Goal: Task Accomplishment & Management: Use online tool/utility

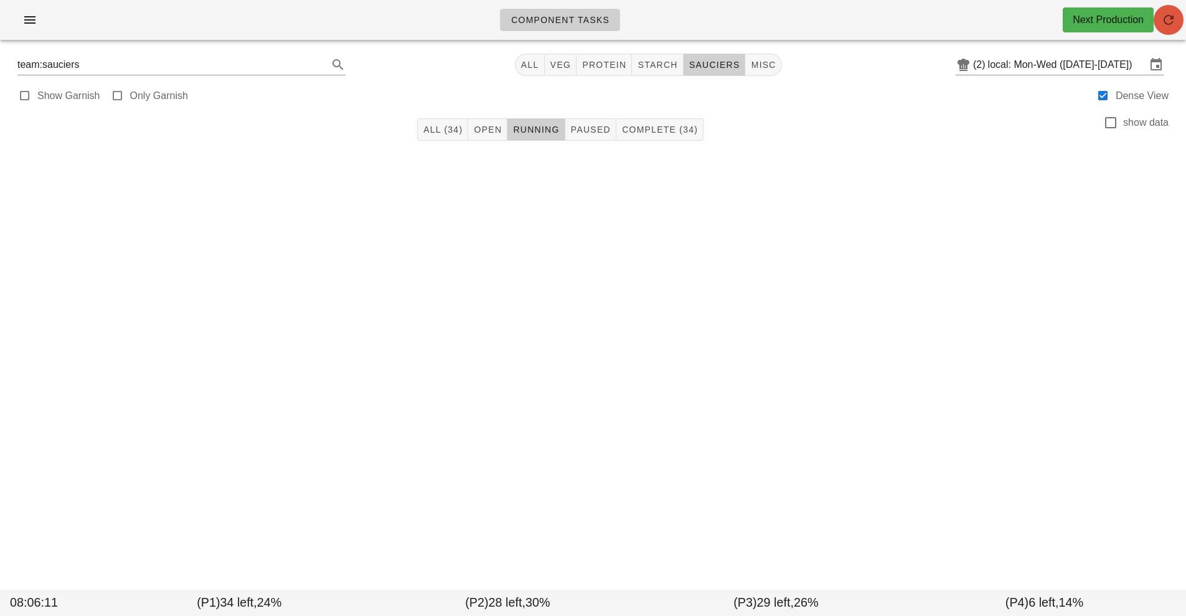
click at [1162, 31] on button "button" at bounding box center [1169, 20] width 30 height 30
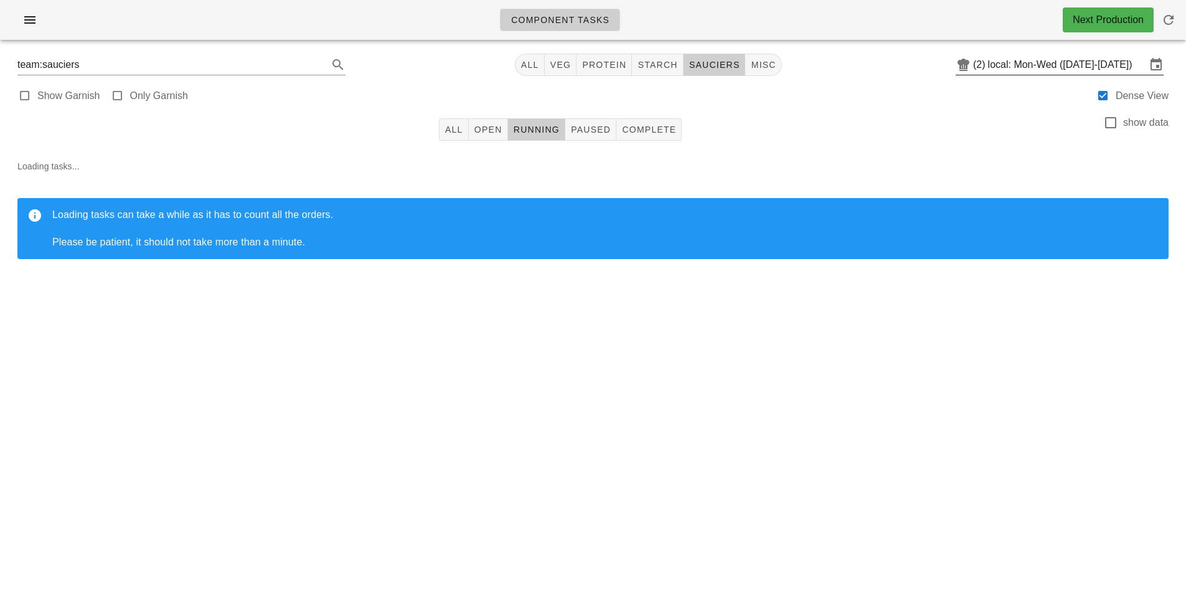
click at [1029, 59] on input "local: Mon-Wed (Sep 29-Oct 1)" at bounding box center [1067, 65] width 158 height 20
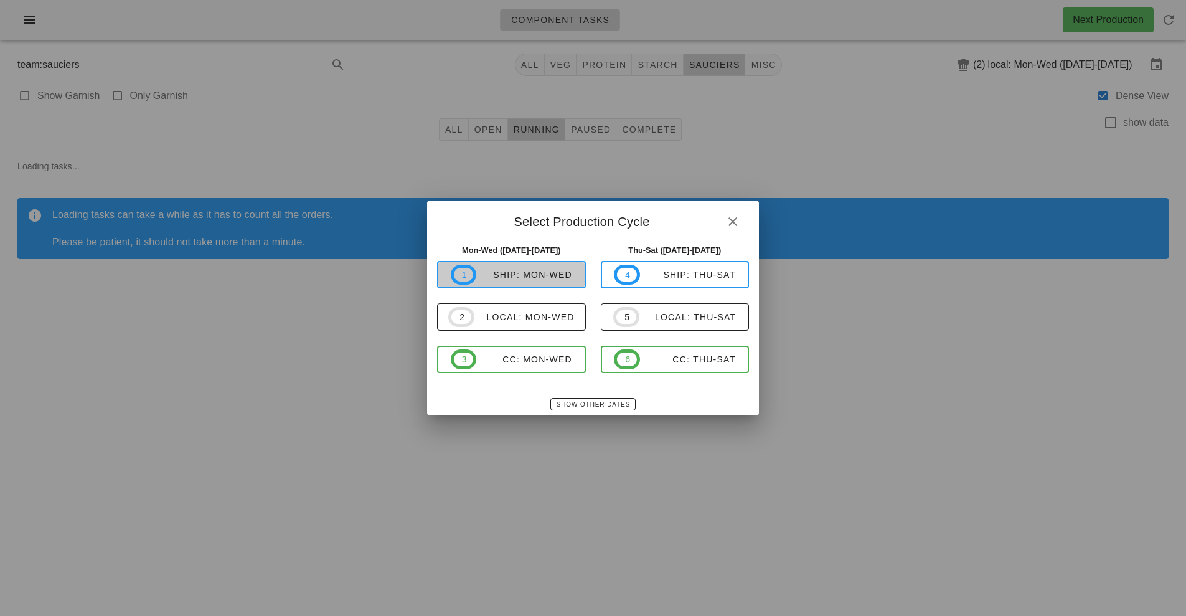
click at [537, 273] on div "ship: Mon-Wed" at bounding box center [524, 275] width 96 height 10
type input "ship: Mon-Wed (Sep 29-Oct 1)"
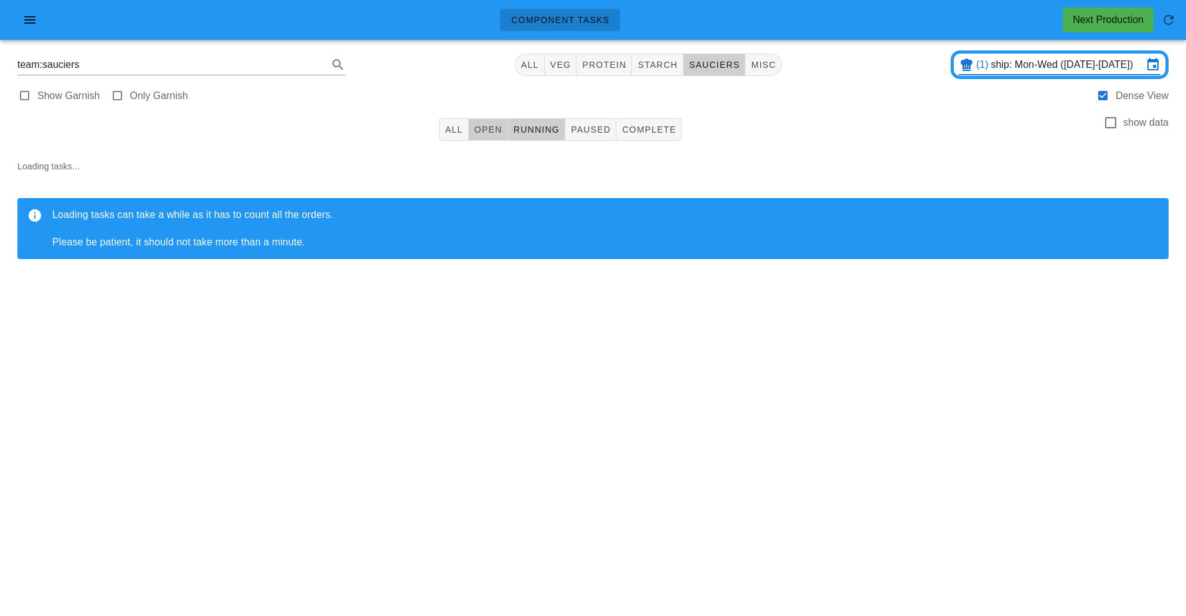
click at [489, 130] on span "Open" at bounding box center [488, 130] width 29 height 10
click at [656, 66] on span "starch" at bounding box center [657, 65] width 40 height 10
type input "team:starch"
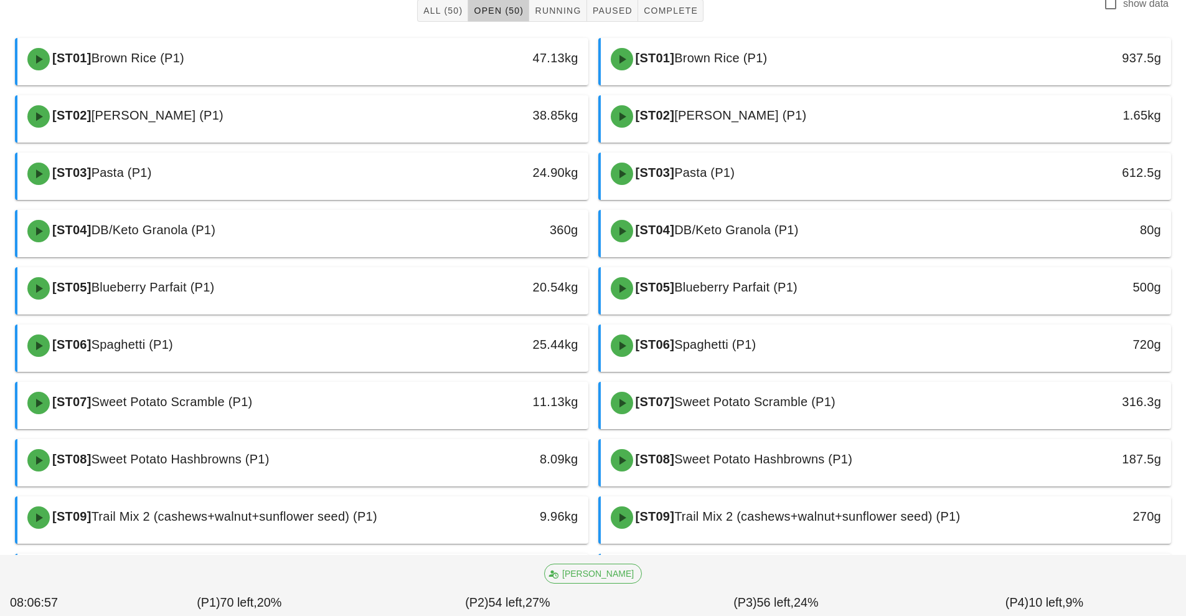
scroll to position [125, 0]
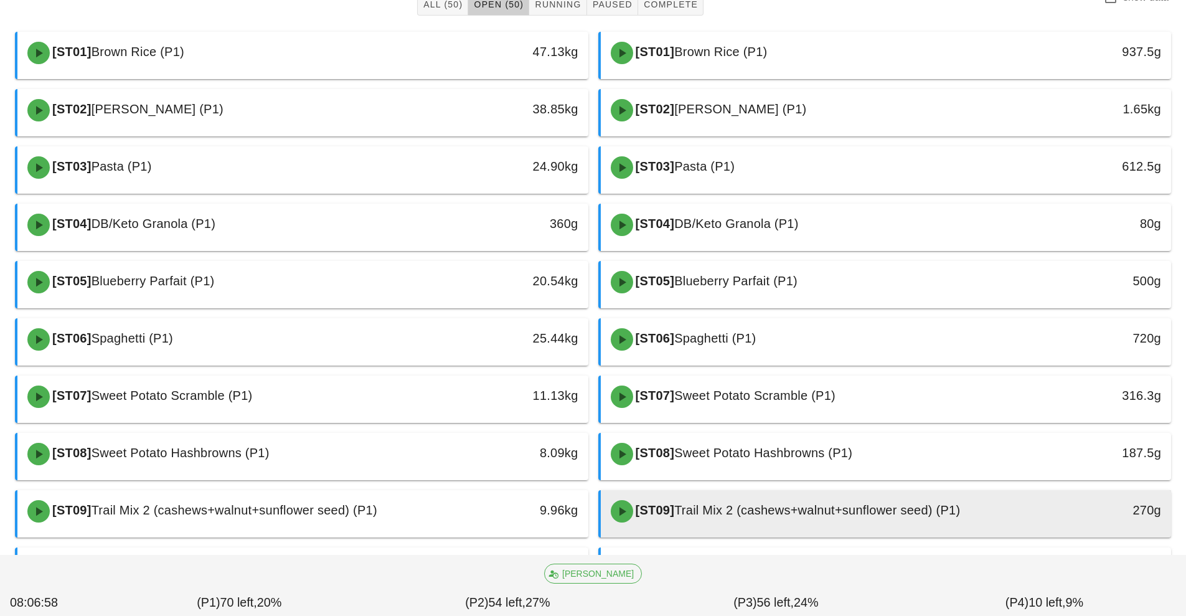
click at [803, 511] on span "Trail Mix 2 (cashews+walnut+sunflower seed) (P1)" at bounding box center [817, 510] width 286 height 14
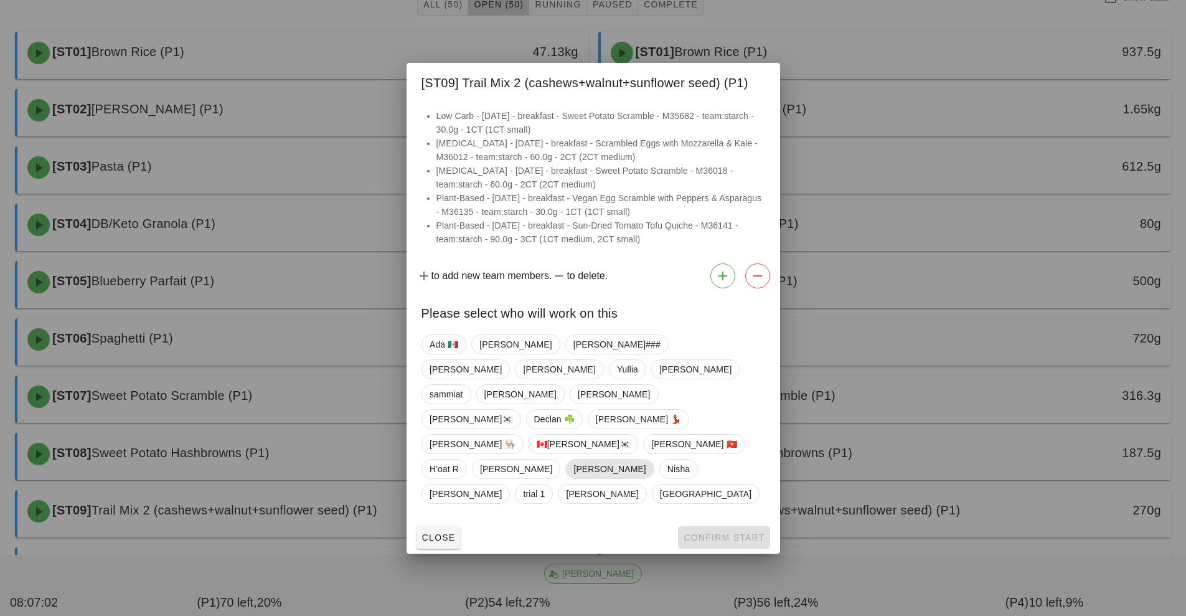
click at [573, 460] on span "[PERSON_NAME]" at bounding box center [609, 469] width 72 height 19
click at [720, 532] on span "Confirm Start" at bounding box center [724, 537] width 82 height 10
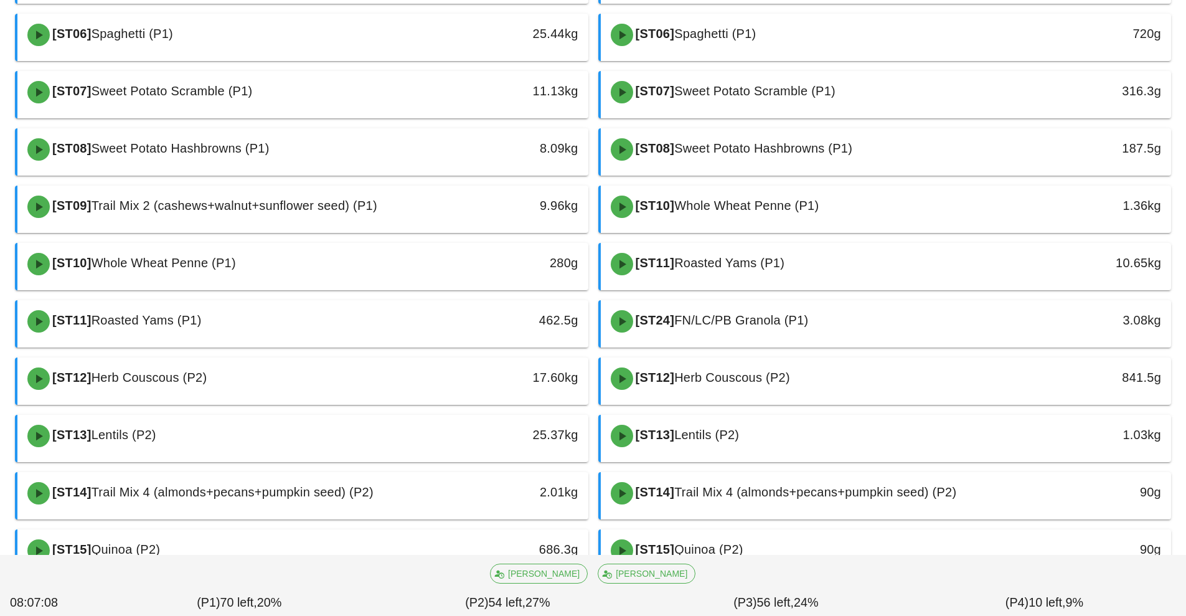
scroll to position [431, 0]
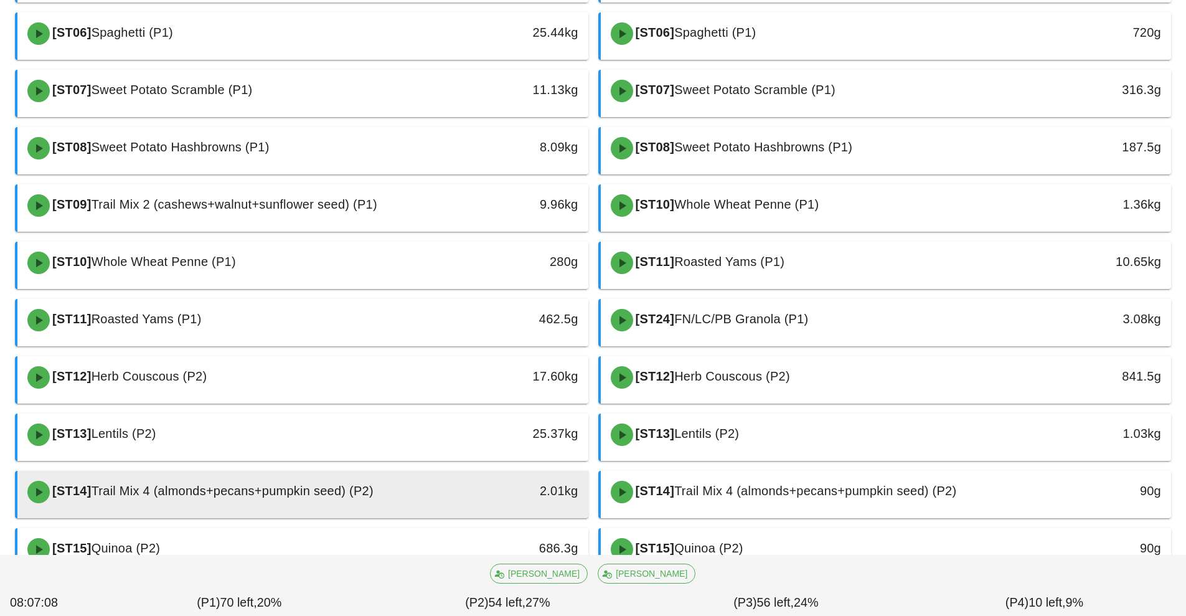
click at [343, 488] on span "Trail Mix 4 (almonds+pecans+pumpkin seed) (P2)" at bounding box center [233, 491] width 282 height 14
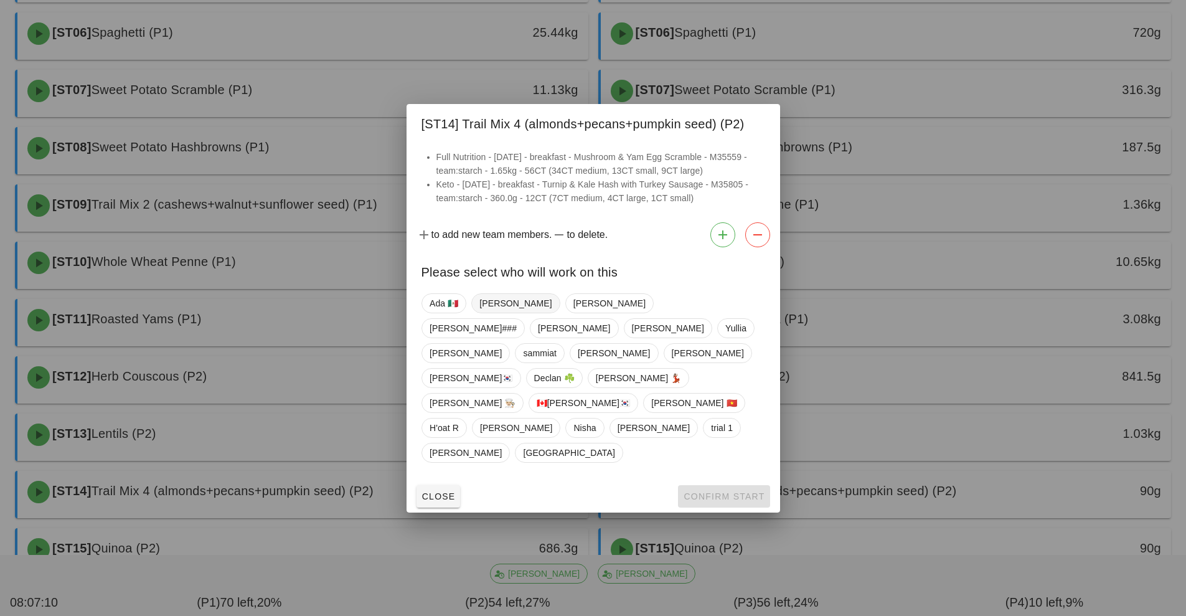
click at [494, 313] on span "[PERSON_NAME]" at bounding box center [515, 303] width 72 height 19
click at [720, 491] on span "Confirm Start" at bounding box center [724, 496] width 82 height 10
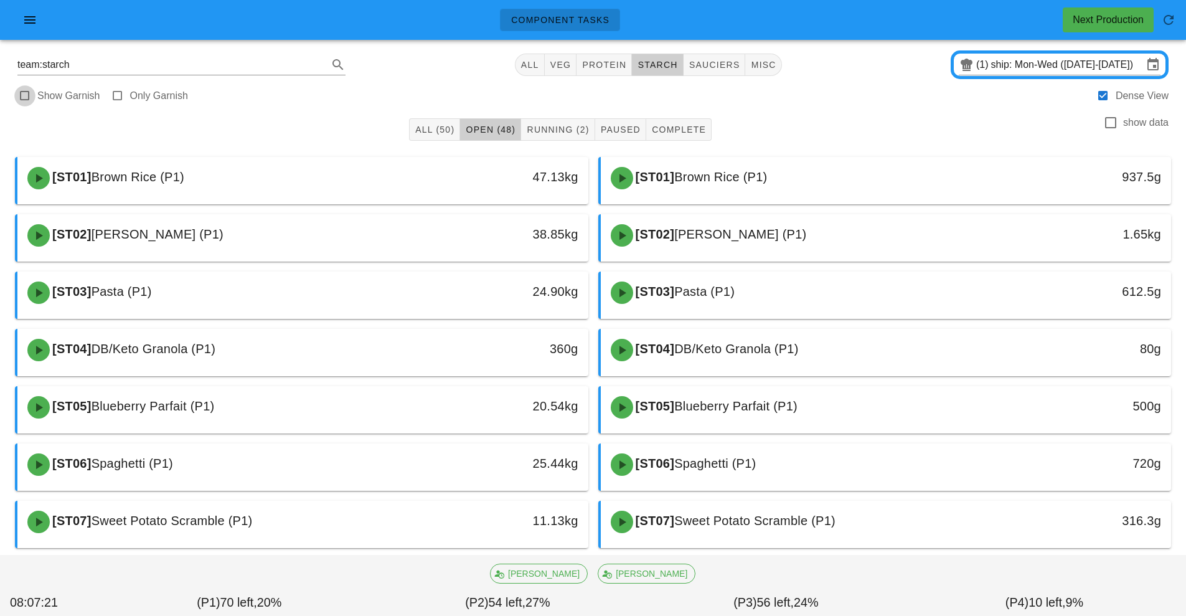
click at [29, 95] on div at bounding box center [24, 95] width 17 height 17
checkbox input "true"
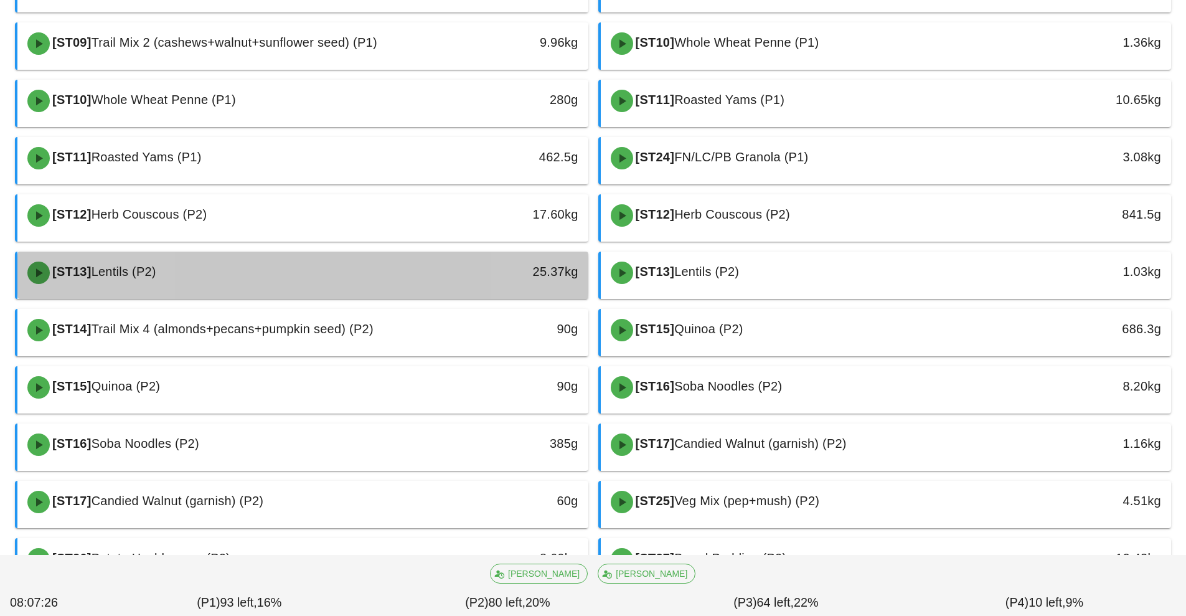
scroll to position [595, 0]
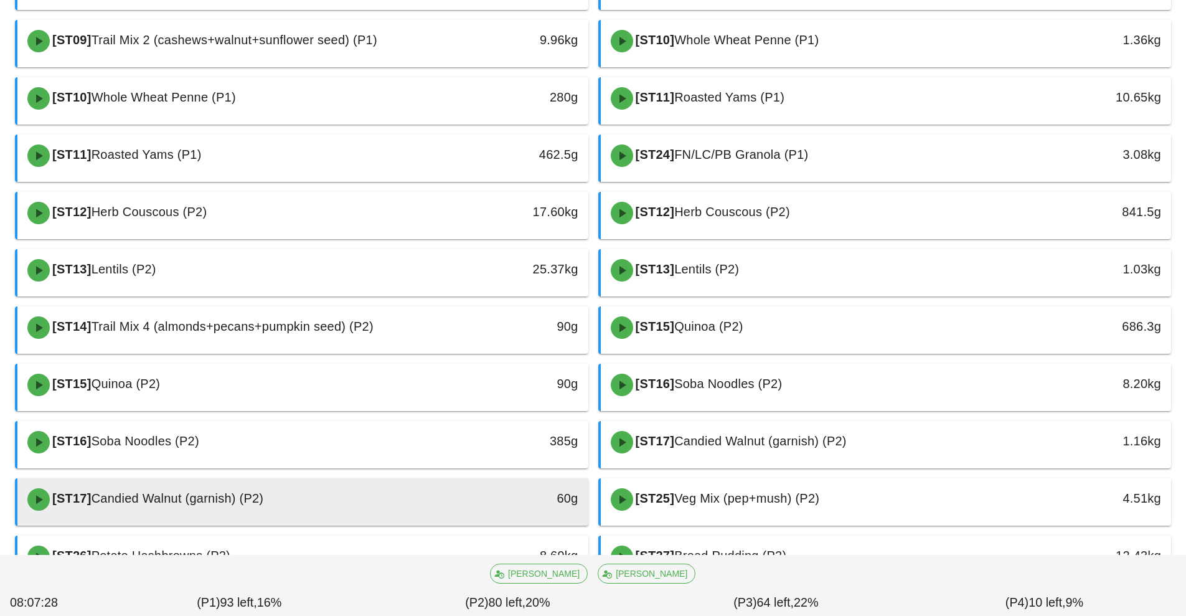
click at [436, 494] on div "[ST17] Candied Walnut (garnish) (P2)" at bounding box center [232, 499] width 424 height 37
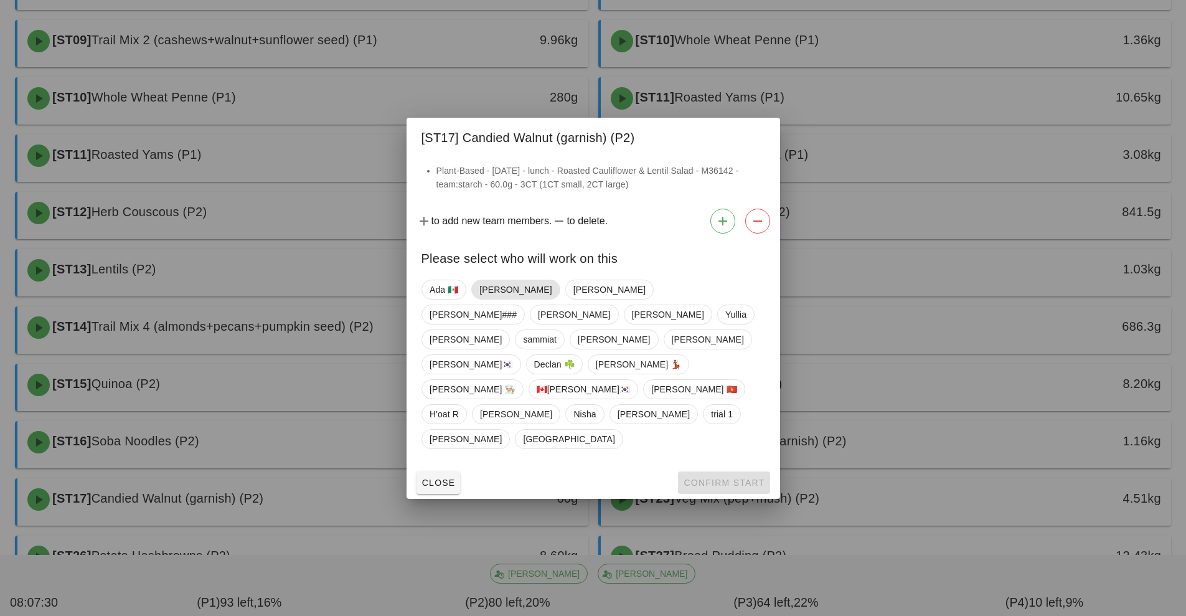
click at [497, 299] on span "[PERSON_NAME]" at bounding box center [515, 289] width 72 height 19
click at [739, 478] on span "Confirm Start" at bounding box center [724, 483] width 82 height 10
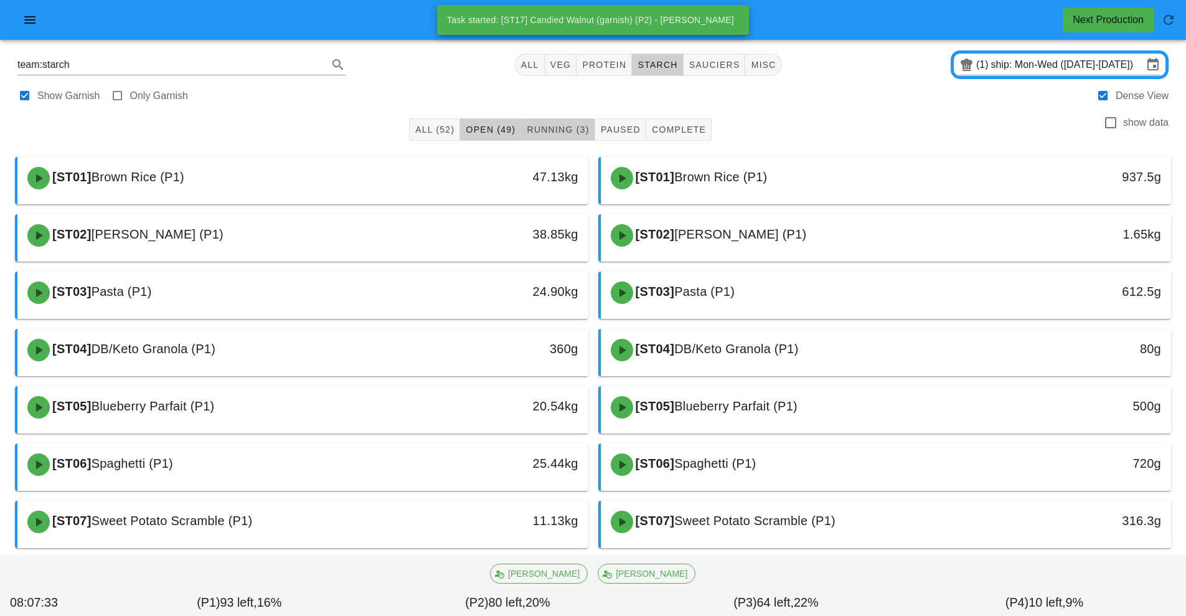
click at [569, 133] on span "Running (3)" at bounding box center [557, 130] width 63 height 10
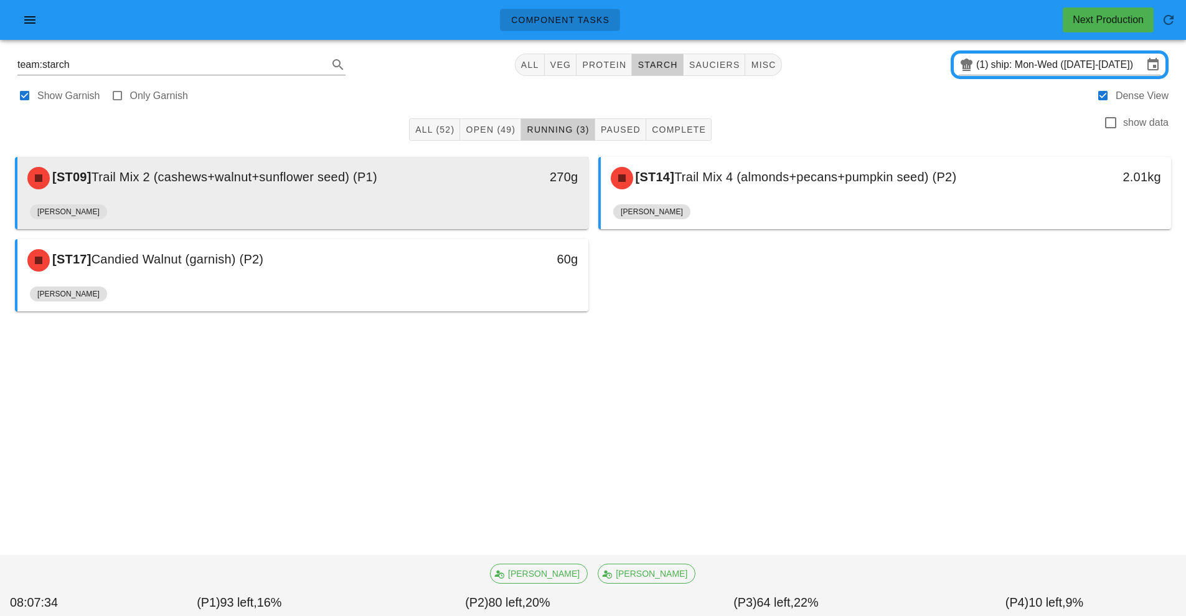
click at [355, 195] on div "[ST09] Trail Mix 2 (cashews+walnut+sunflower seed) (P1)" at bounding box center [232, 177] width 424 height 37
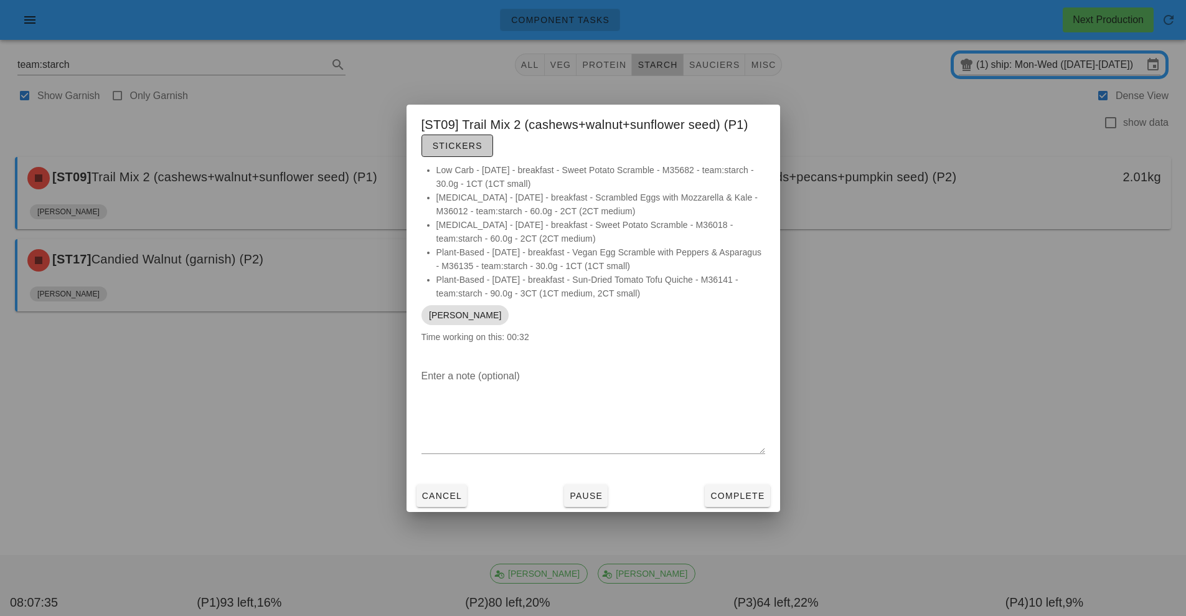
click at [453, 146] on span "Stickers" at bounding box center [457, 146] width 50 height 10
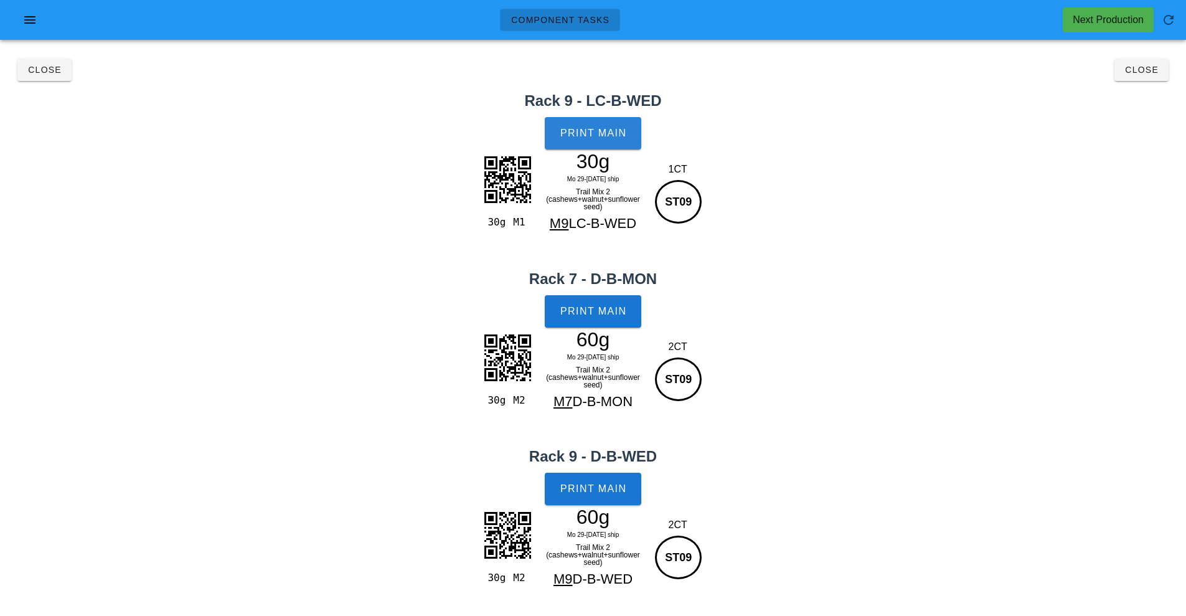
click at [616, 136] on span "Print Main" at bounding box center [593, 133] width 67 height 11
click at [608, 318] on button "Print Main" at bounding box center [593, 311] width 96 height 32
click at [605, 494] on span "Print Main" at bounding box center [593, 488] width 67 height 11
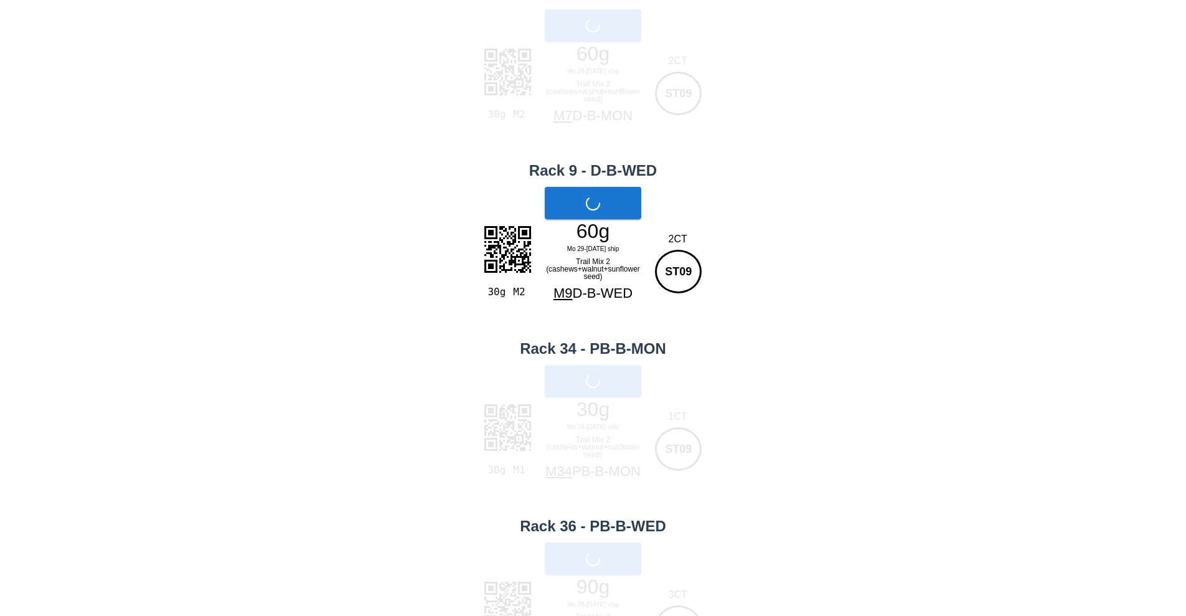
scroll to position [295, 0]
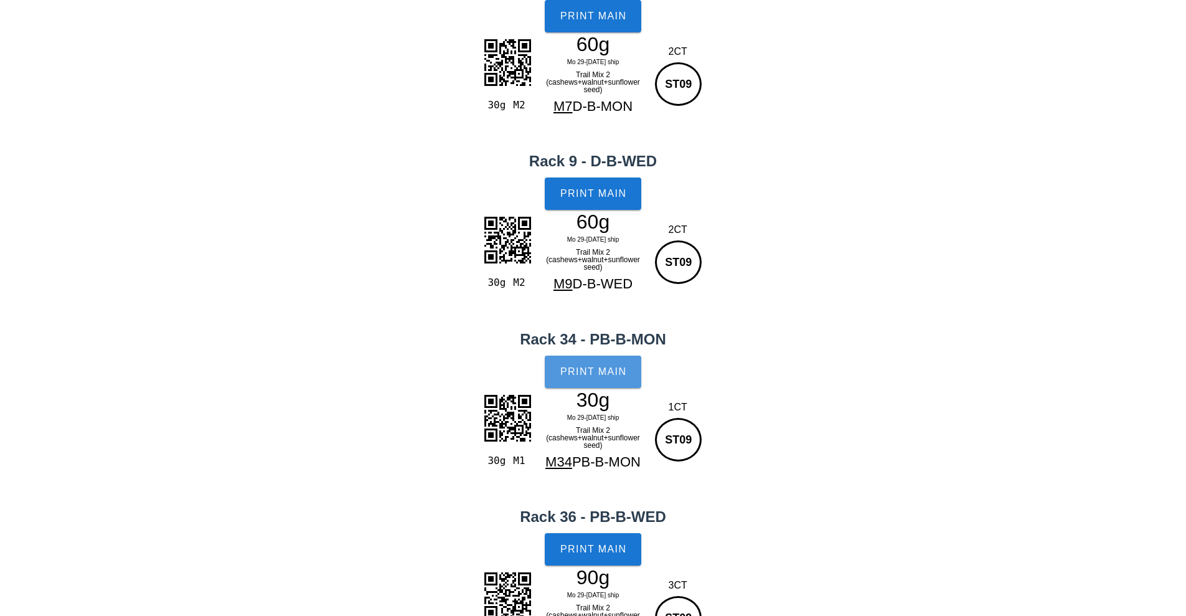
click at [611, 374] on span "Print Main" at bounding box center [593, 371] width 67 height 11
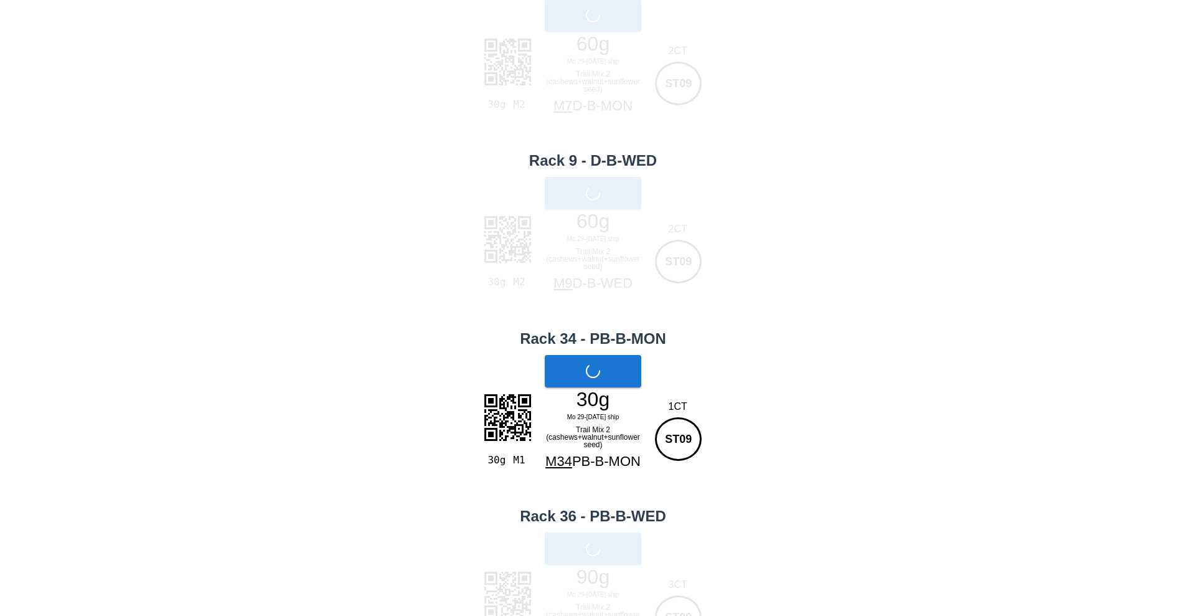
scroll to position [358, 0]
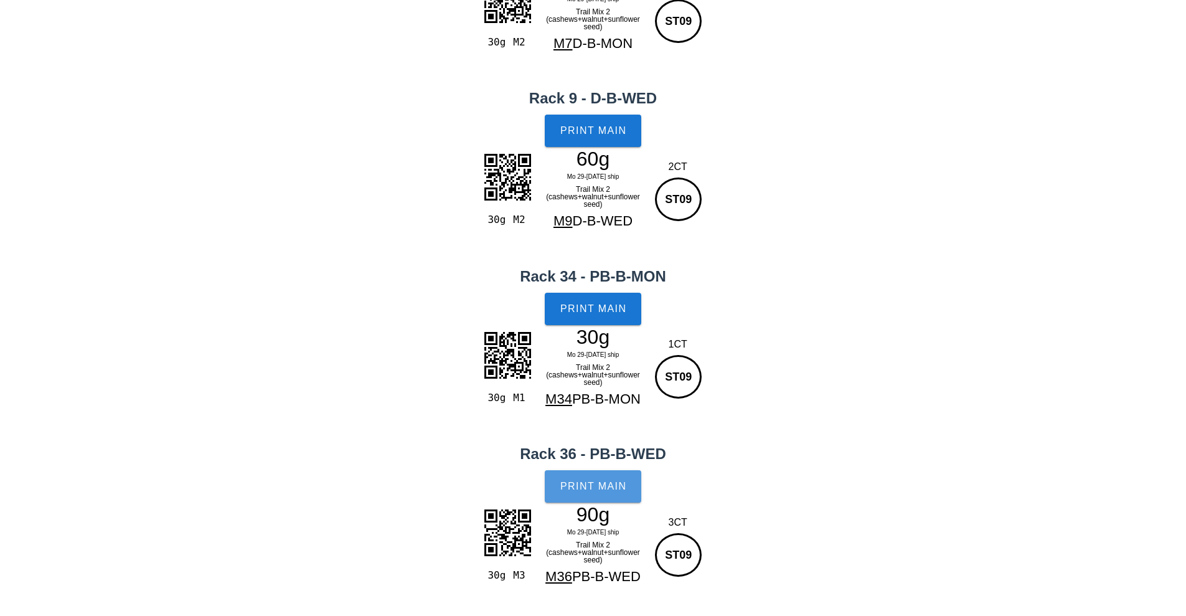
click at [602, 488] on span "Print Main" at bounding box center [593, 486] width 67 height 11
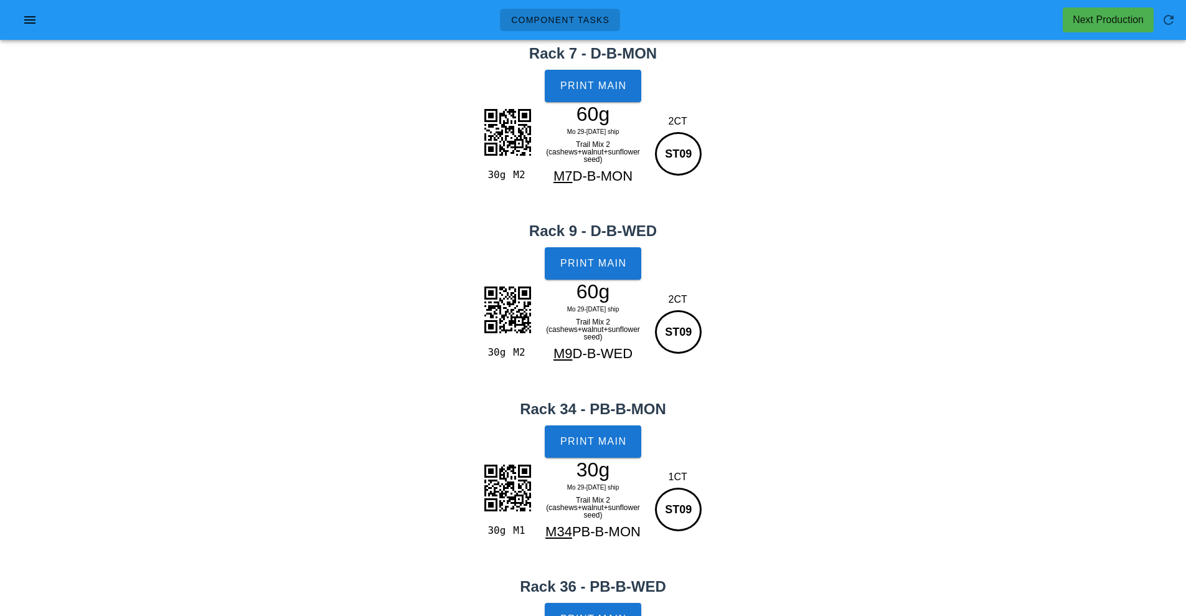
scroll to position [0, 0]
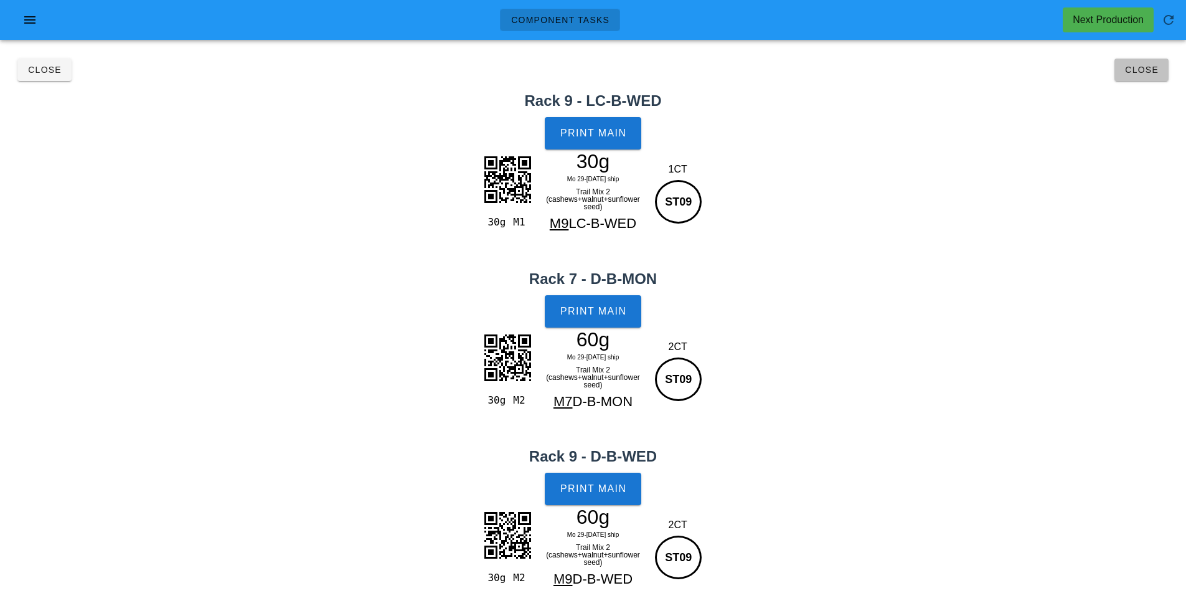
click at [1146, 72] on span "Close" at bounding box center [1142, 70] width 34 height 10
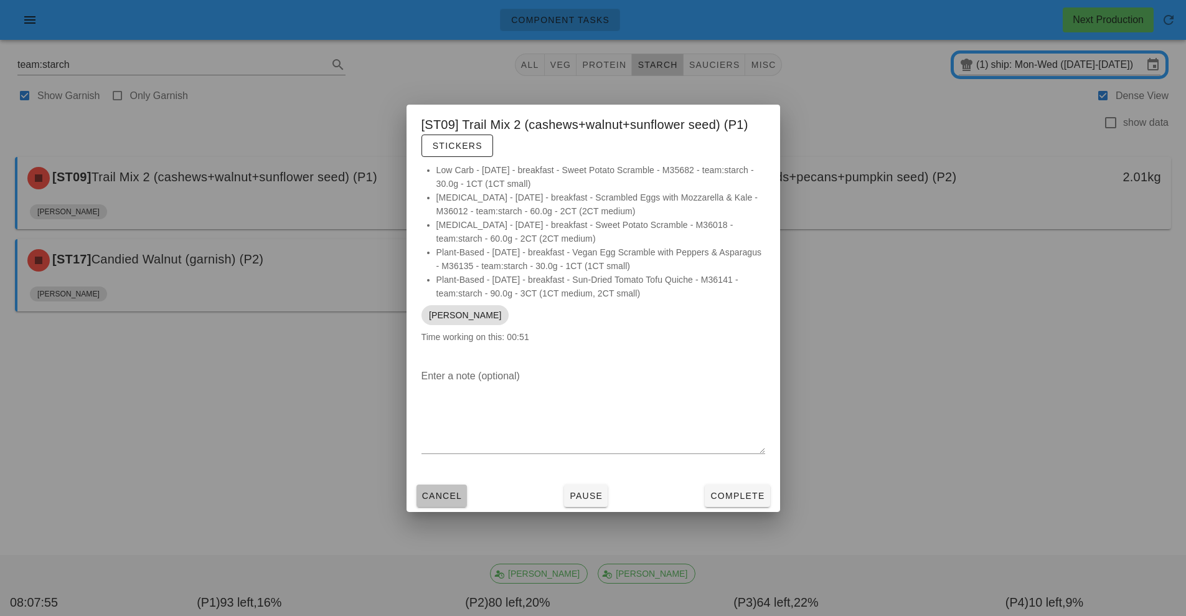
click at [448, 506] on button "Cancel" at bounding box center [442, 495] width 51 height 22
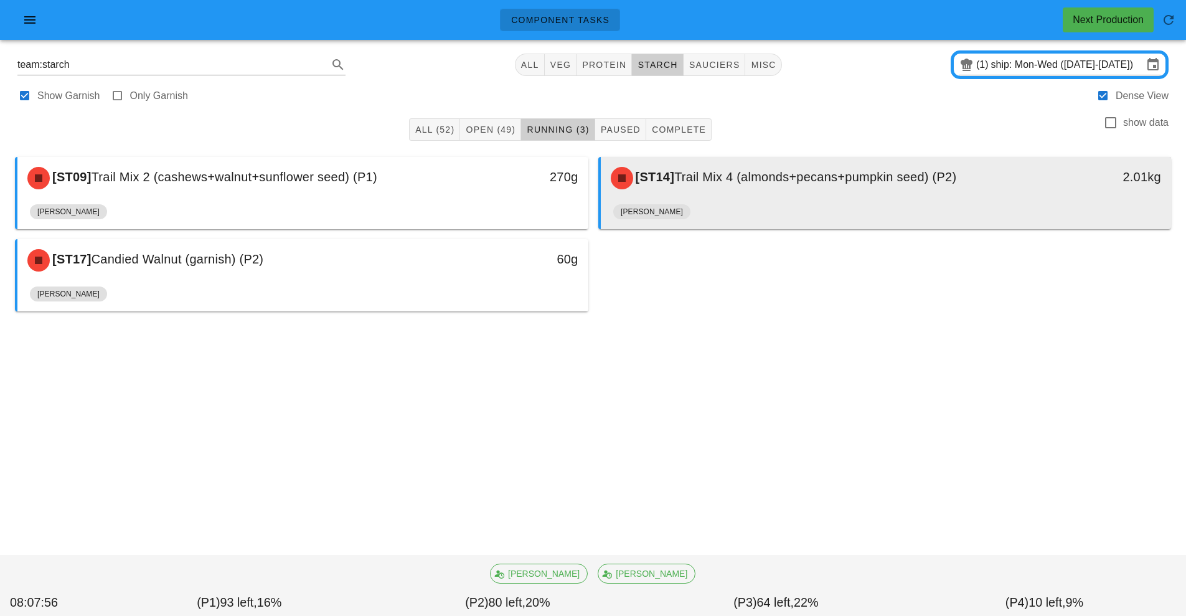
click at [714, 184] on span "Trail Mix 4 (almonds+pecans+pumpkin seed) (P2)" at bounding box center [815, 177] width 282 height 14
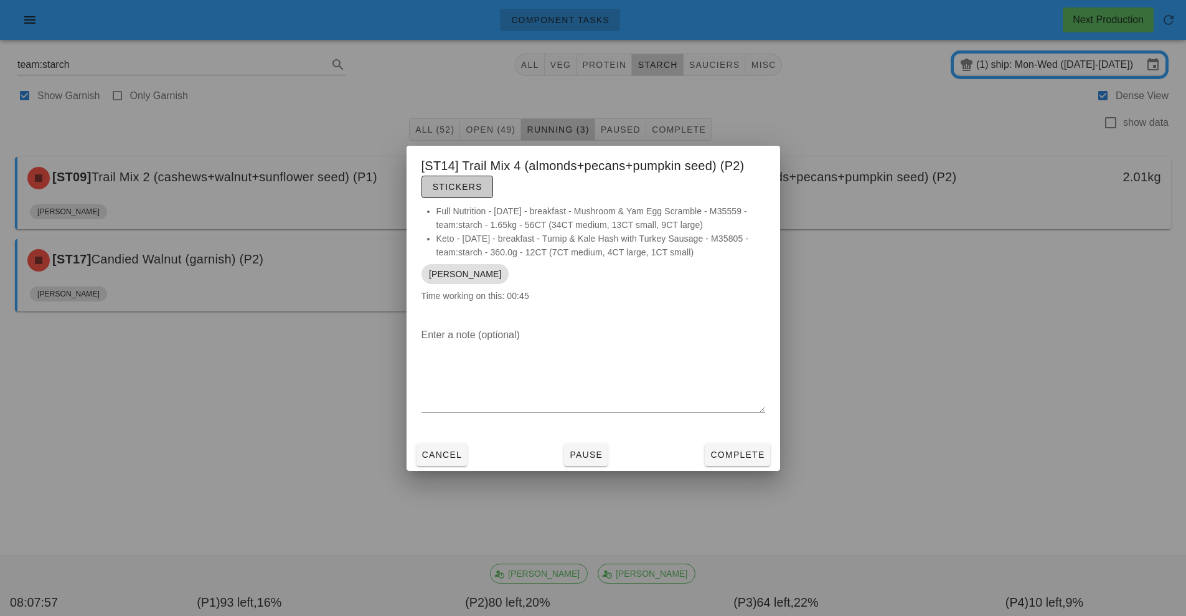
click at [459, 188] on span "Stickers" at bounding box center [457, 187] width 50 height 10
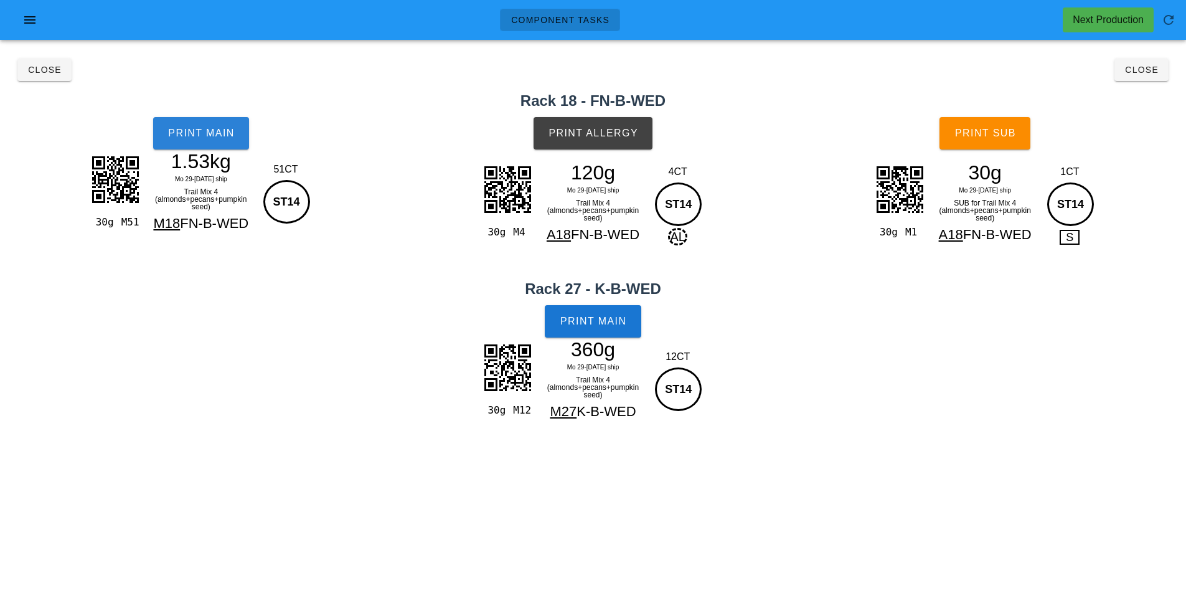
click at [226, 136] on span "Print Main" at bounding box center [200, 133] width 67 height 11
click at [604, 329] on button "Print Main" at bounding box center [593, 321] width 96 height 32
click at [601, 126] on button "Print Allergy" at bounding box center [593, 133] width 119 height 32
click at [980, 134] on span "Print Sub" at bounding box center [986, 133] width 62 height 11
click at [59, 68] on span "Close" at bounding box center [44, 70] width 34 height 10
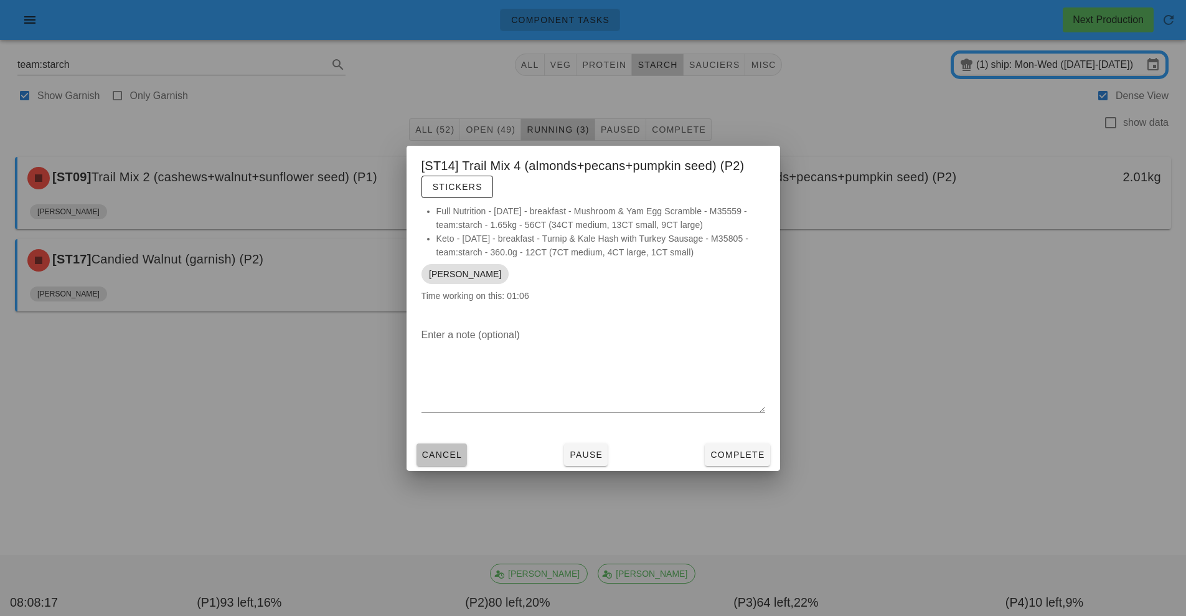
click at [450, 464] on button "Cancel" at bounding box center [442, 454] width 51 height 22
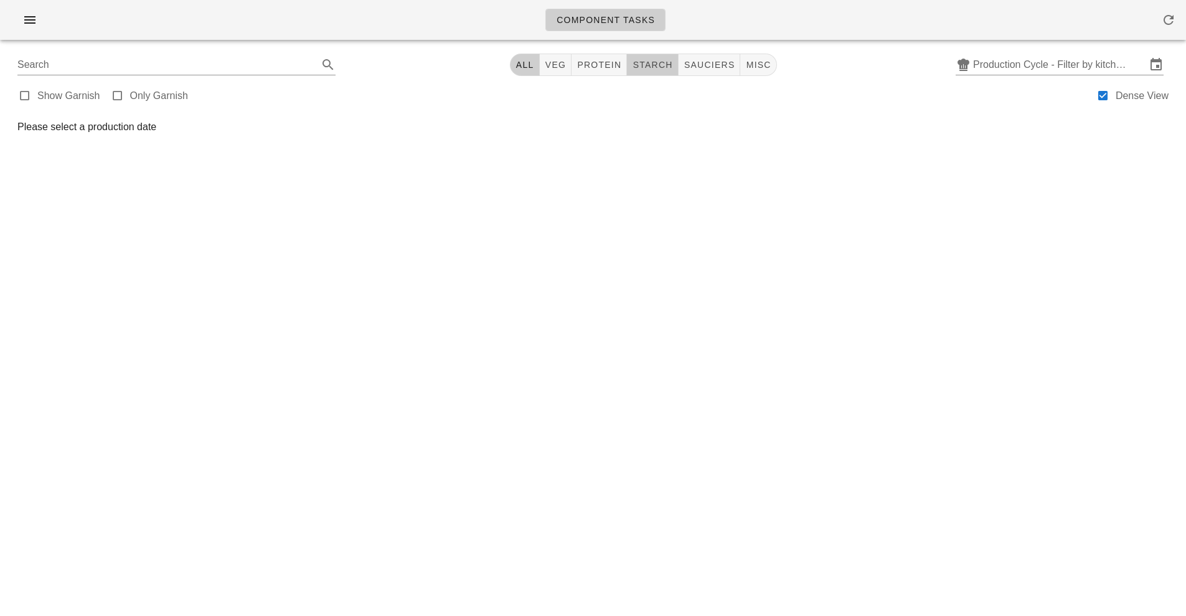
click at [655, 66] on span "starch" at bounding box center [652, 65] width 40 height 10
type input "team:starch"
click at [1067, 63] on input "Production Cycle - Filter by kitchen production schedules" at bounding box center [1059, 65] width 173 height 20
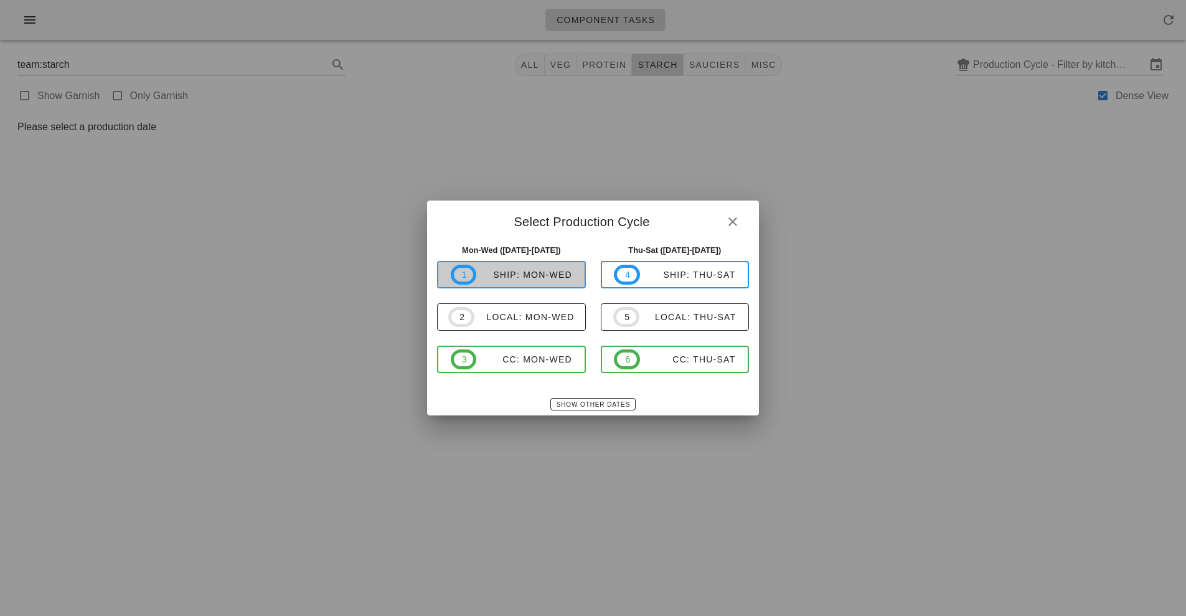
click at [497, 270] on div "ship: Mon-Wed" at bounding box center [524, 275] width 96 height 10
type input "ship: Mon-Wed ([DATE]-[DATE])"
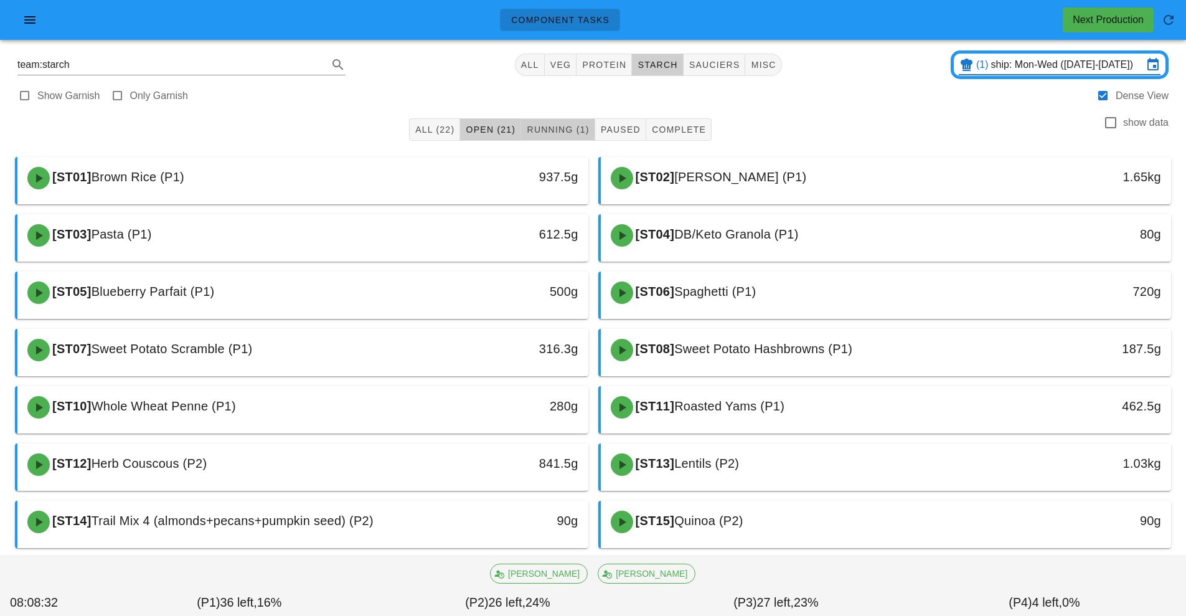
click at [559, 125] on span "Running (1)" at bounding box center [557, 130] width 63 height 10
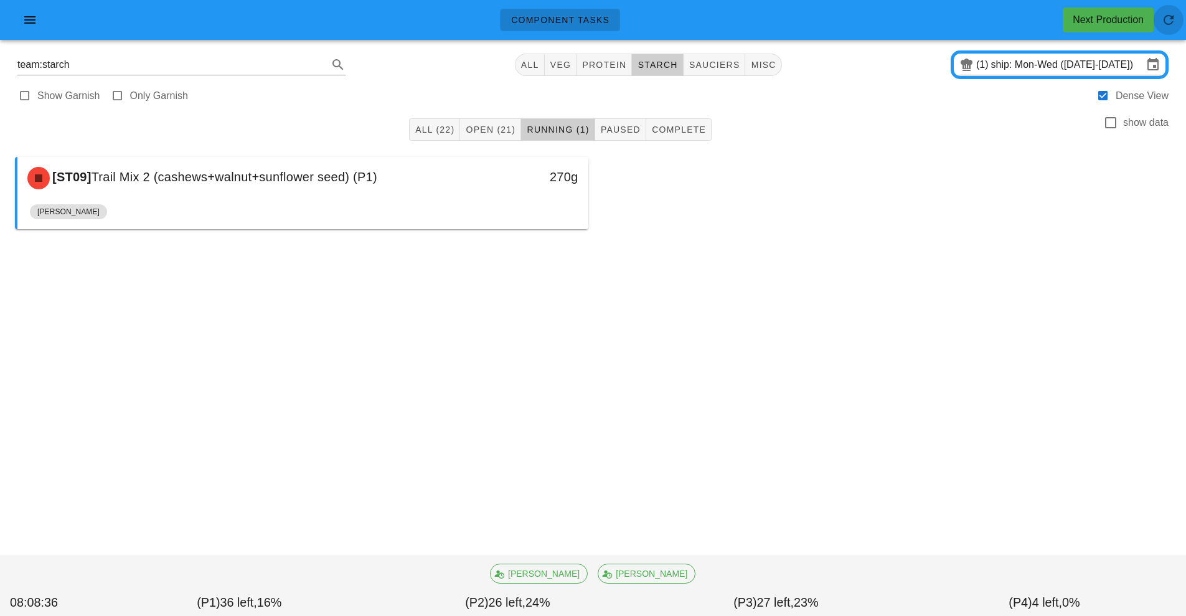
click at [1179, 27] on button "button" at bounding box center [1169, 20] width 30 height 30
click at [534, 125] on span "Running (1)" at bounding box center [557, 130] width 63 height 10
click at [505, 128] on span "Open (21)" at bounding box center [490, 130] width 50 height 10
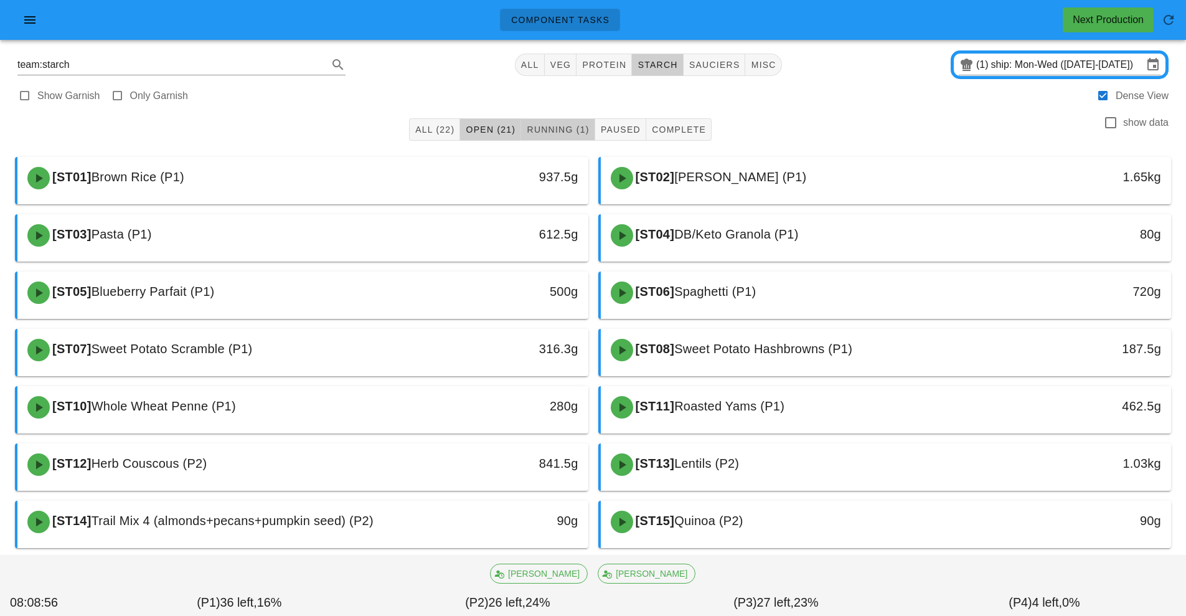
click at [568, 126] on span "Running (1)" at bounding box center [557, 130] width 63 height 10
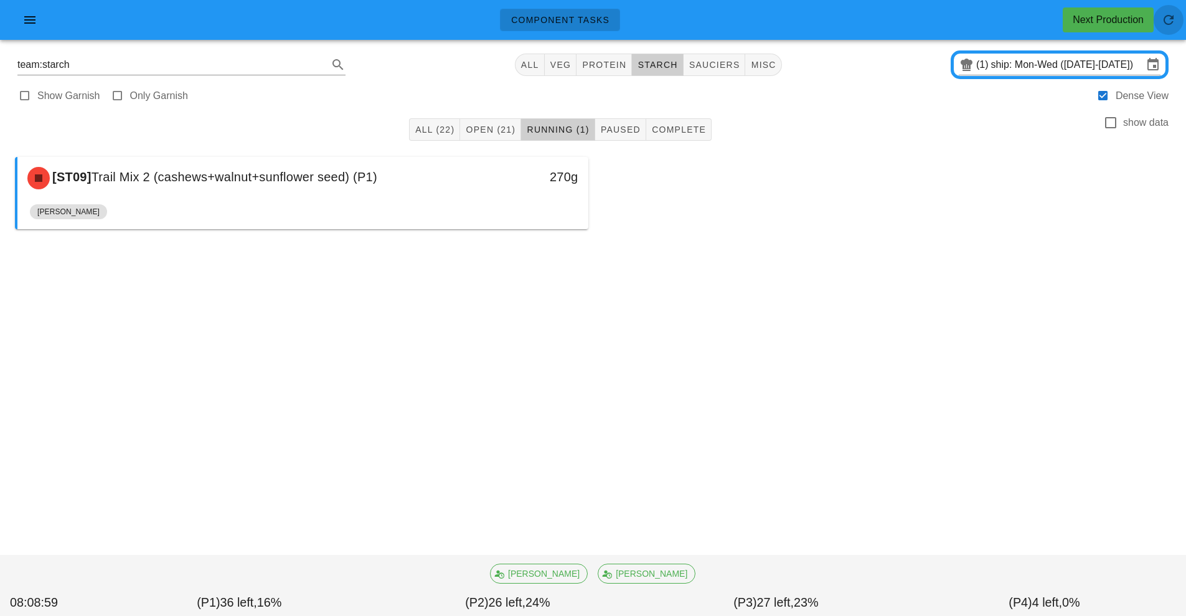
click at [1168, 30] on button "button" at bounding box center [1169, 20] width 30 height 30
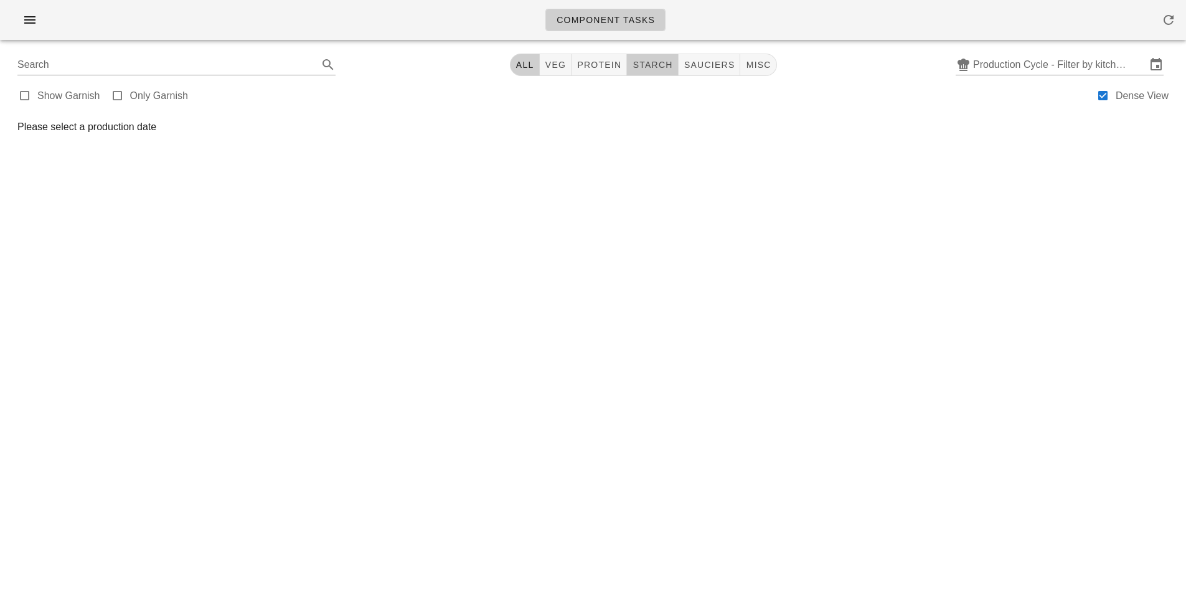
click at [656, 60] on span "starch" at bounding box center [652, 65] width 40 height 10
type input "team:starch"
click at [1023, 55] on input "Production Cycle - Filter by kitchen production schedules" at bounding box center [1059, 65] width 173 height 20
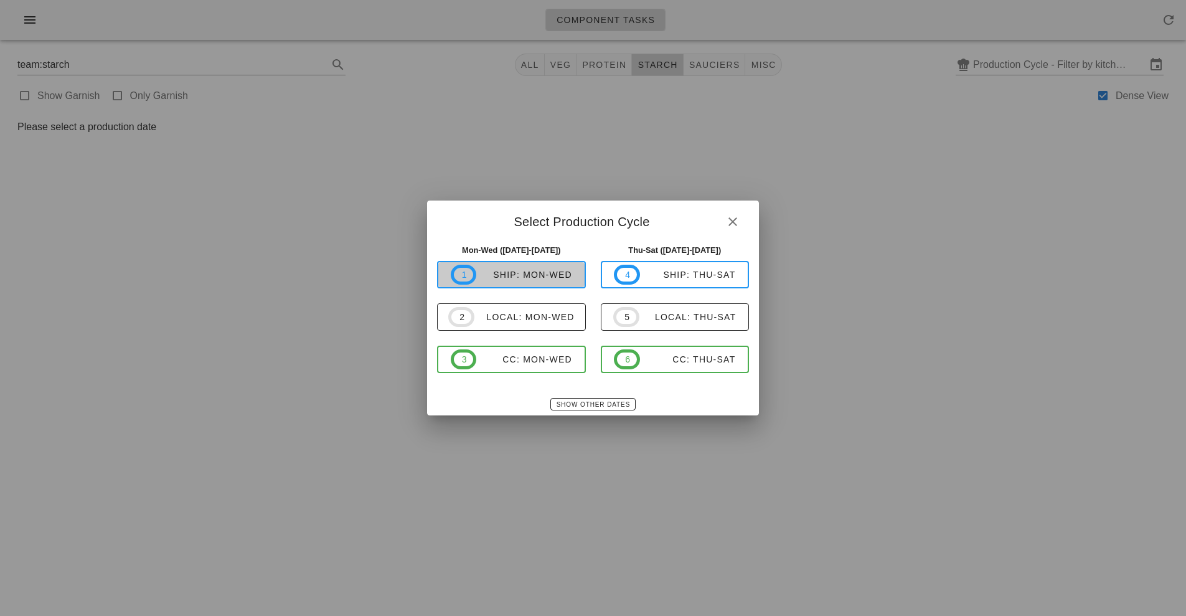
click at [520, 275] on div "ship: Mon-Wed" at bounding box center [524, 275] width 96 height 10
type input "ship: Mon-Wed ([DATE]-[DATE])"
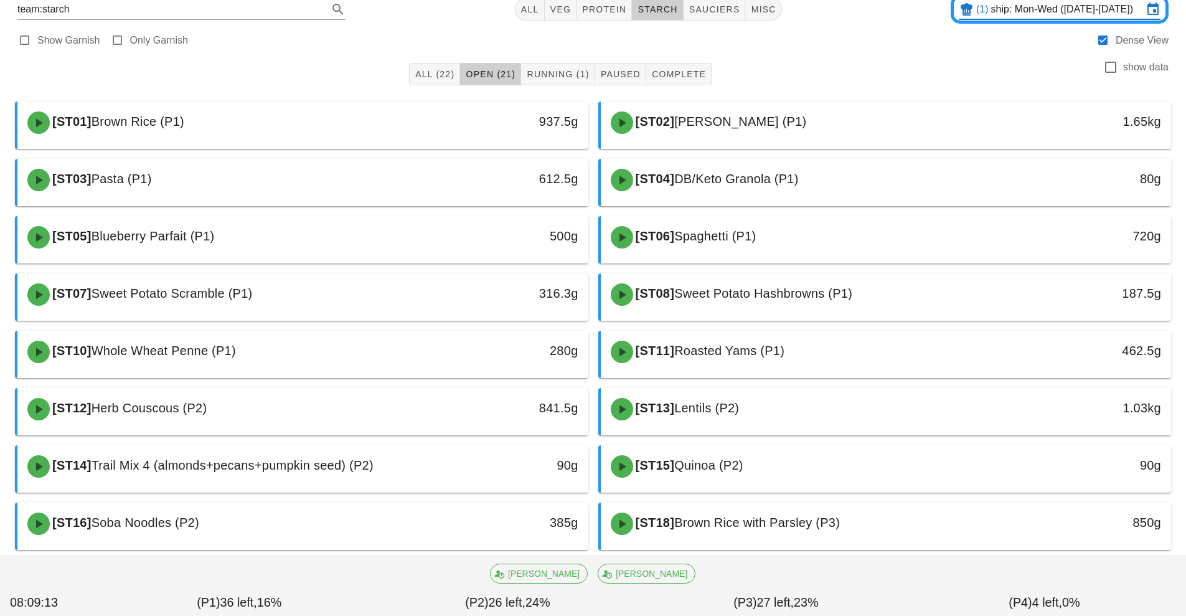
scroll to position [70, 0]
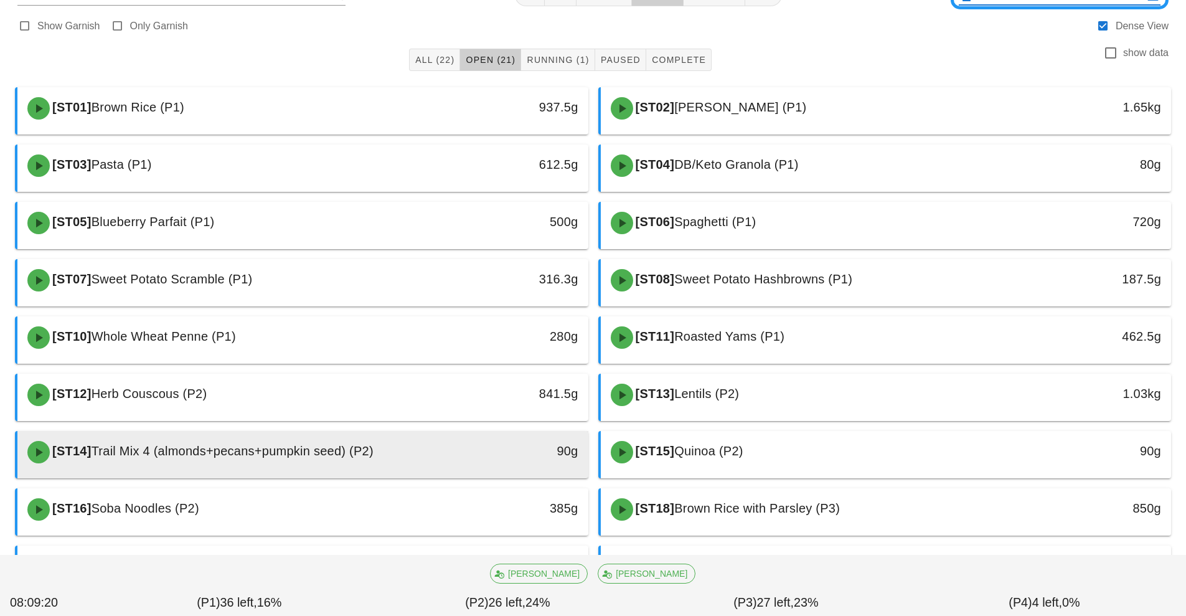
click at [448, 456] on div "90g" at bounding box center [514, 451] width 141 height 37
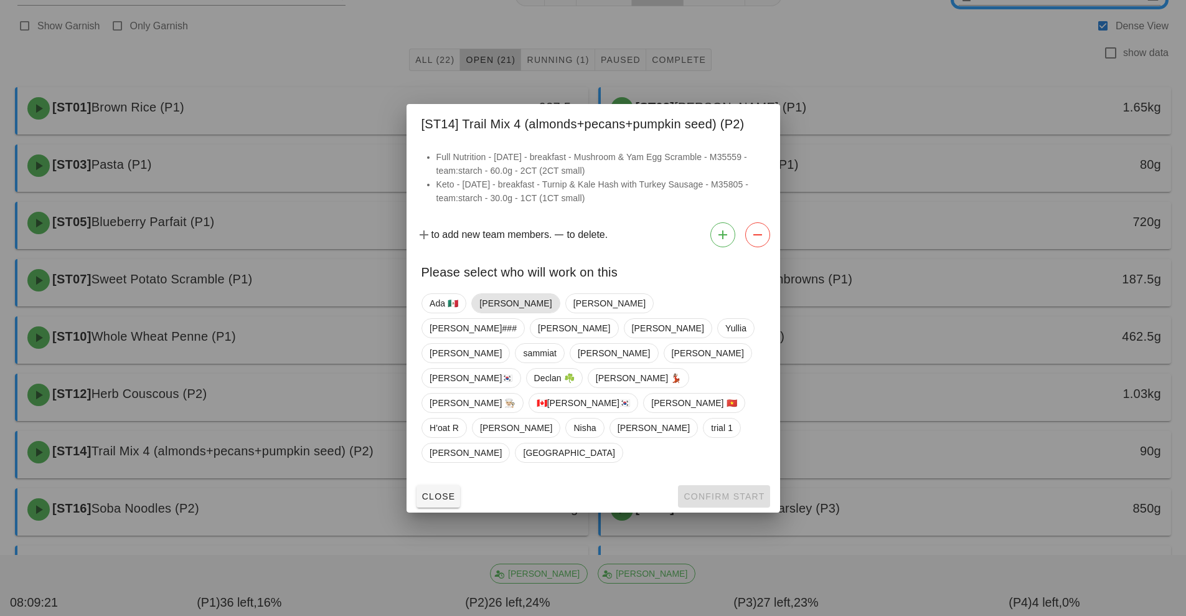
click at [502, 313] on span "[PERSON_NAME]" at bounding box center [515, 303] width 72 height 19
click at [712, 491] on span "Confirm Start" at bounding box center [724, 496] width 82 height 10
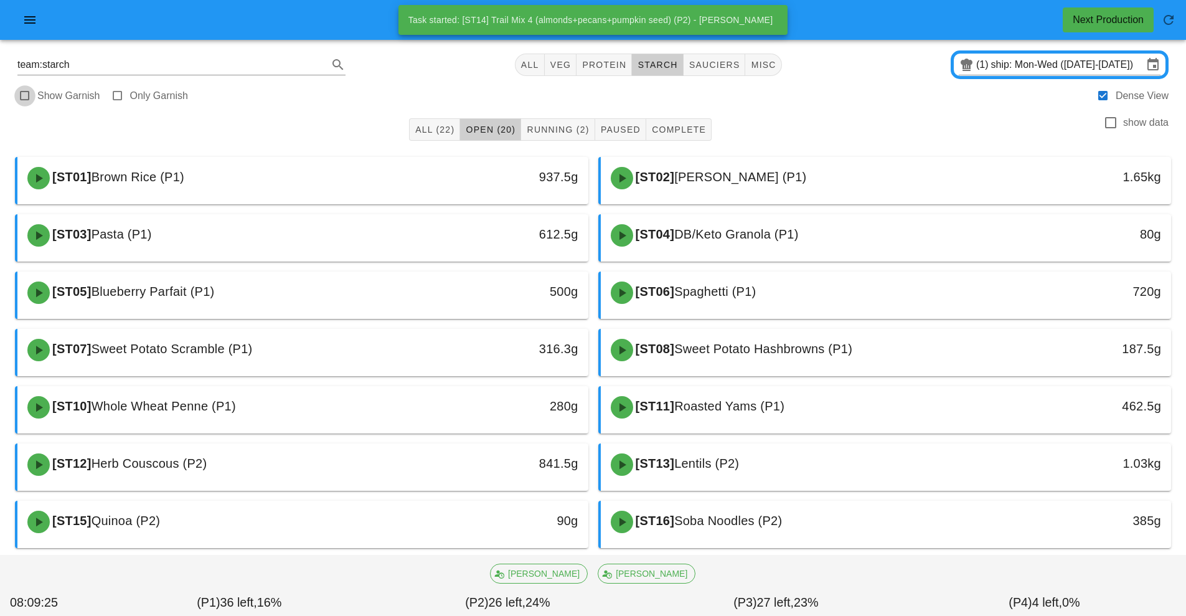
click at [29, 93] on div at bounding box center [24, 95] width 17 height 17
checkbox input "true"
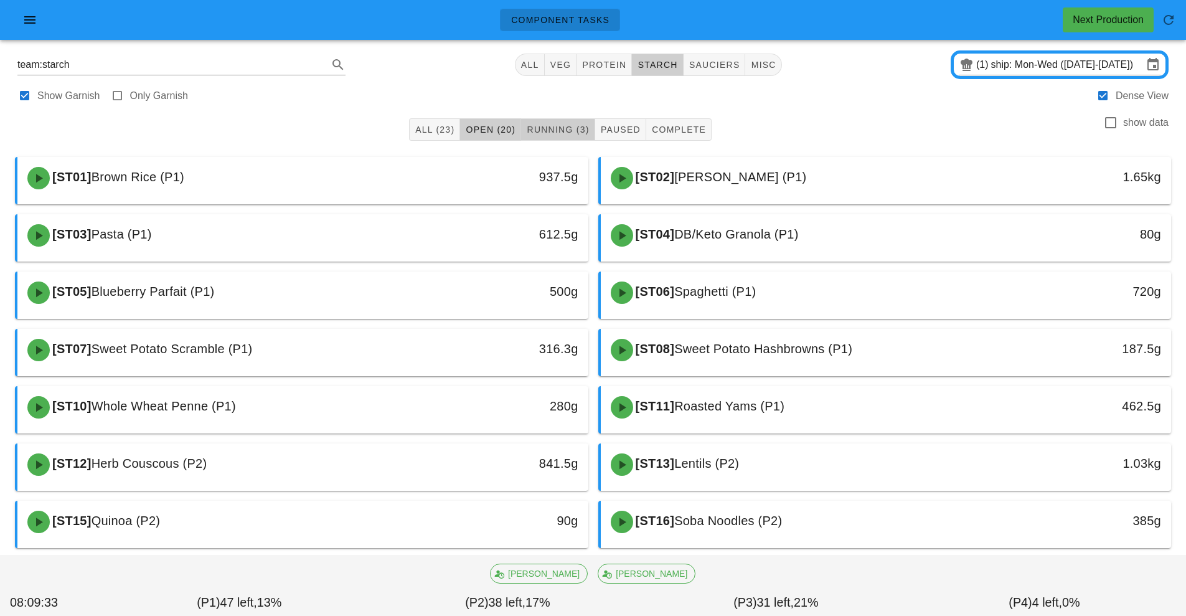
click at [548, 128] on span "Running (3)" at bounding box center [557, 130] width 63 height 10
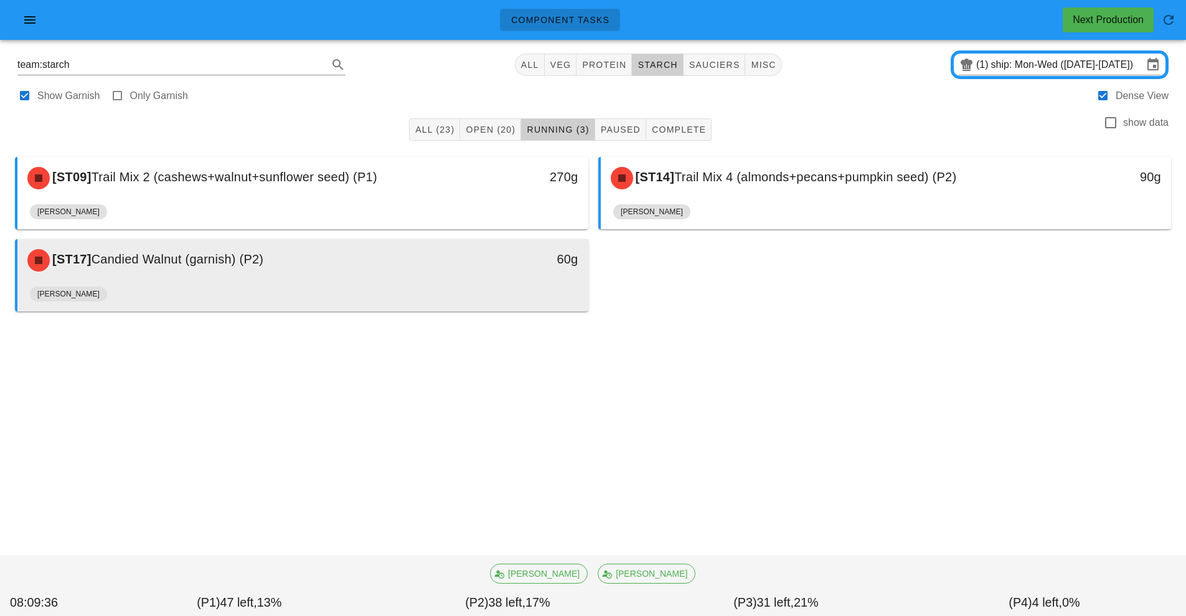
click at [408, 278] on div "[ST17] Candied Walnut (garnish) (P2)" at bounding box center [232, 260] width 424 height 37
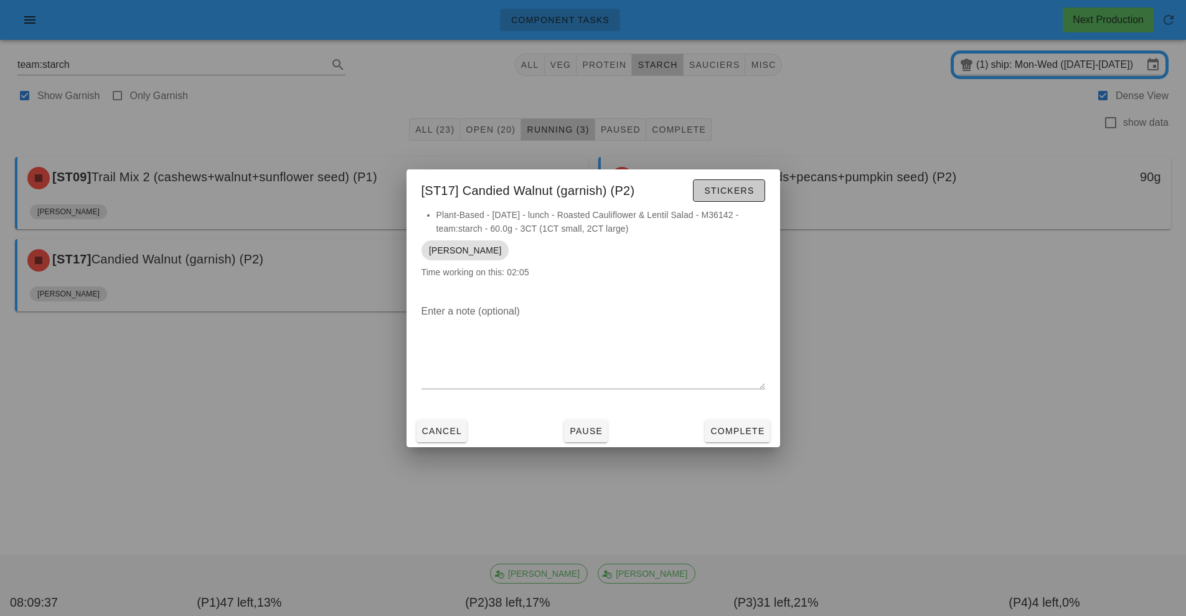
click at [733, 192] on span "Stickers" at bounding box center [729, 191] width 50 height 10
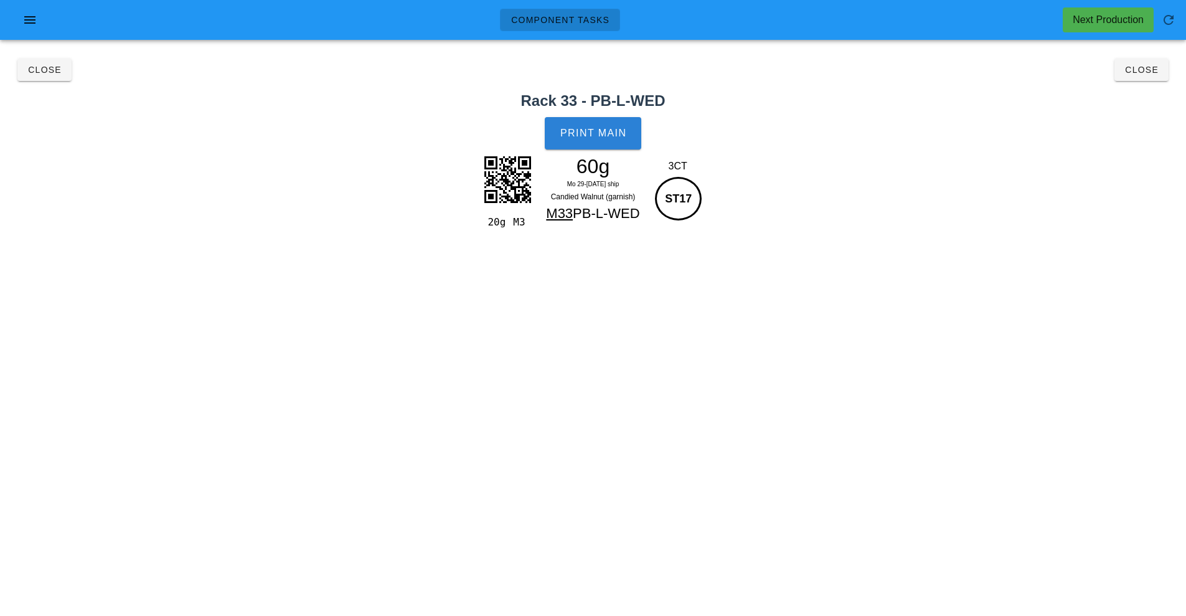
click at [601, 126] on button "Print Main" at bounding box center [593, 133] width 96 height 32
click at [55, 76] on button "Close" at bounding box center [44, 70] width 54 height 22
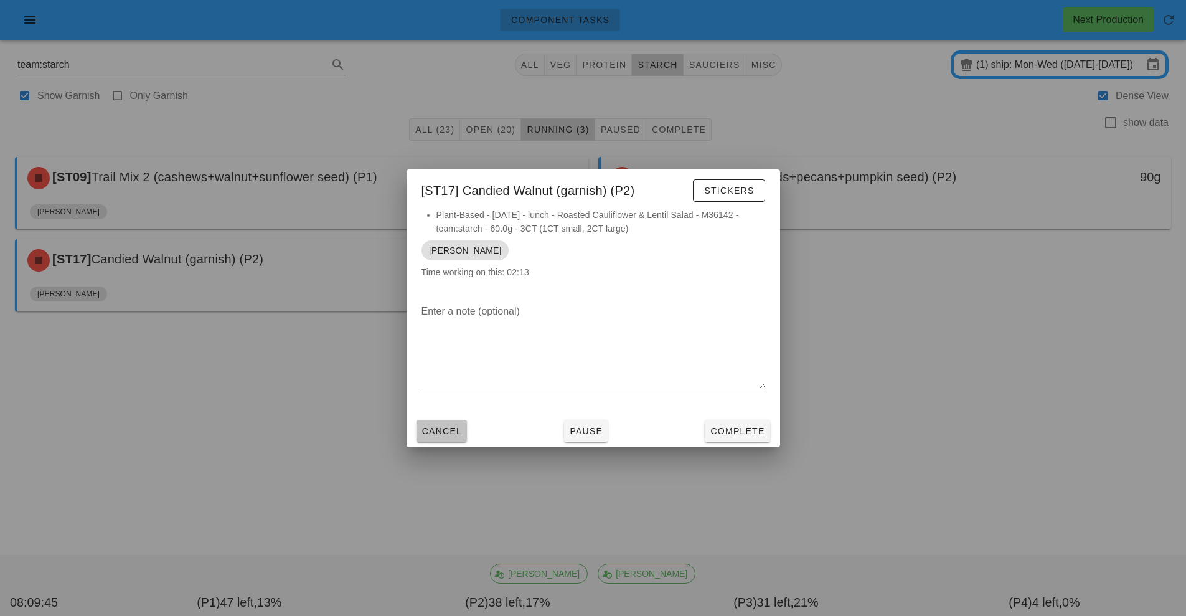
click at [448, 428] on span "Cancel" at bounding box center [442, 431] width 41 height 10
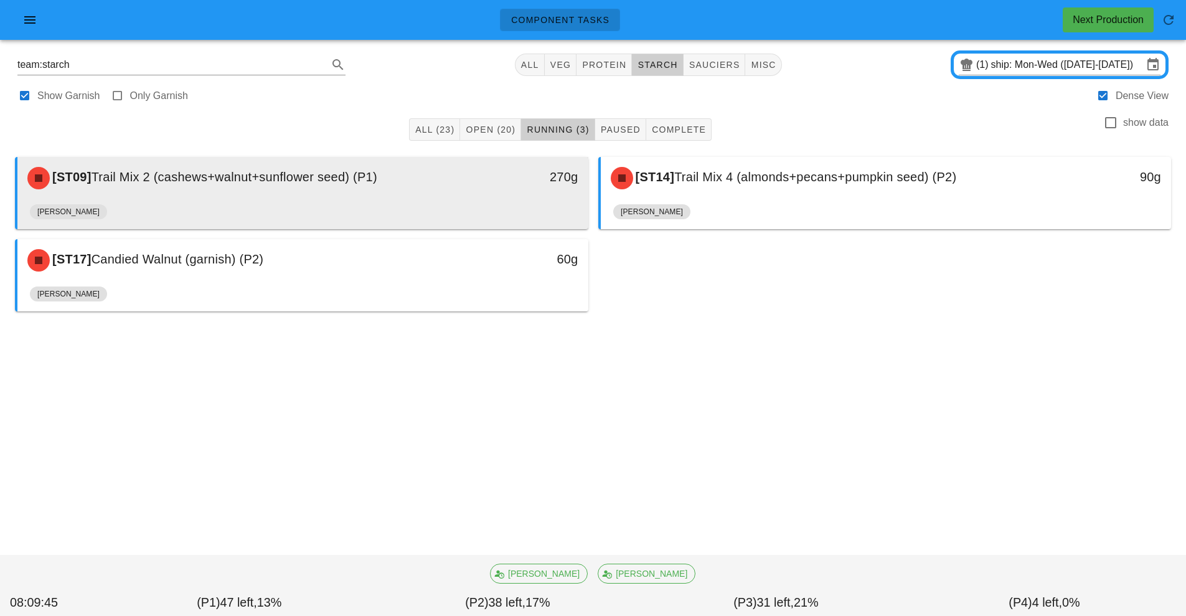
click at [259, 171] on span "Trail Mix 2 (cashews+walnut+sunflower seed) (P1)" at bounding box center [235, 177] width 286 height 14
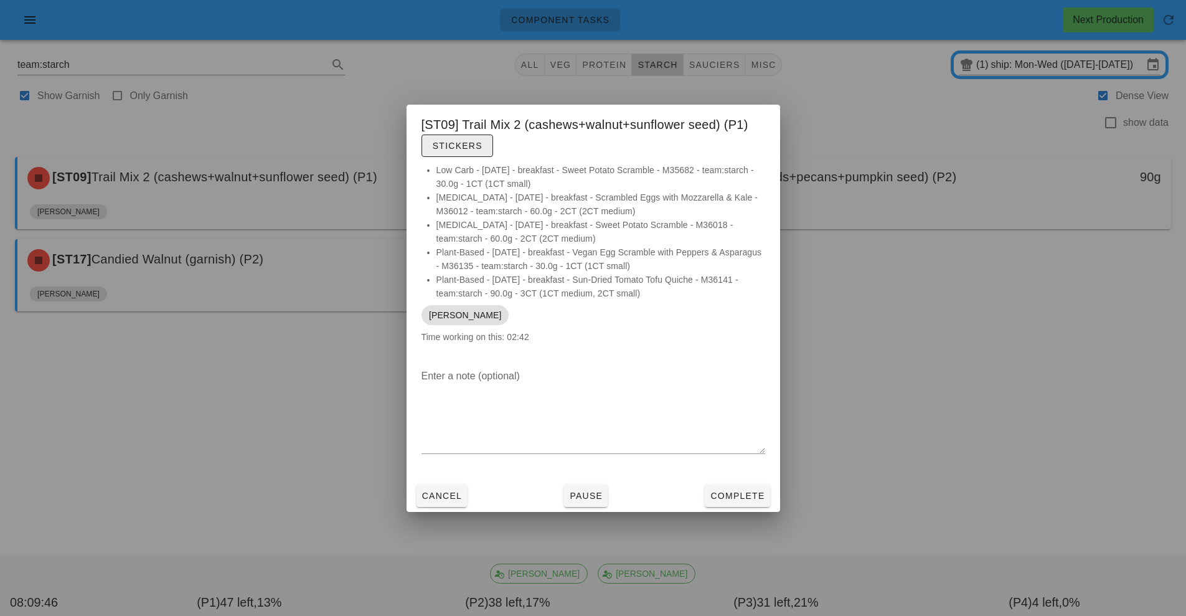
click at [473, 136] on button "Stickers" at bounding box center [458, 145] width 72 height 22
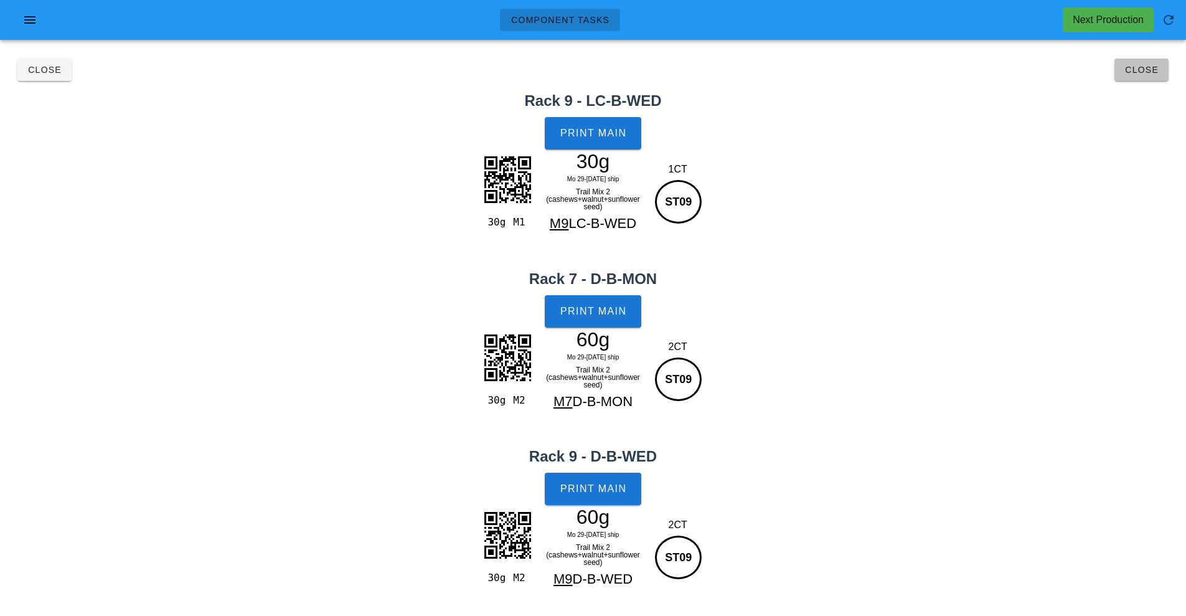
click at [1134, 71] on span "Close" at bounding box center [1142, 70] width 34 height 10
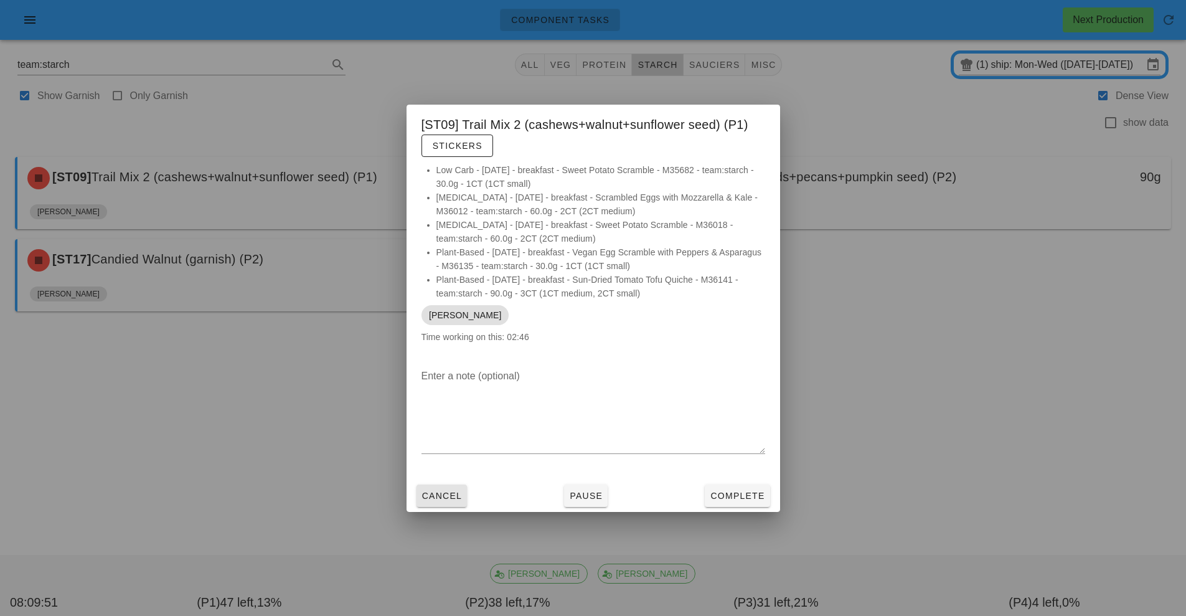
click at [439, 488] on button "Cancel" at bounding box center [442, 495] width 51 height 22
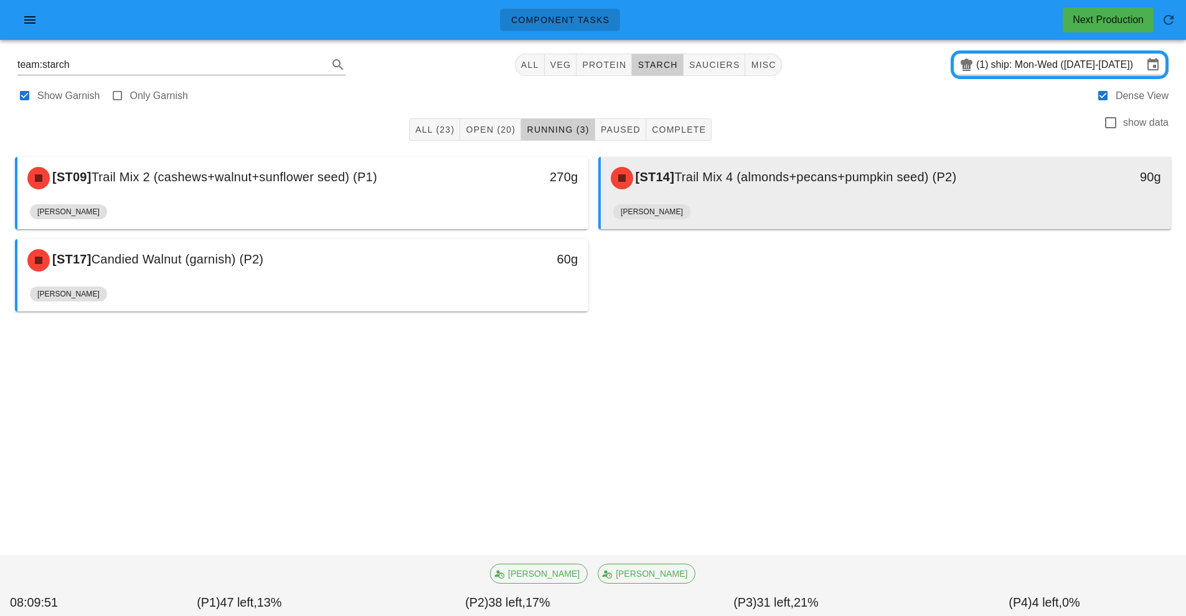
click at [840, 180] on span "Trail Mix 4 (almonds+pecans+pumpkin seed) (P2)" at bounding box center [815, 177] width 282 height 14
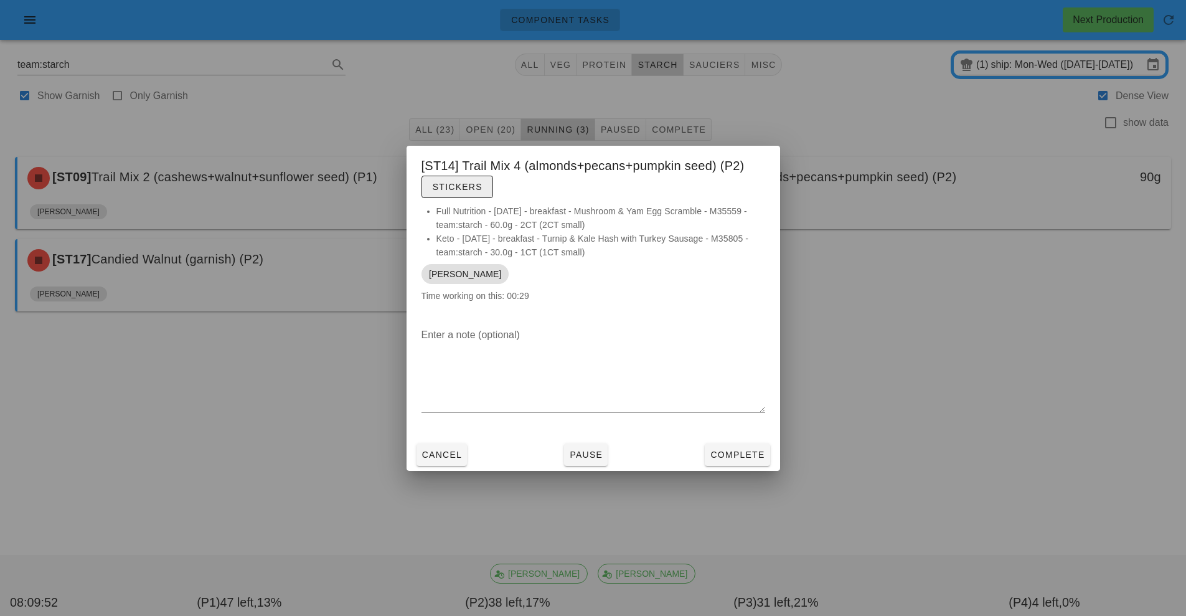
click at [461, 184] on span "Stickers" at bounding box center [457, 187] width 50 height 10
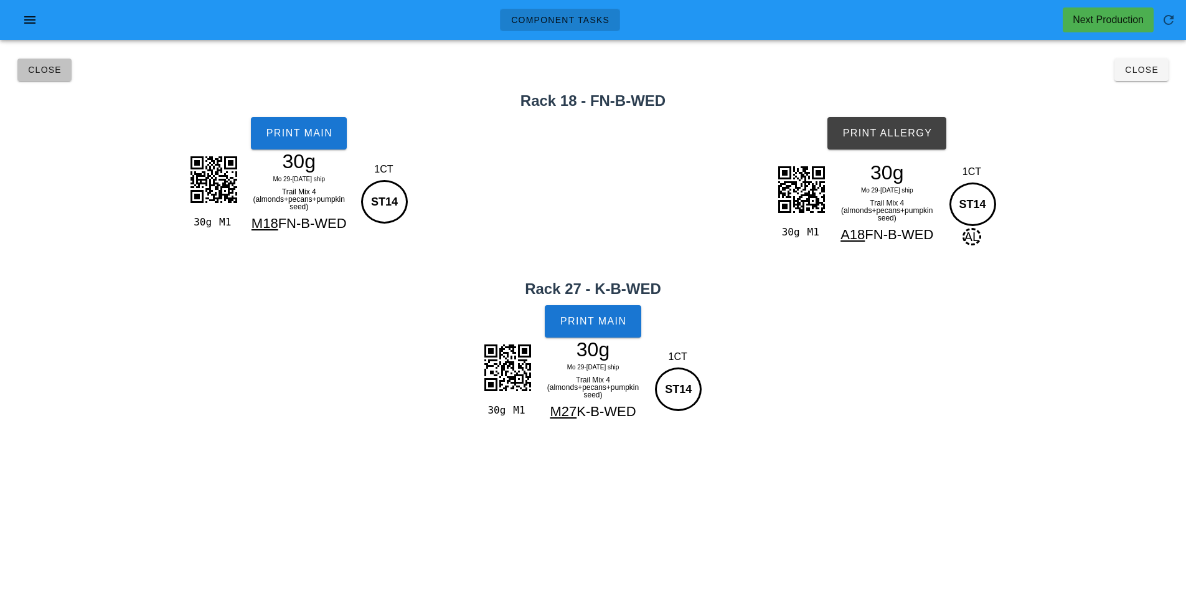
click at [39, 74] on span "Close" at bounding box center [44, 70] width 34 height 10
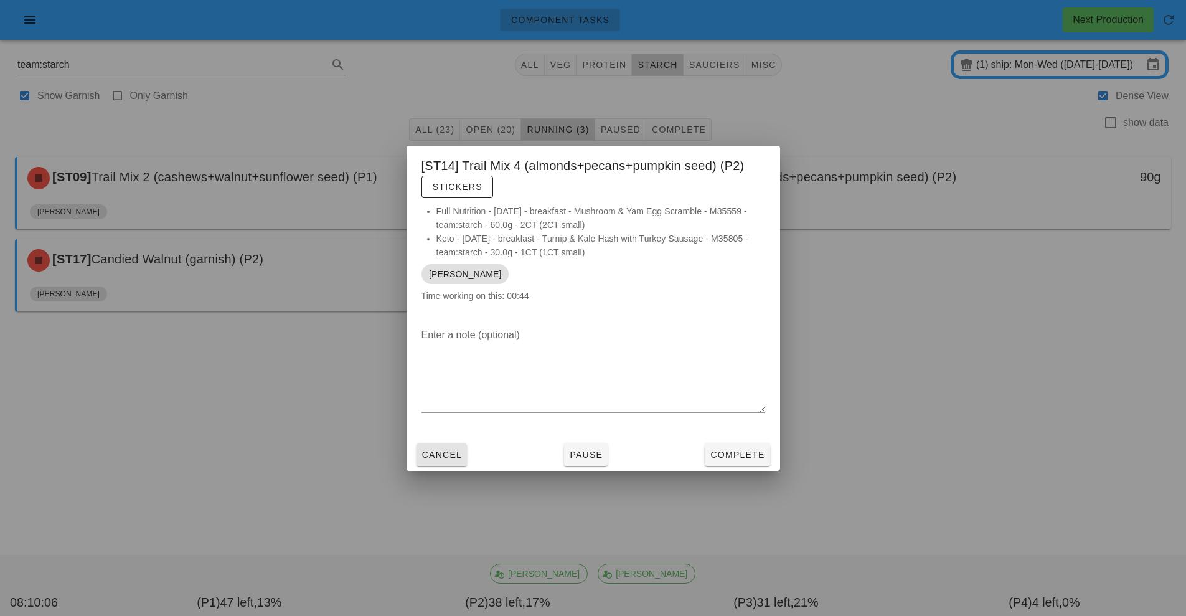
click at [456, 464] on button "Cancel" at bounding box center [442, 454] width 51 height 22
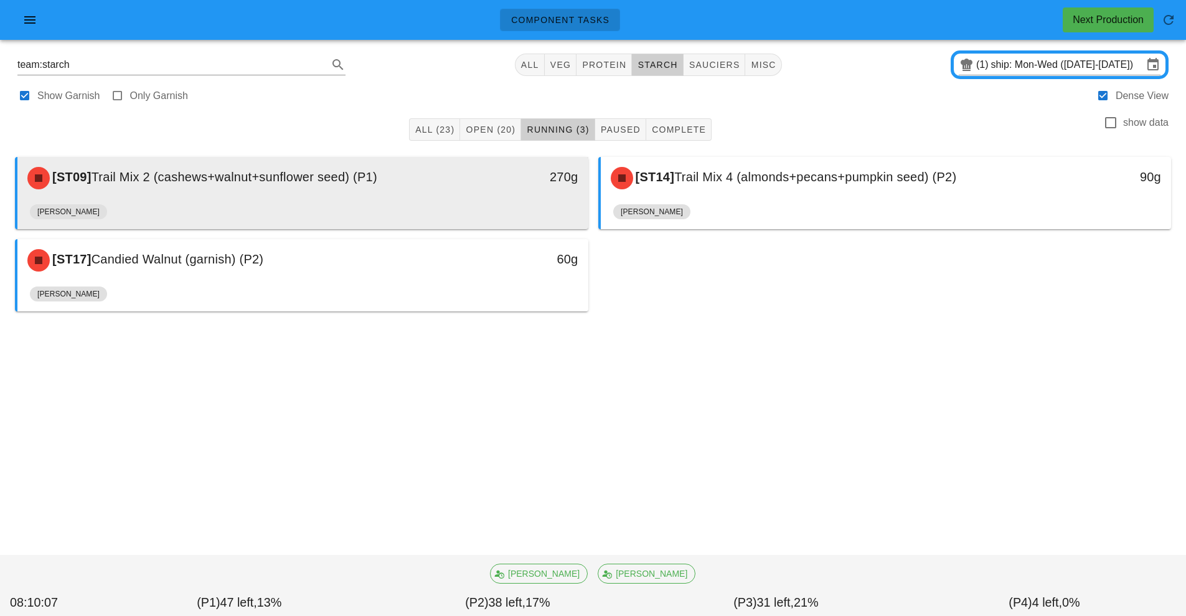
click at [289, 184] on span "Trail Mix 2 (cashews+walnut+sunflower seed) (P1)" at bounding box center [235, 177] width 286 height 14
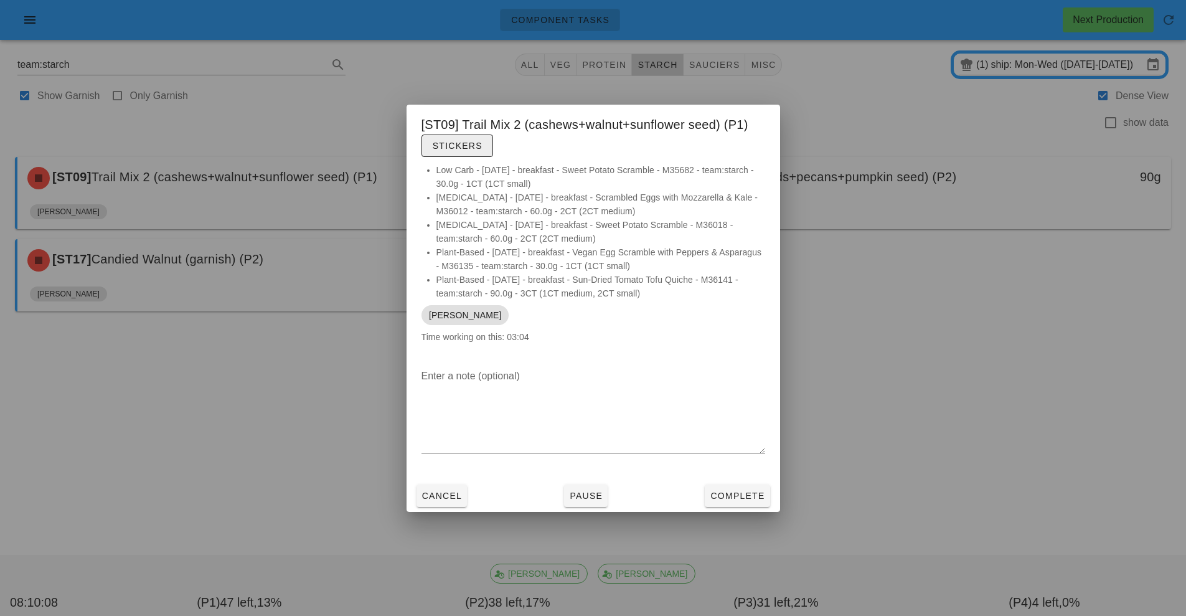
click at [468, 145] on span "Stickers" at bounding box center [457, 146] width 50 height 10
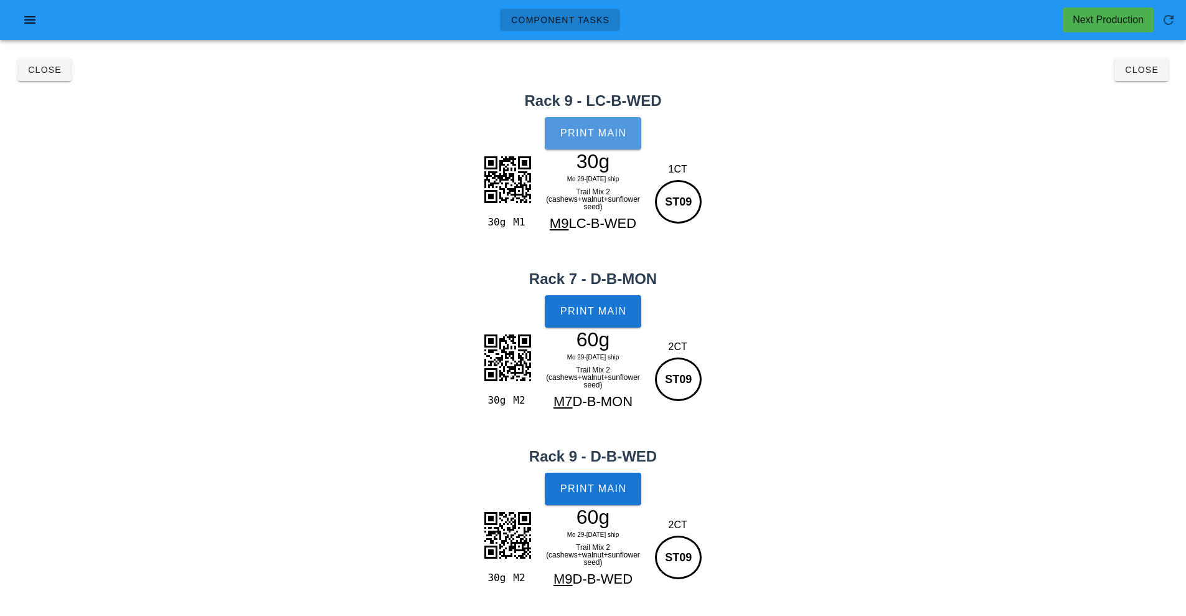
click at [595, 128] on span "Print Main" at bounding box center [593, 133] width 67 height 11
click at [602, 318] on button "Print Main" at bounding box center [593, 311] width 96 height 32
click at [605, 497] on button "Print Main" at bounding box center [593, 489] width 96 height 32
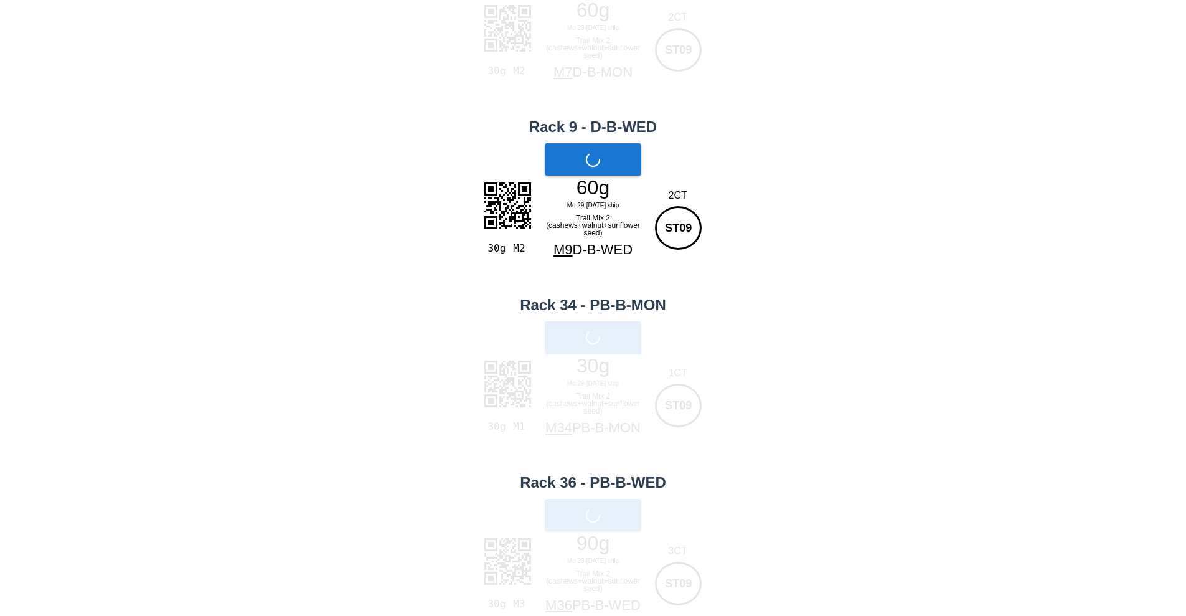
scroll to position [358, 0]
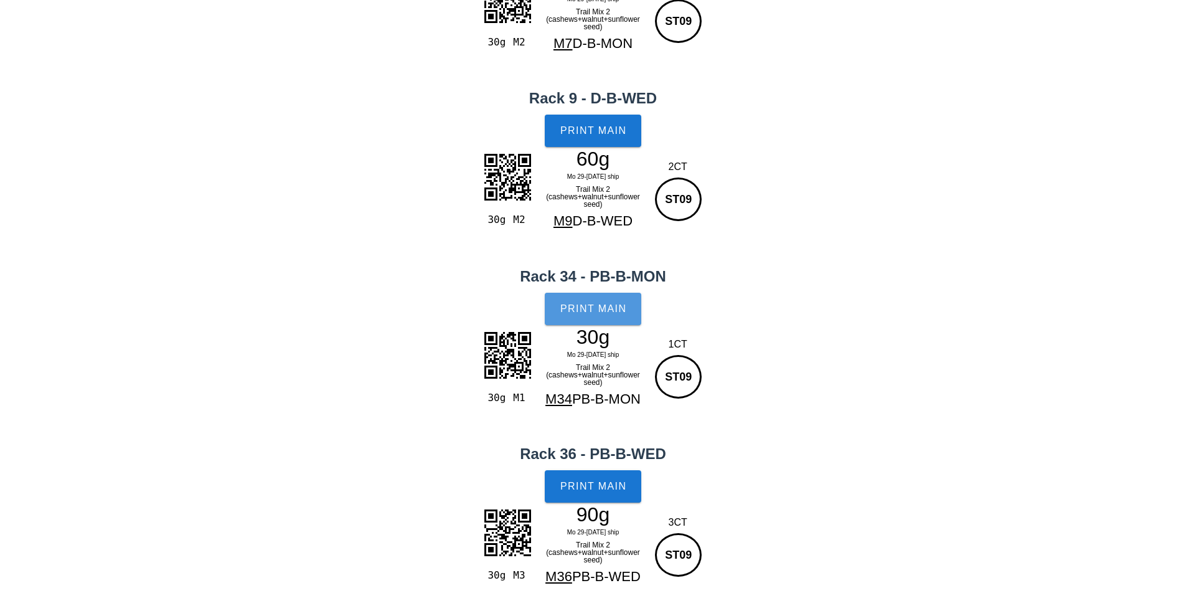
click at [589, 314] on span "Print Main" at bounding box center [593, 308] width 67 height 11
click at [608, 494] on button "Print Main" at bounding box center [593, 486] width 96 height 32
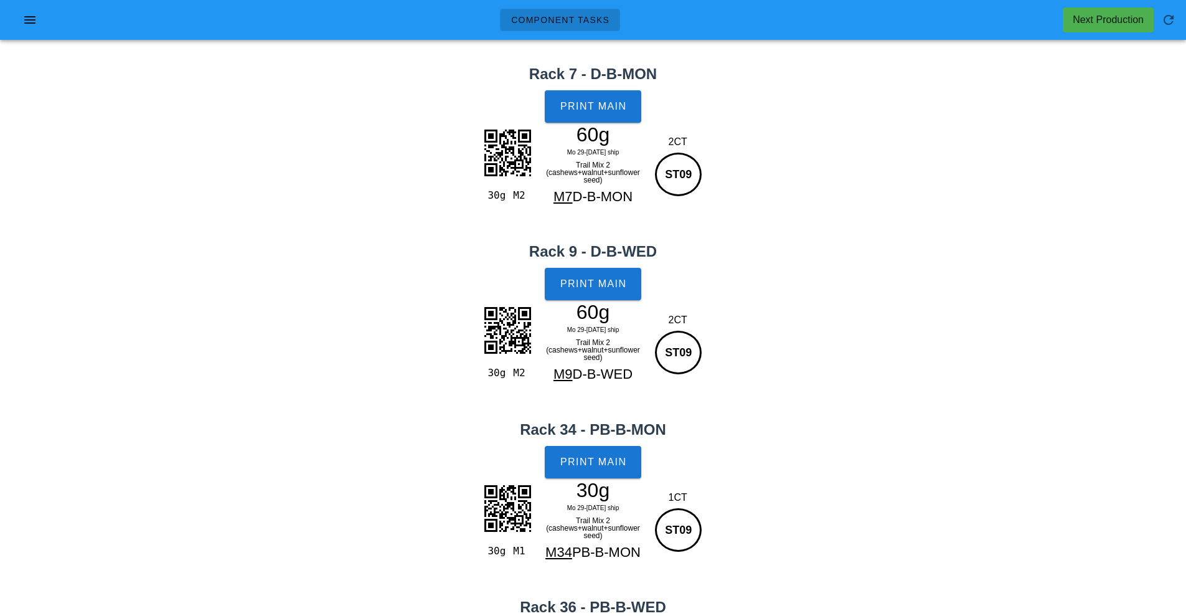
scroll to position [0, 0]
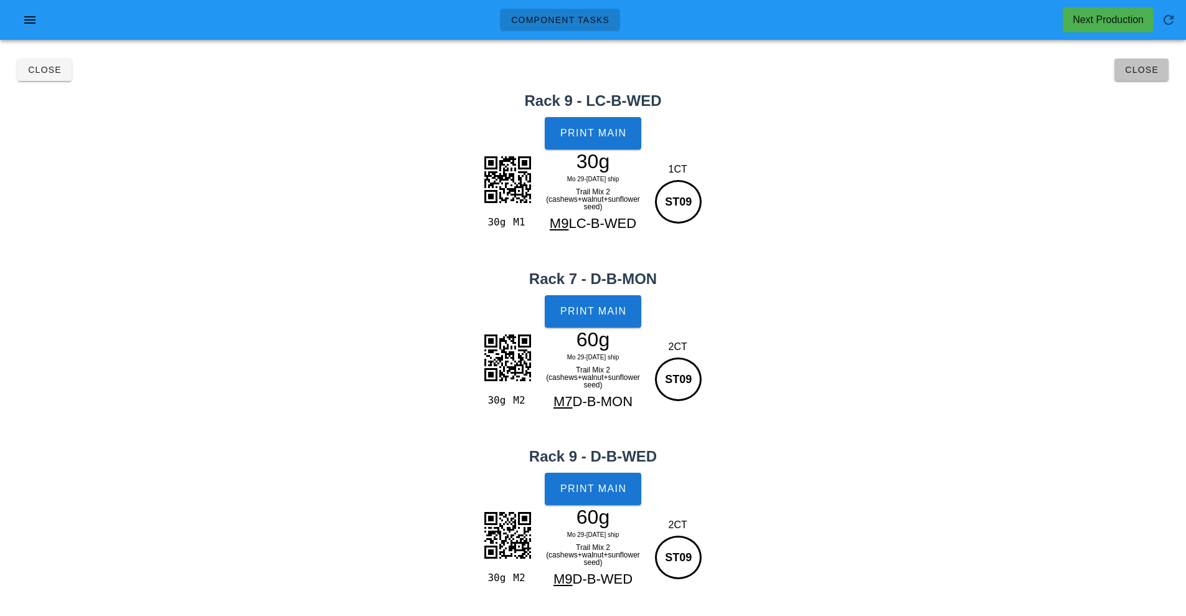
click at [1136, 71] on span "Close" at bounding box center [1142, 70] width 34 height 10
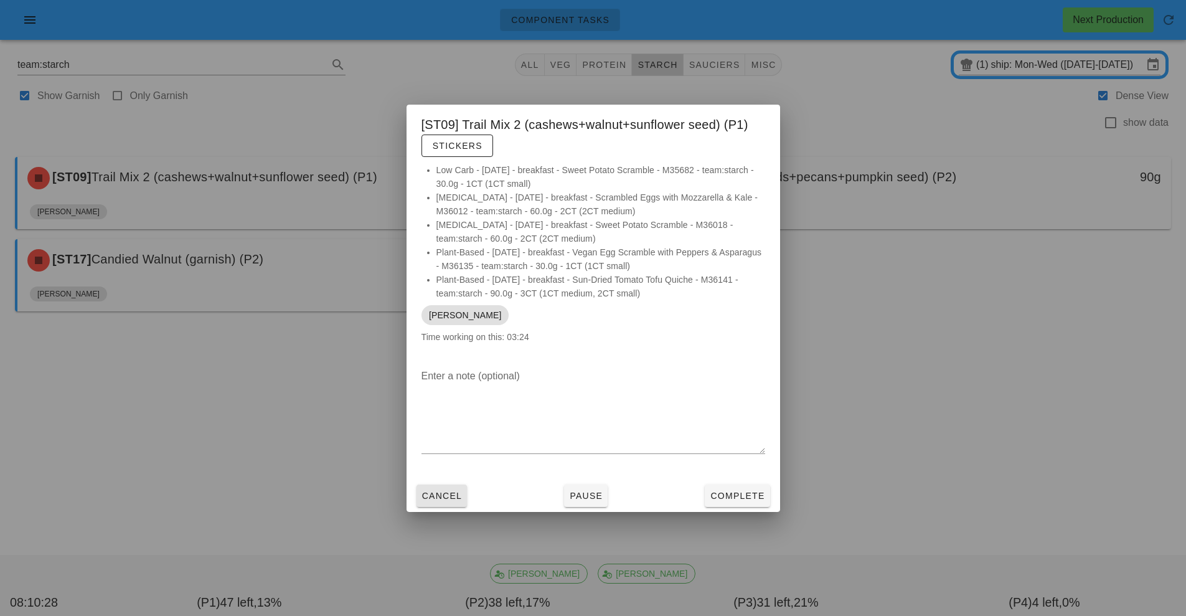
click at [443, 504] on button "Cancel" at bounding box center [442, 495] width 51 height 22
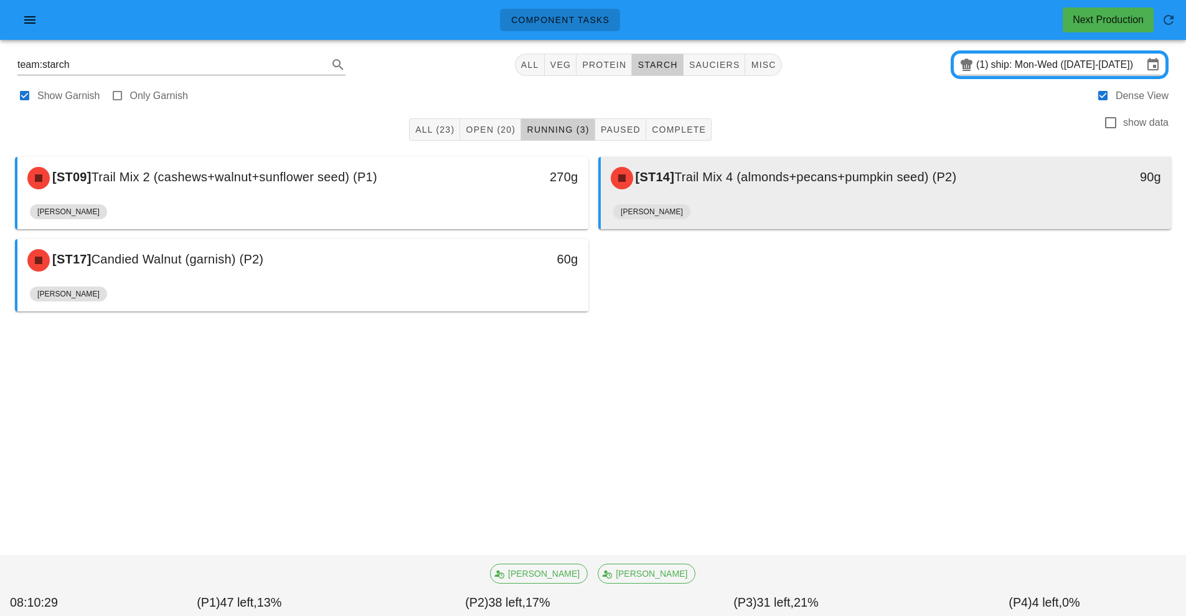
click at [740, 197] on div "[ST14] Trail Mix 4 (almonds+pecans+pumpkin seed) (P2) 90g" at bounding box center [886, 178] width 571 height 42
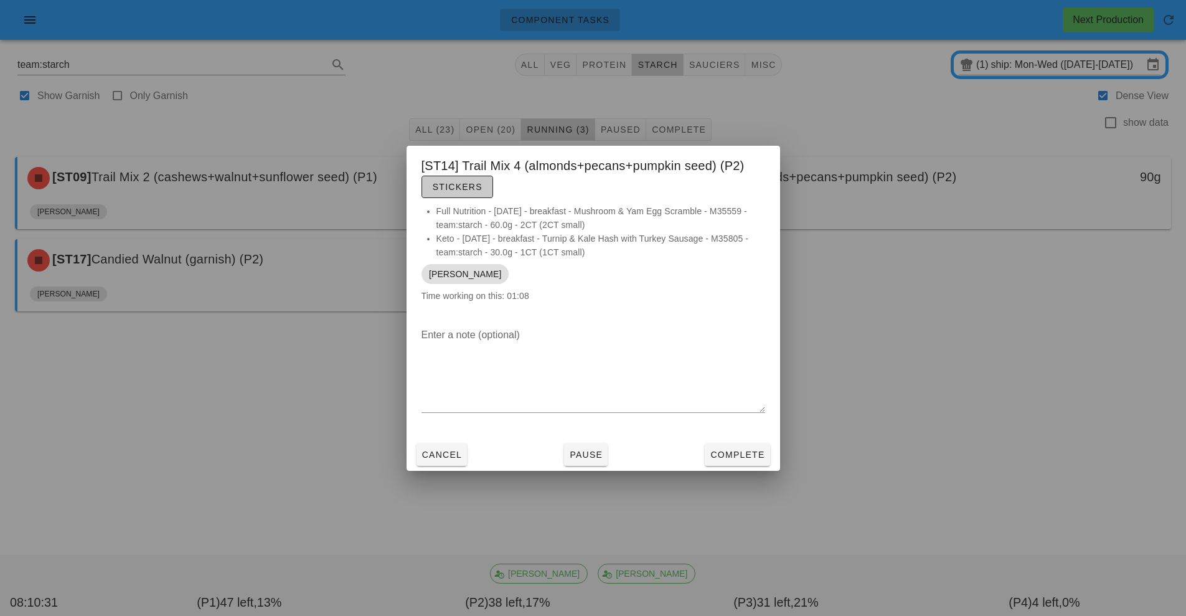
click at [464, 186] on span "Stickers" at bounding box center [457, 187] width 50 height 10
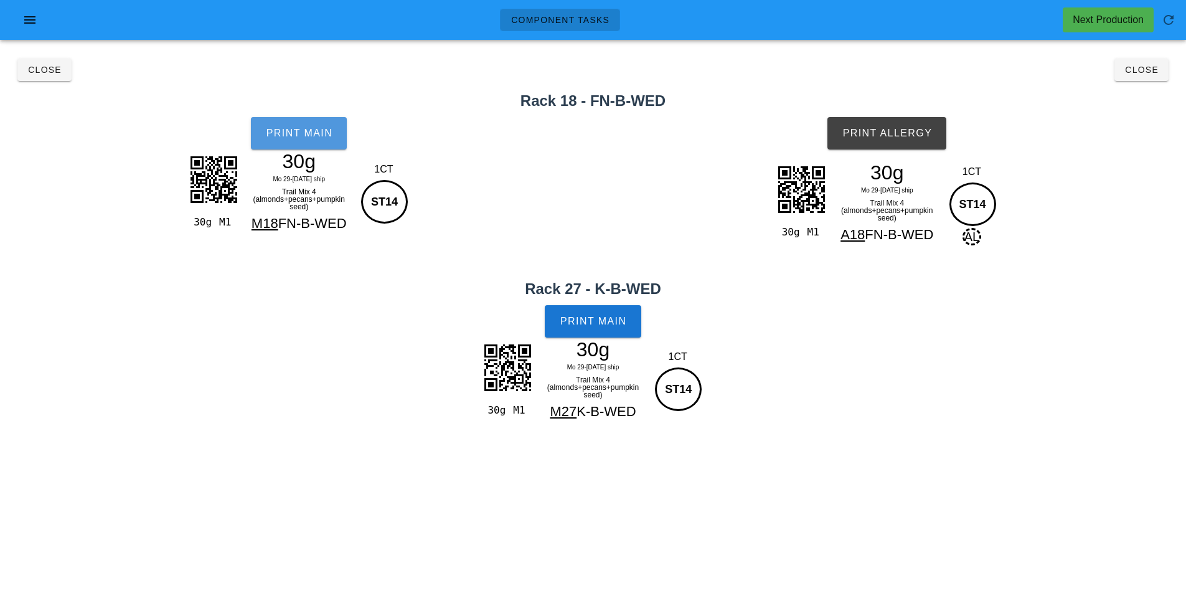
click at [280, 133] on span "Print Main" at bounding box center [298, 133] width 67 height 11
click at [607, 326] on span "Print Main" at bounding box center [593, 321] width 67 height 11
click at [908, 132] on span "Print Allergy" at bounding box center [887, 133] width 90 height 11
click at [39, 70] on span "Close" at bounding box center [44, 70] width 34 height 10
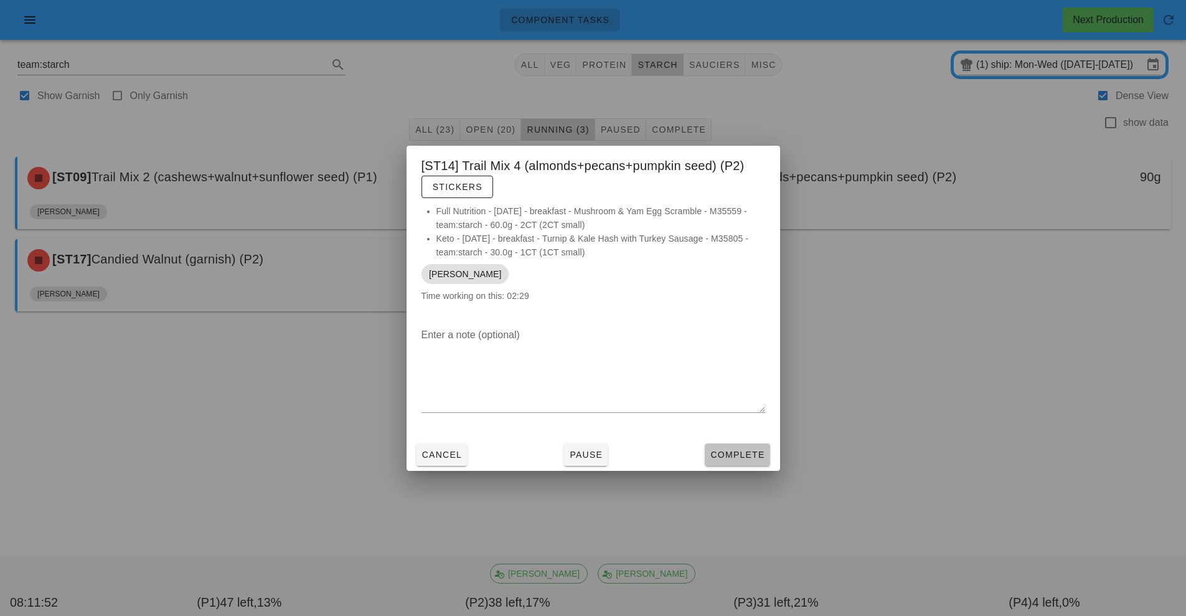
click at [737, 456] on span "Complete" at bounding box center [737, 455] width 55 height 10
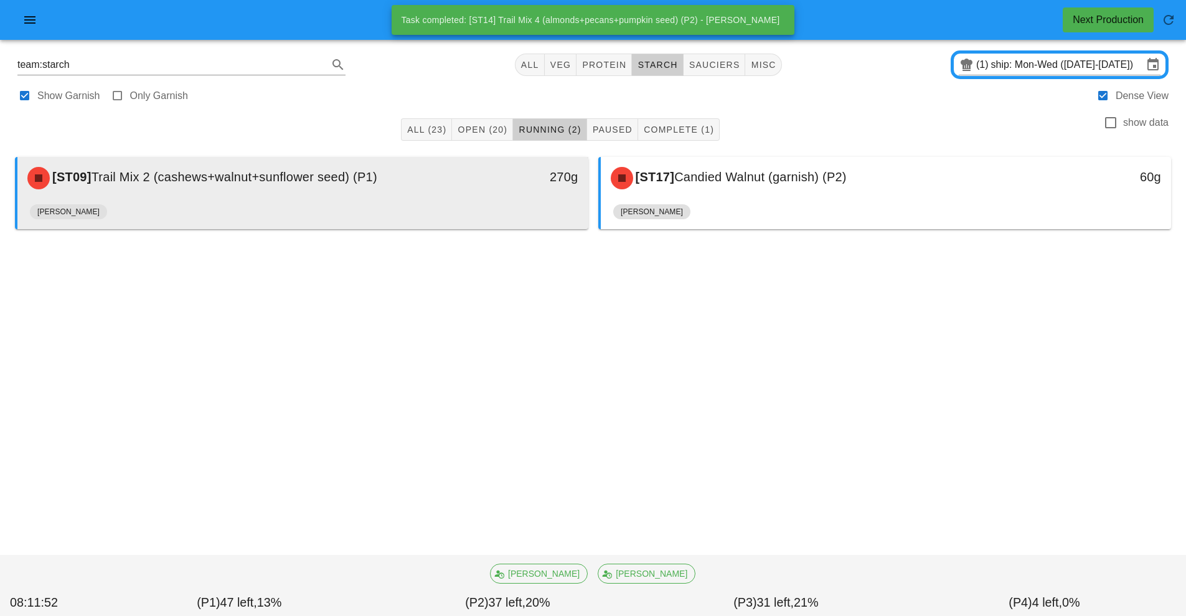
click at [364, 186] on div "[ST09] Trail Mix 2 (cashews+walnut+sunflower seed) (P1)" at bounding box center [232, 177] width 424 height 37
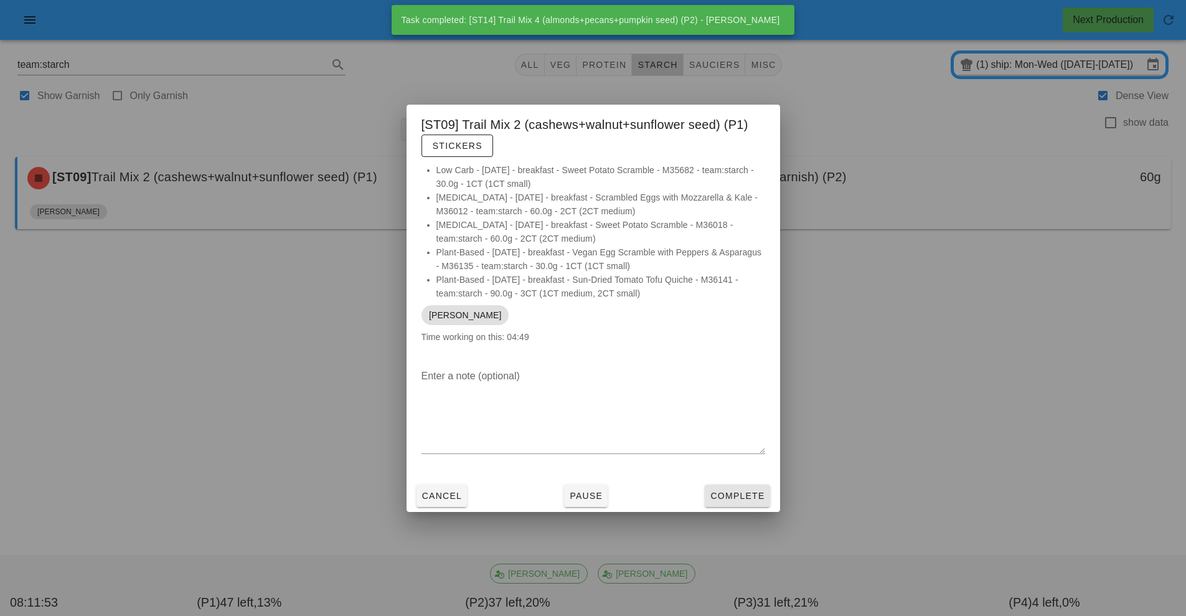
click at [740, 496] on span "Complete" at bounding box center [737, 496] width 55 height 10
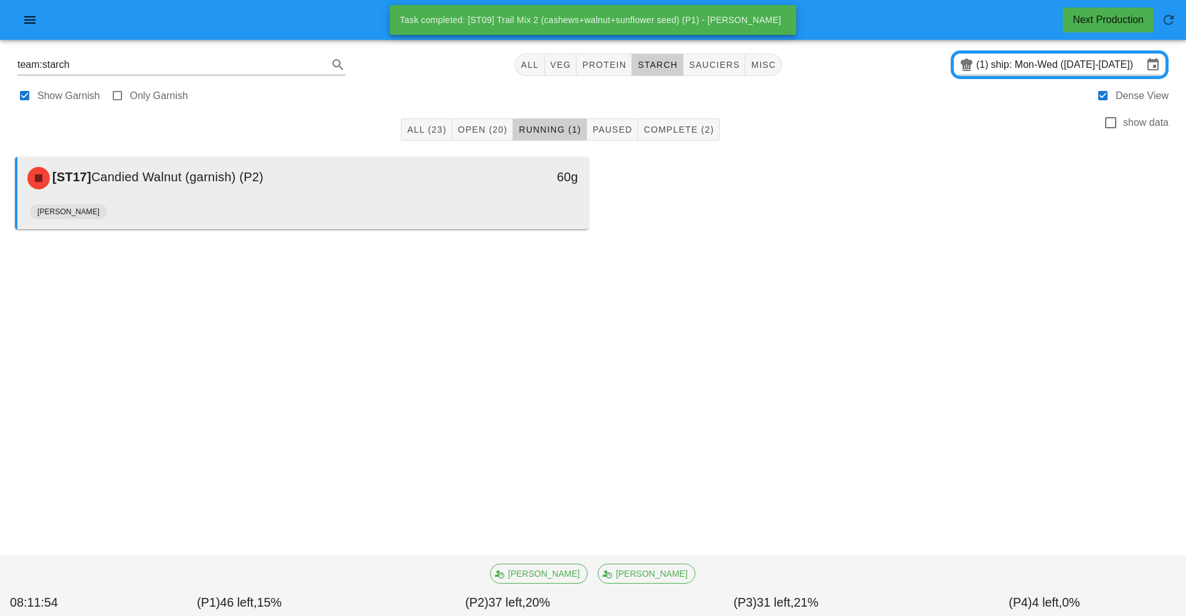
click at [511, 196] on div "60g" at bounding box center [514, 177] width 141 height 37
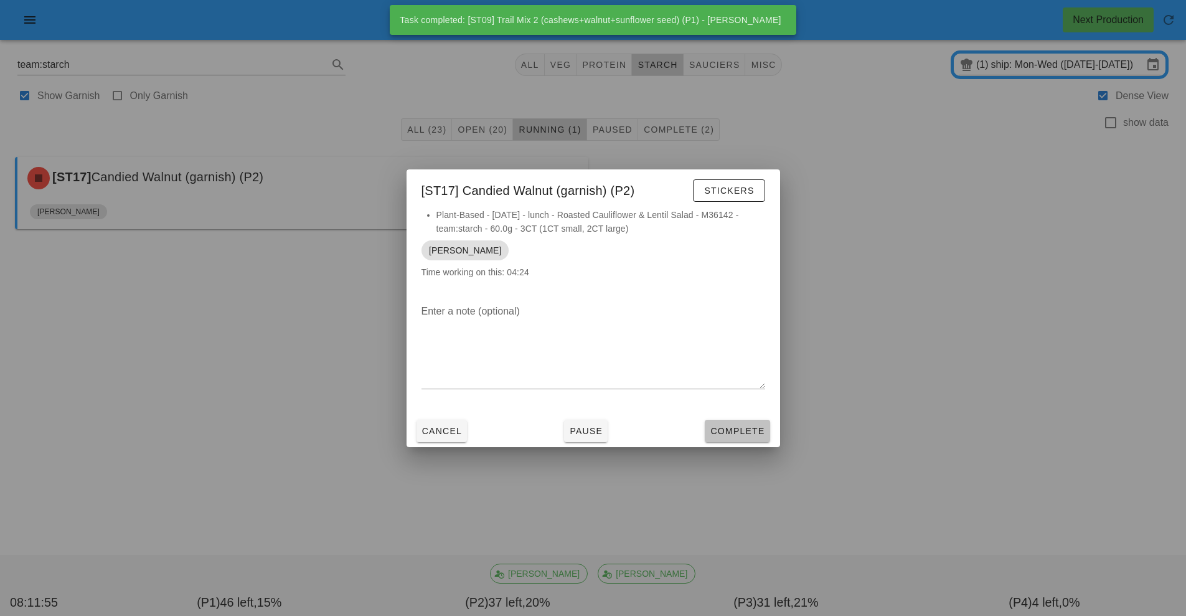
click at [735, 433] on span "Complete" at bounding box center [737, 431] width 55 height 10
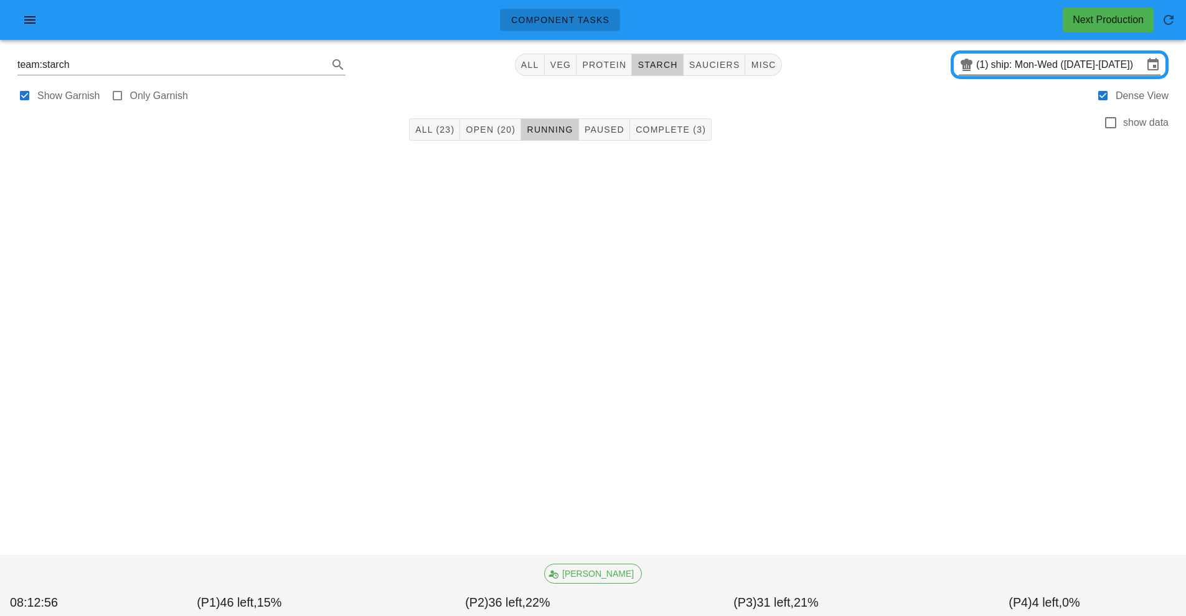
click at [1088, 64] on input "ship: Mon-Wed ([DATE]-[DATE])" at bounding box center [1067, 65] width 152 height 20
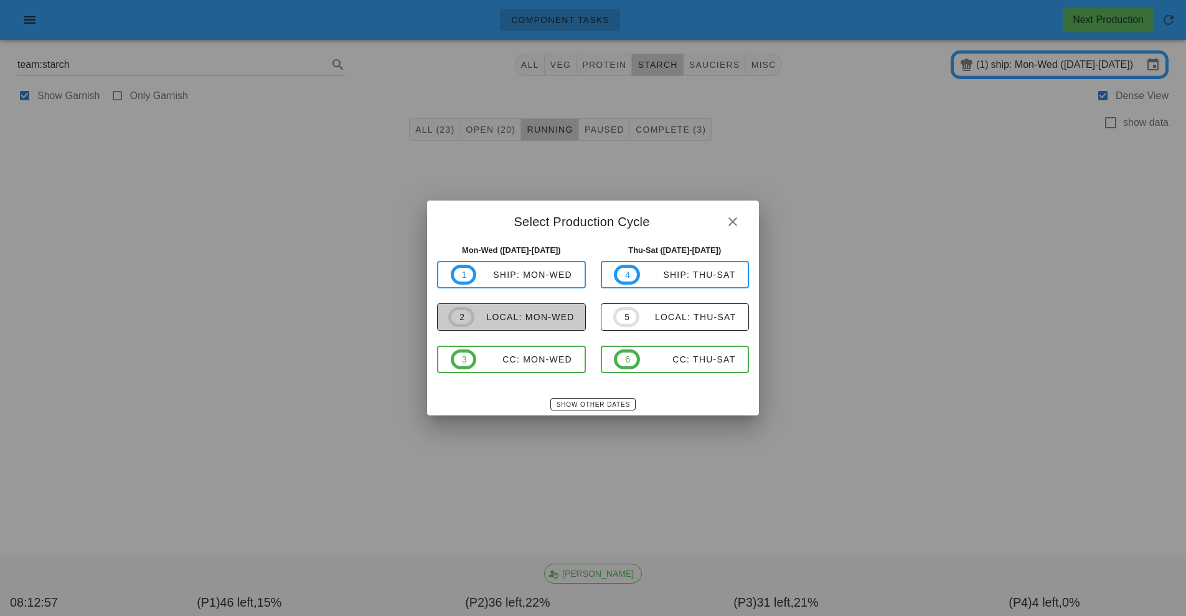
click at [522, 317] on div "local: Mon-Wed" at bounding box center [524, 317] width 100 height 10
type input "local: Mon-Wed ([DATE]-[DATE])"
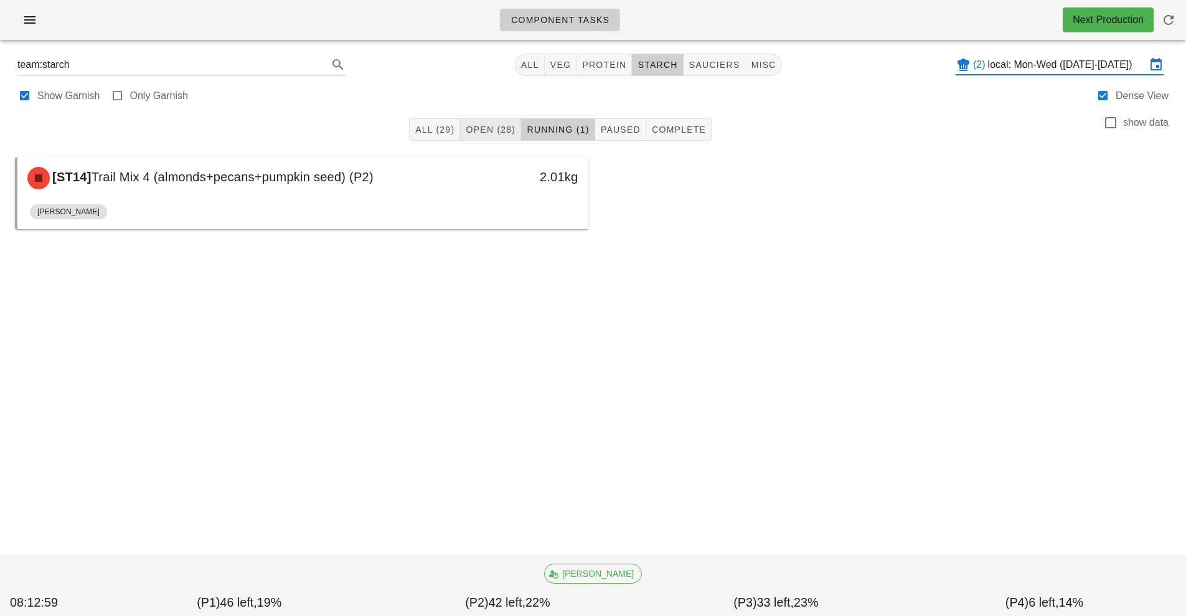
click at [506, 132] on span "Open (28)" at bounding box center [490, 130] width 50 height 10
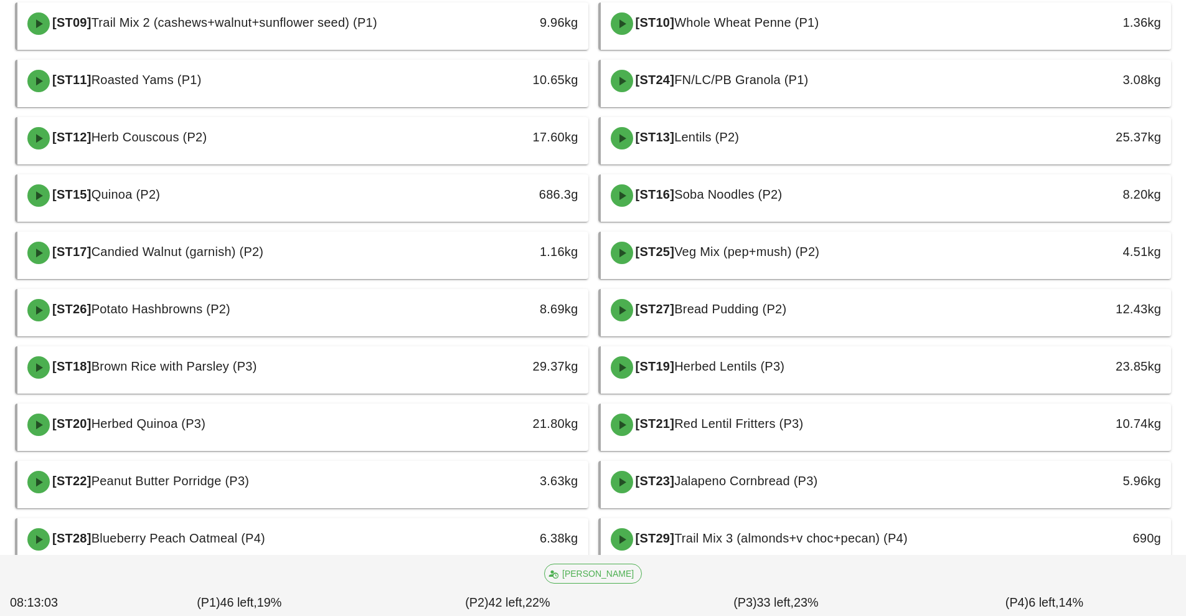
scroll to position [423, 0]
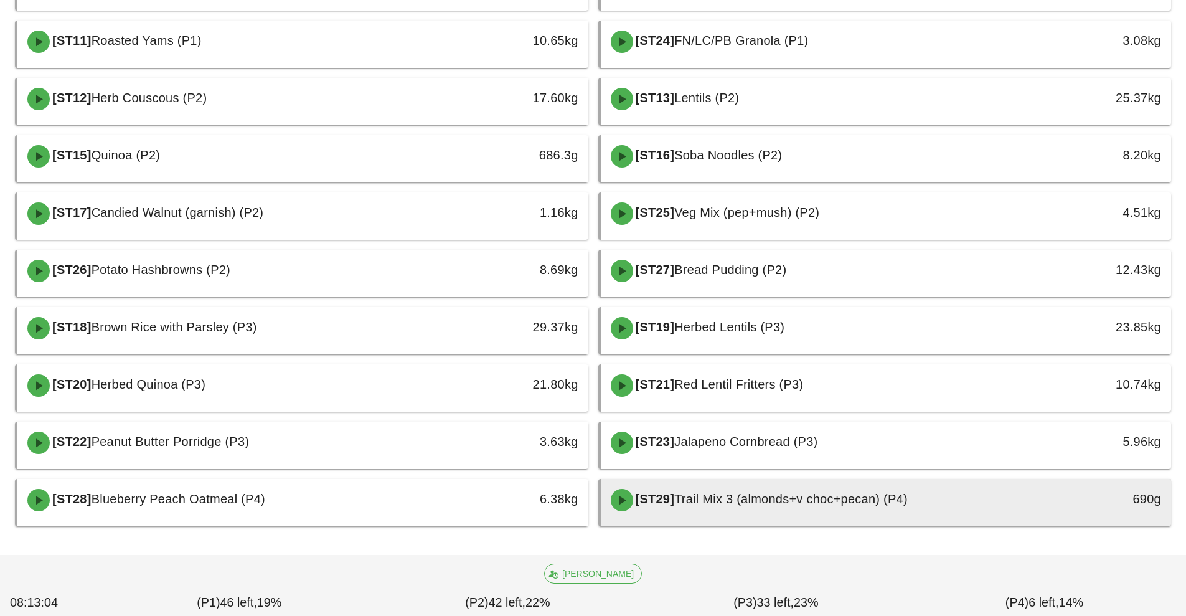
click at [804, 503] on span "Trail Mix 3 (almonds+v choc+pecan) (P4)" at bounding box center [790, 499] width 233 height 14
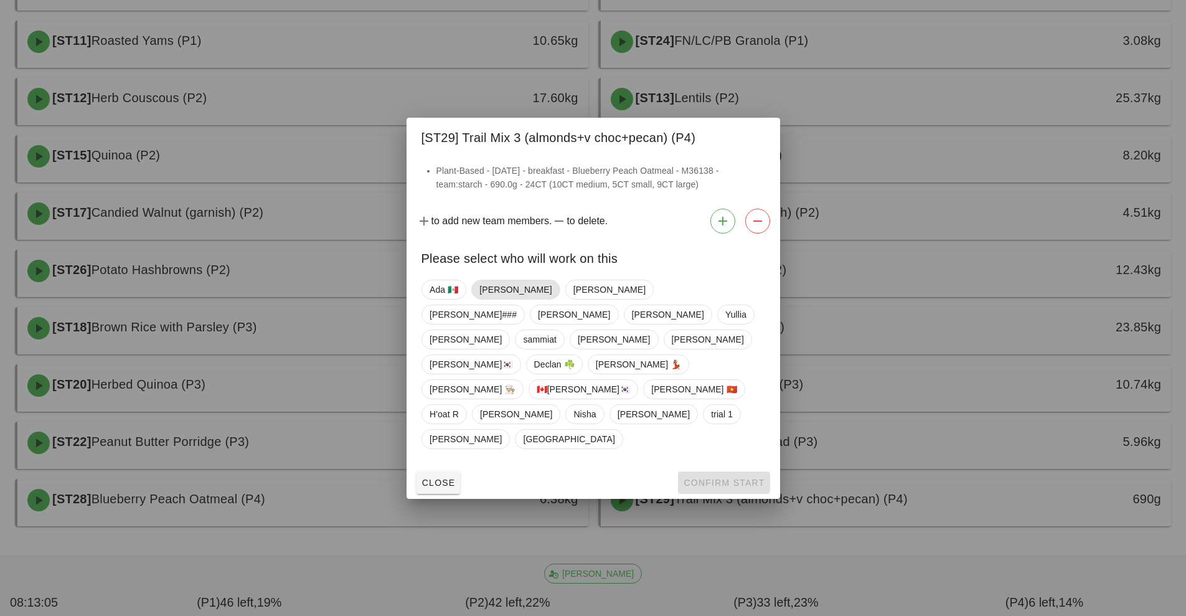
click at [499, 299] on span "[PERSON_NAME]" at bounding box center [515, 289] width 72 height 19
click at [737, 478] on span "Confirm Start" at bounding box center [724, 483] width 82 height 10
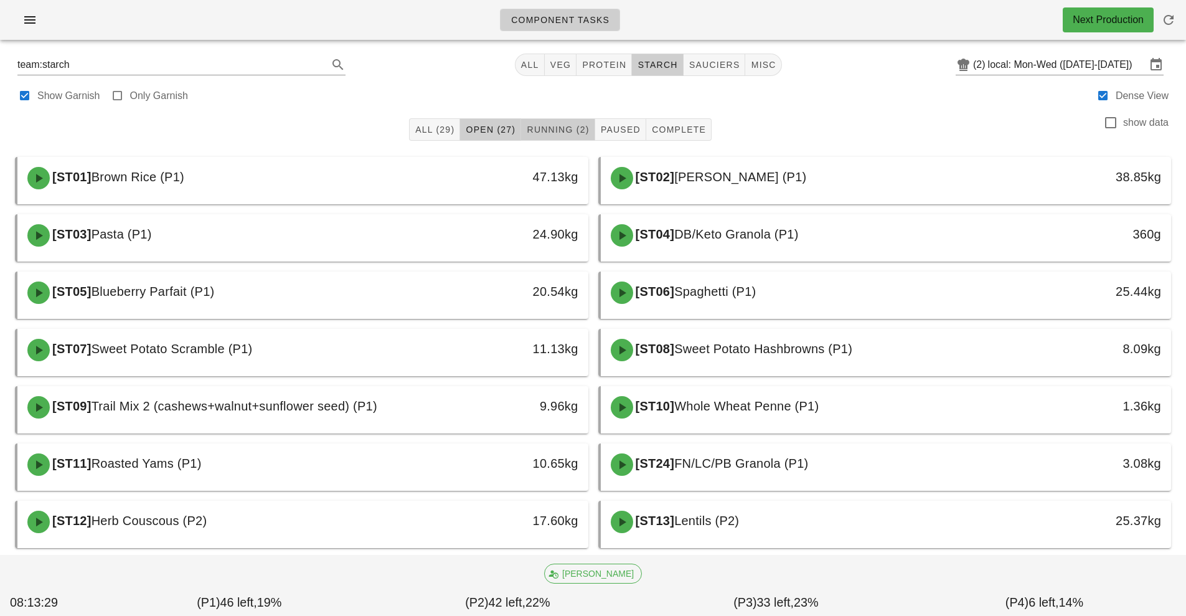
click at [554, 128] on span "Running (2)" at bounding box center [557, 130] width 63 height 10
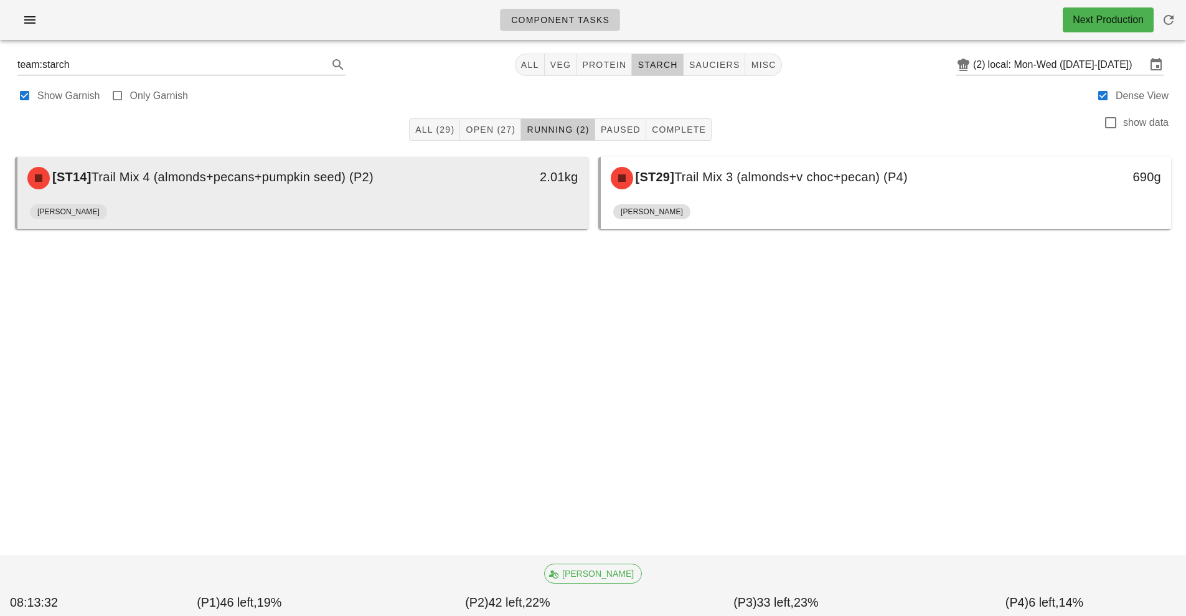
click at [347, 188] on div "[ST14] Trail Mix 4 (almonds+pecans+pumpkin seed) (P2)" at bounding box center [232, 177] width 424 height 37
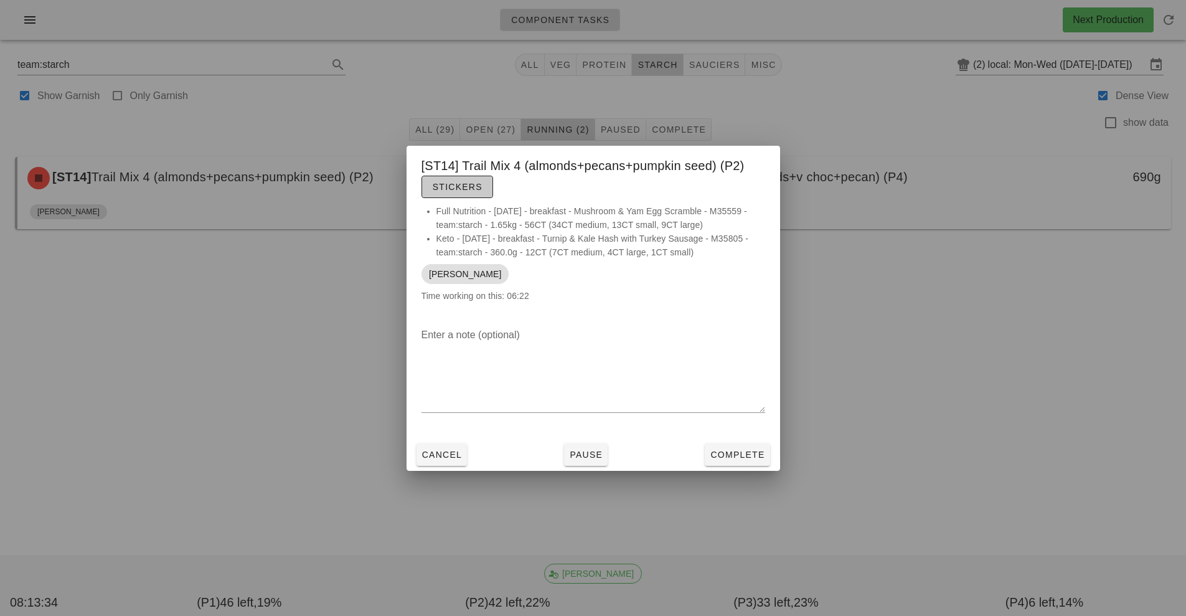
click at [456, 185] on span "Stickers" at bounding box center [457, 187] width 50 height 10
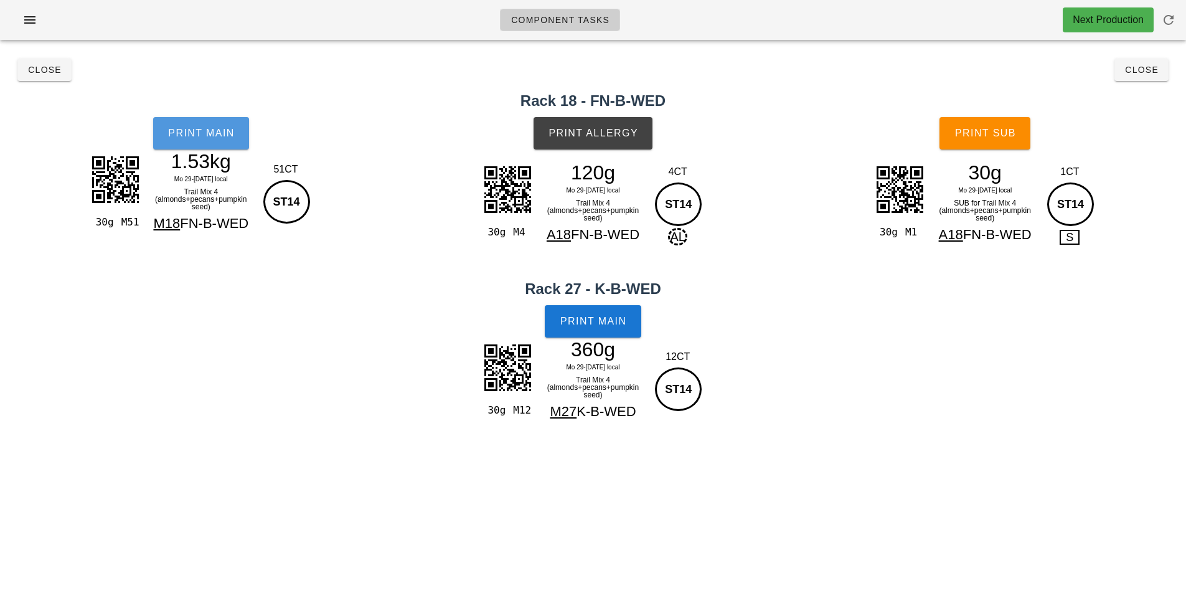
click at [199, 126] on button "Print Main" at bounding box center [201, 133] width 96 height 32
click at [597, 324] on span "Print Main" at bounding box center [593, 321] width 67 height 11
click at [601, 123] on button "Print Allergy" at bounding box center [593, 133] width 119 height 32
click at [976, 134] on span "Print Sub" at bounding box center [986, 133] width 62 height 11
click at [34, 67] on span "Close" at bounding box center [44, 70] width 34 height 10
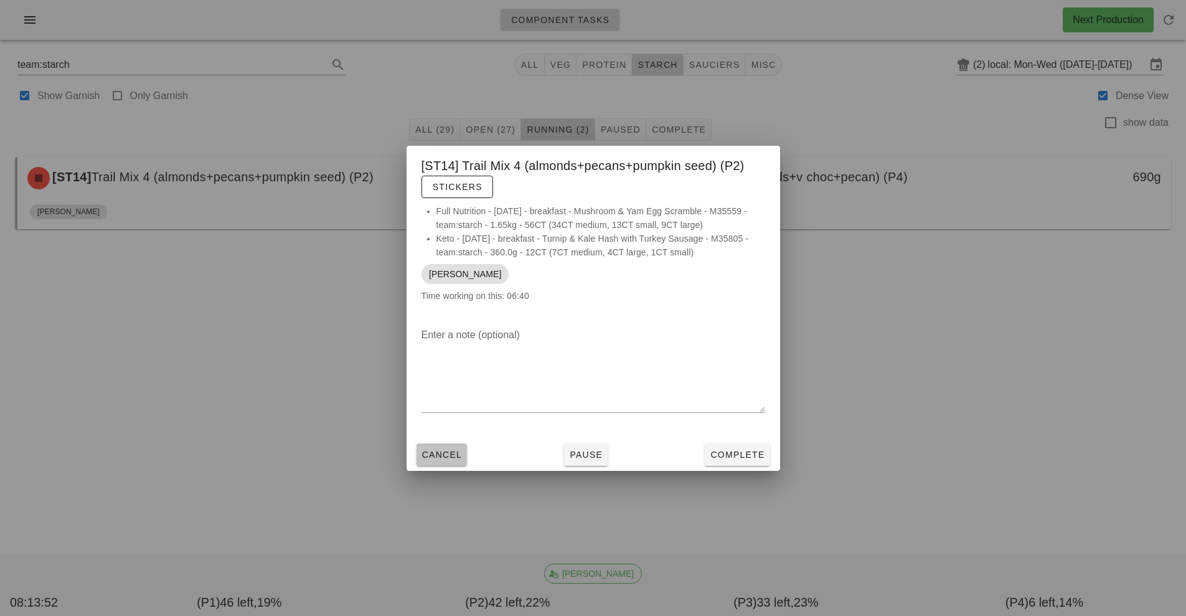
click at [437, 464] on button "Cancel" at bounding box center [442, 454] width 51 height 22
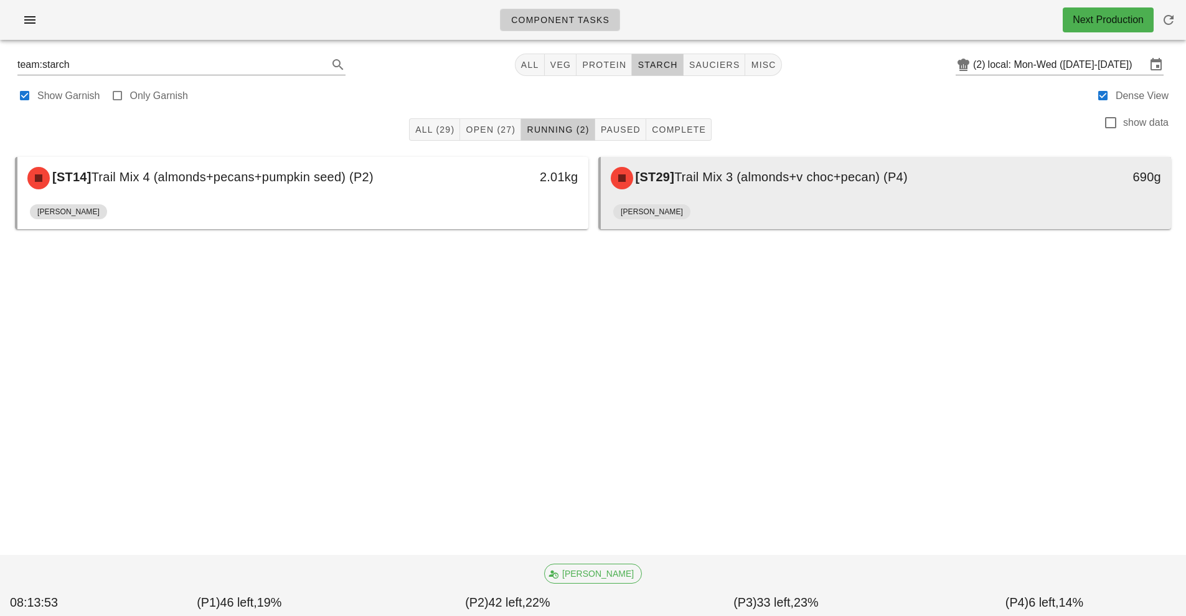
click at [870, 188] on div "[ST29] Trail Mix 3 (almonds+v choc+pecan) (P4)" at bounding box center [815, 177] width 424 height 37
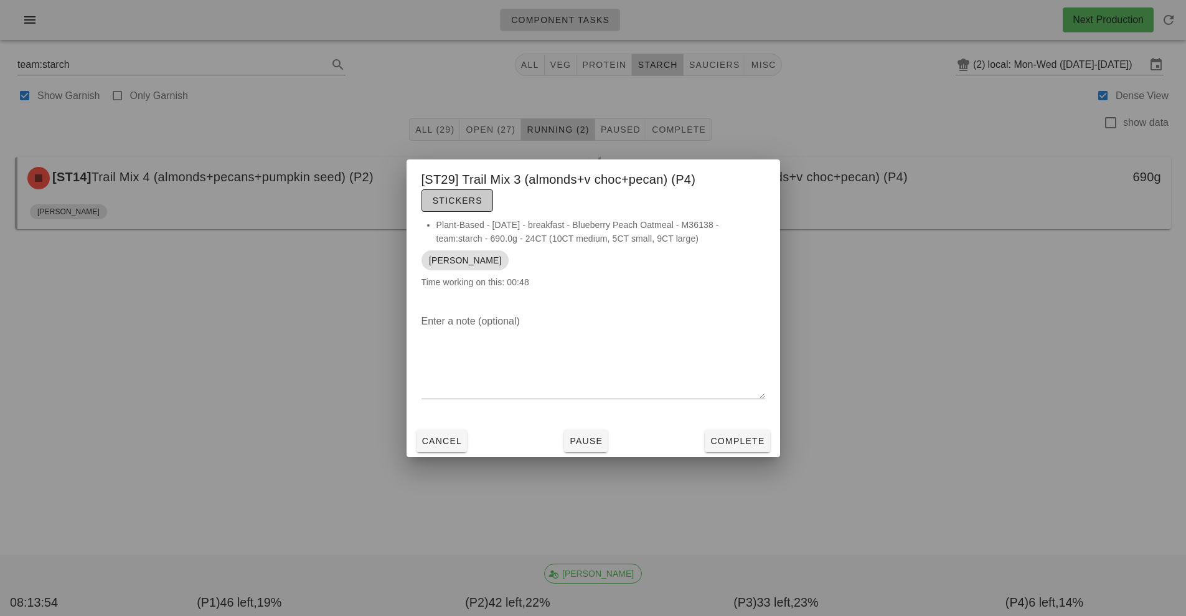
click at [460, 196] on span "Stickers" at bounding box center [457, 201] width 50 height 10
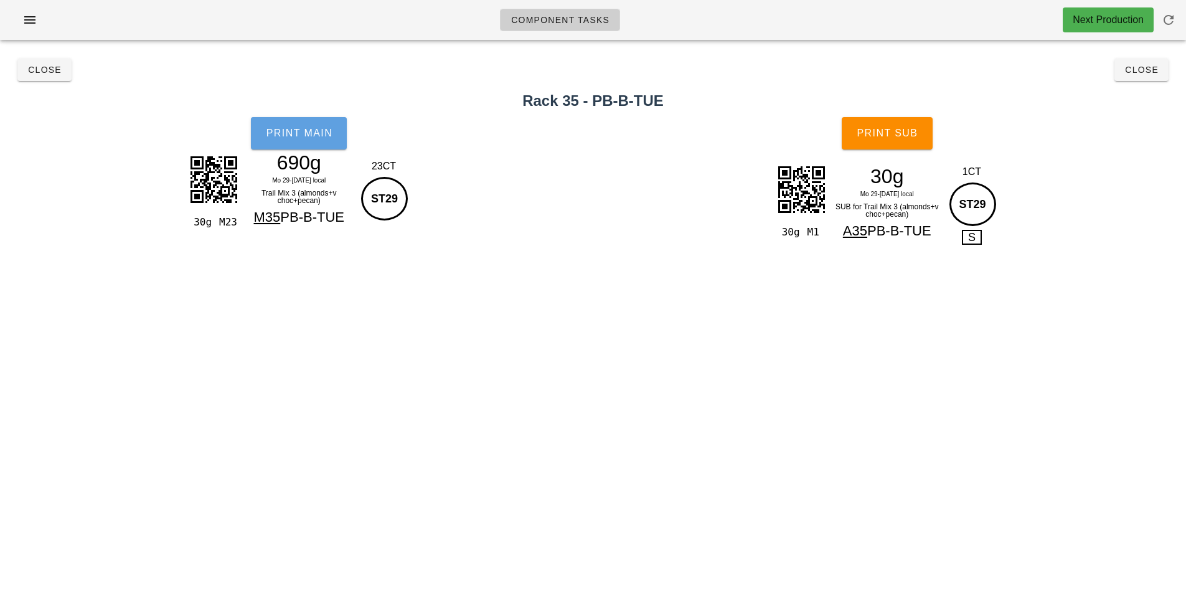
click at [300, 131] on span "Print Main" at bounding box center [298, 133] width 67 height 11
click at [893, 133] on span "Print Sub" at bounding box center [887, 133] width 62 height 11
click at [40, 70] on span "Close" at bounding box center [44, 70] width 34 height 10
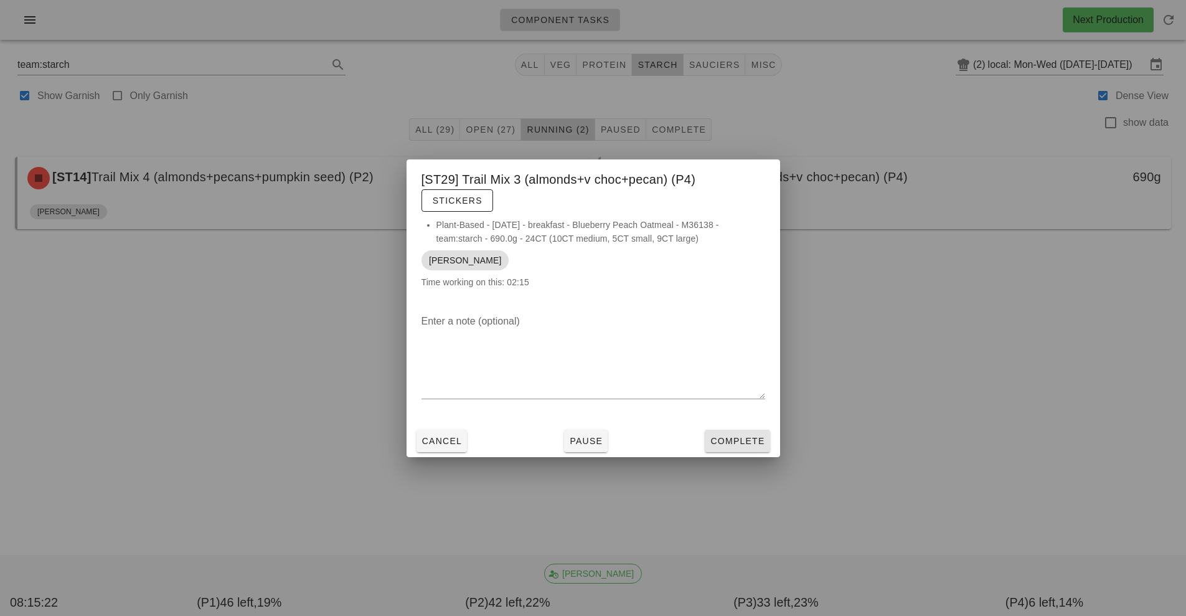
click at [732, 438] on span "Complete" at bounding box center [737, 441] width 55 height 10
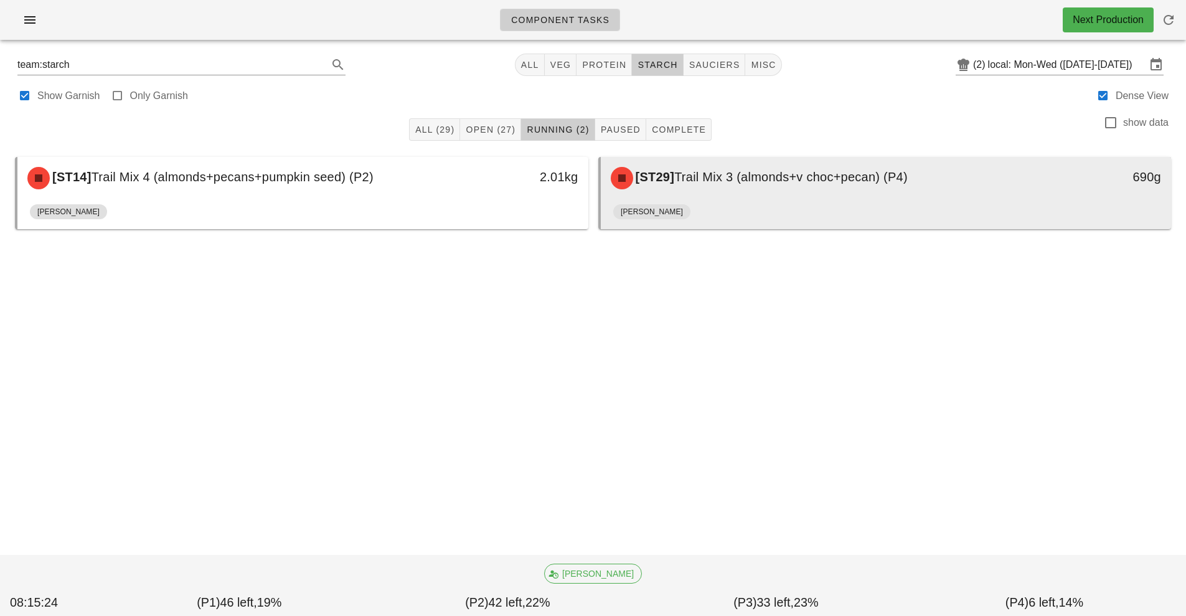
click at [775, 204] on div "[PERSON_NAME]" at bounding box center [886, 214] width 546 height 30
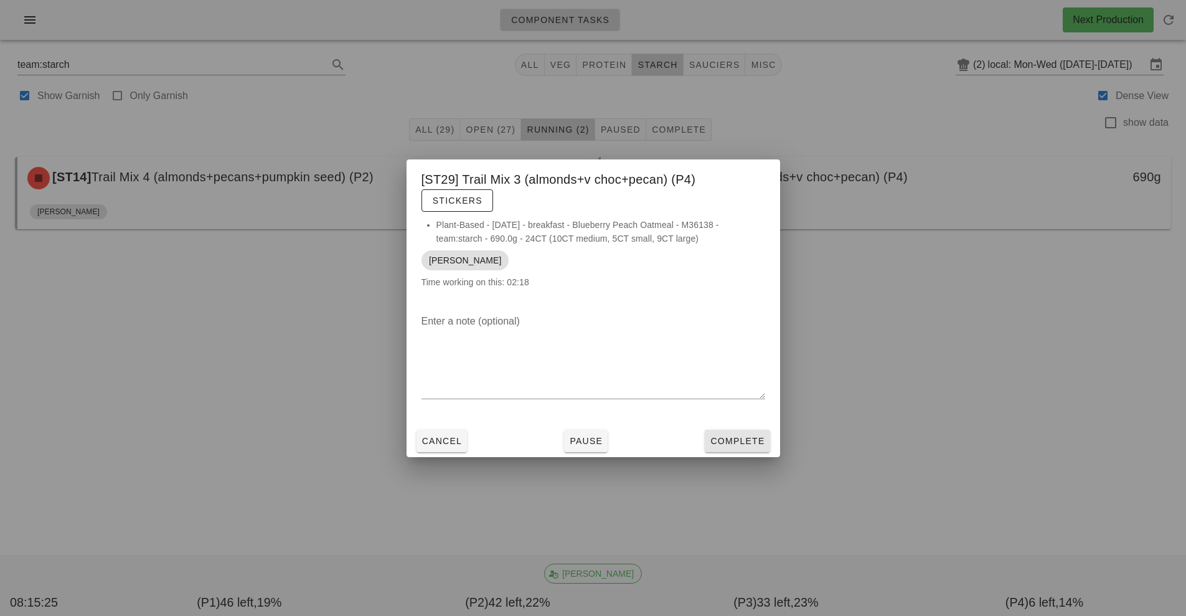
click at [736, 445] on span "Complete" at bounding box center [737, 441] width 55 height 10
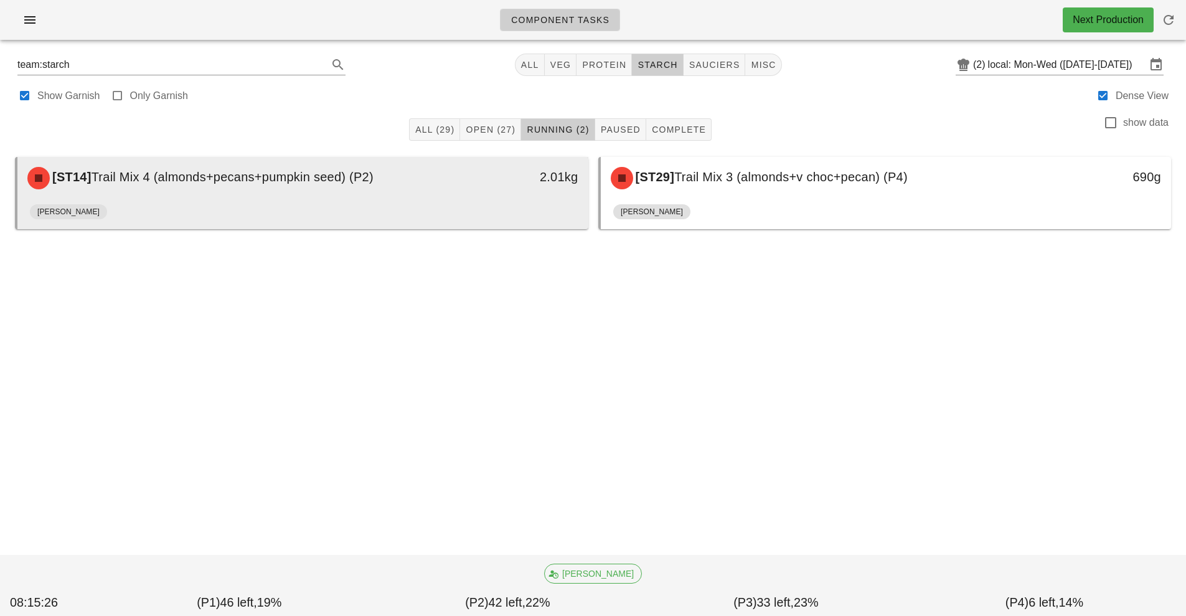
click at [408, 199] on div "[PERSON_NAME]" at bounding box center [303, 214] width 546 height 30
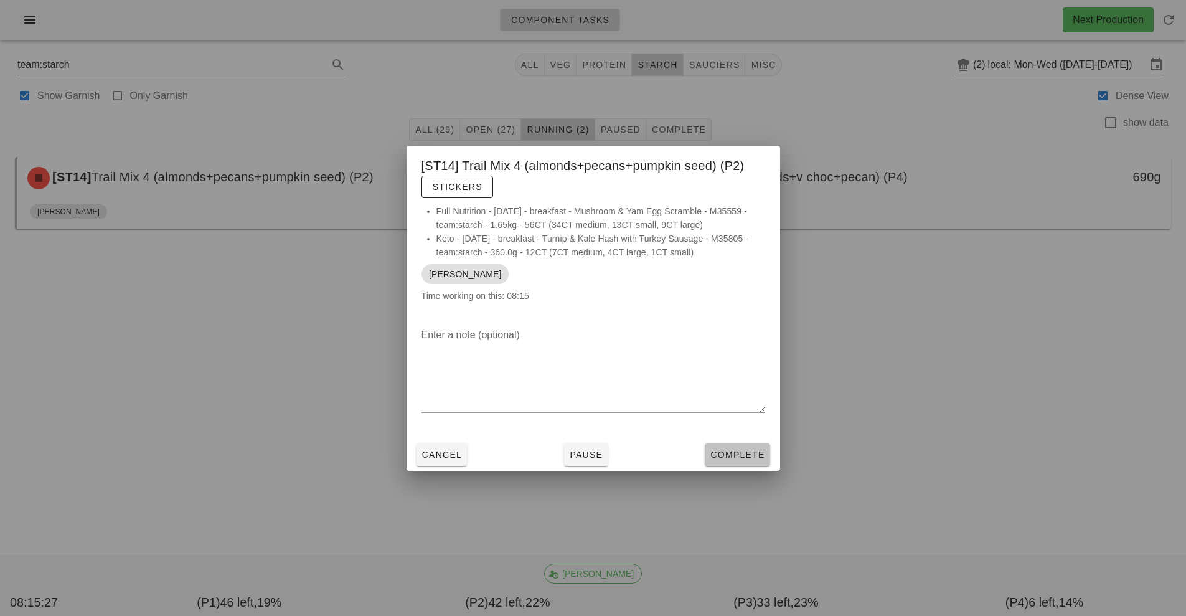
click at [734, 450] on span "Complete" at bounding box center [737, 455] width 55 height 10
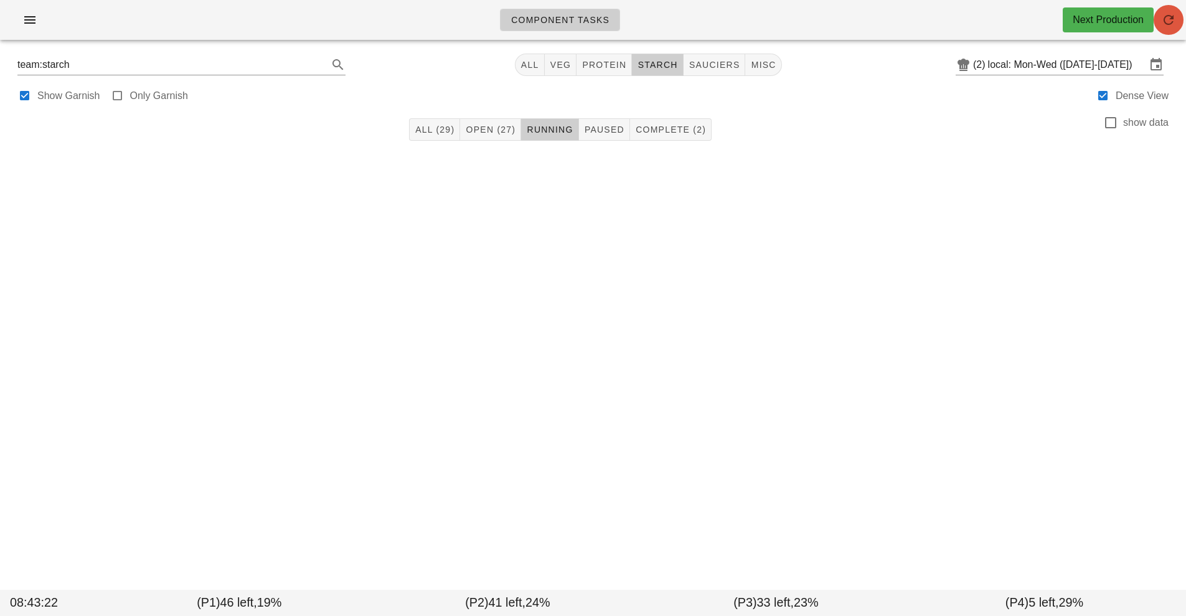
click at [1158, 27] on span "button" at bounding box center [1169, 19] width 30 height 15
click at [494, 130] on span "Open (27)" at bounding box center [490, 130] width 50 height 10
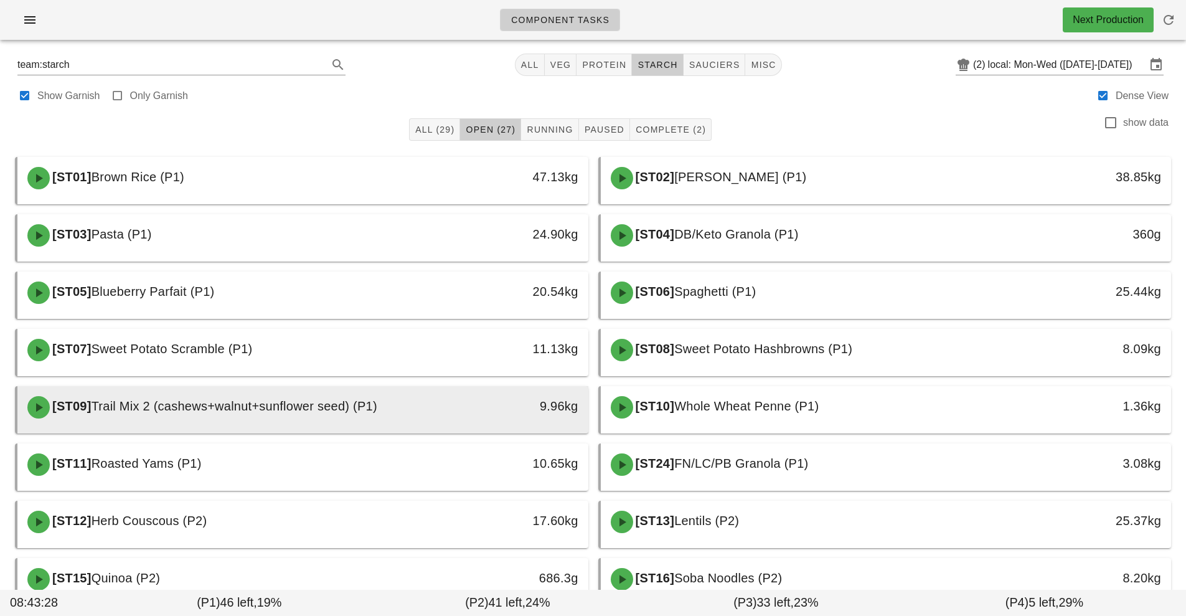
click at [318, 408] on span "Trail Mix 2 (cashews+walnut+sunflower seed) (P1)" at bounding box center [235, 406] width 286 height 14
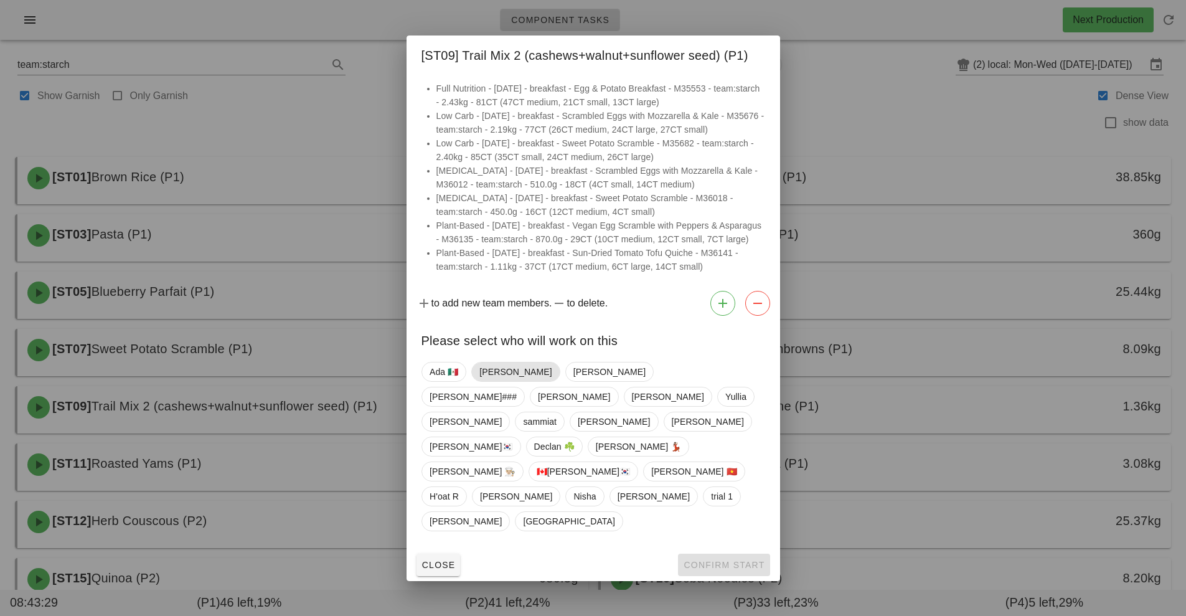
click at [499, 381] on span "[PERSON_NAME]" at bounding box center [515, 371] width 72 height 19
click at [721, 560] on span "Confirm Start" at bounding box center [724, 565] width 82 height 10
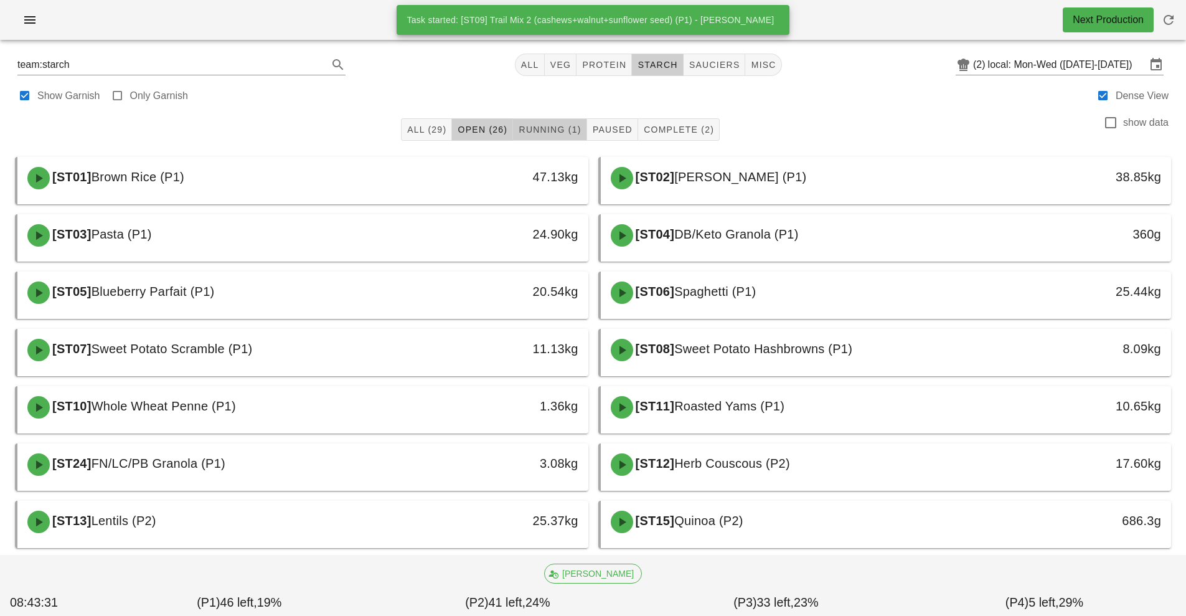
click at [541, 128] on span "Running (1)" at bounding box center [549, 130] width 63 height 10
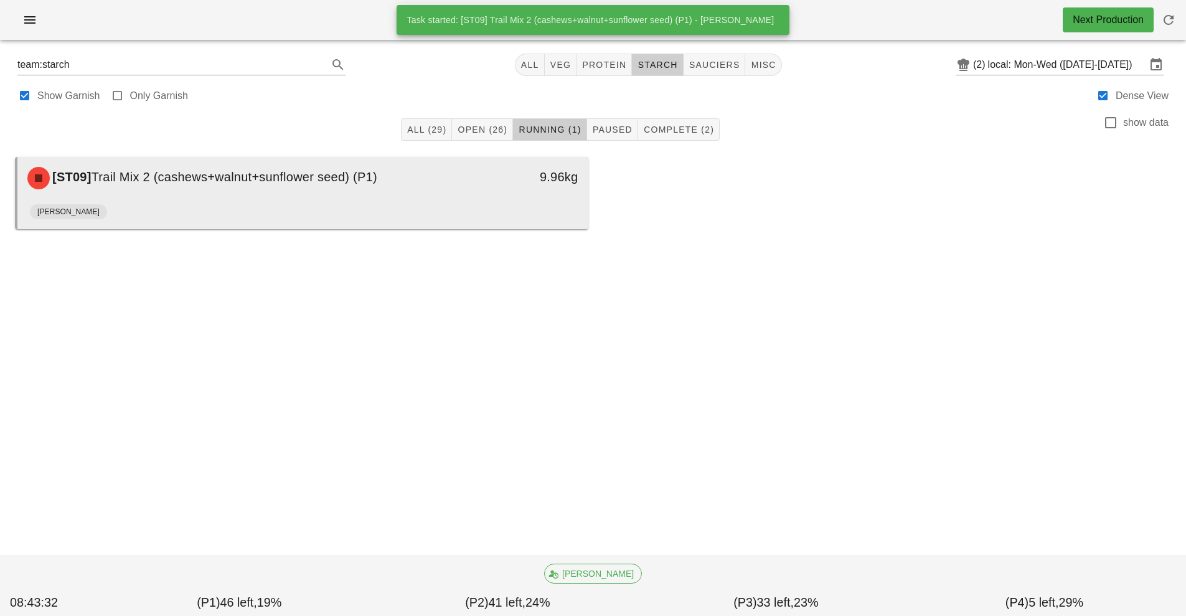
click at [332, 206] on div "[PERSON_NAME]" at bounding box center [303, 214] width 546 height 30
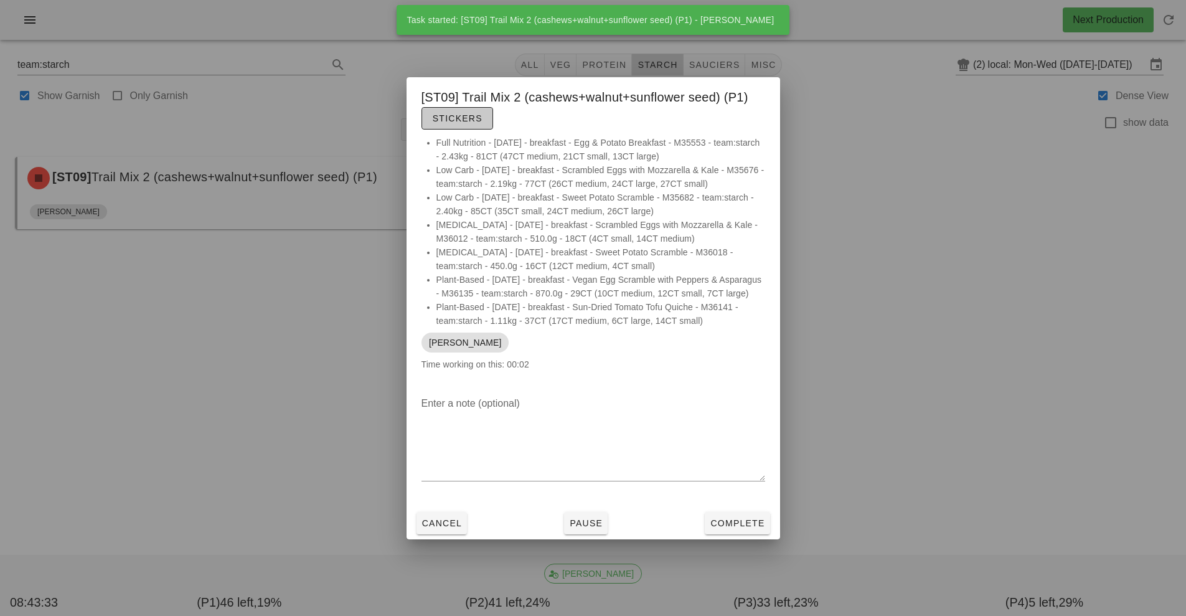
click at [455, 119] on button "Stickers" at bounding box center [458, 118] width 72 height 22
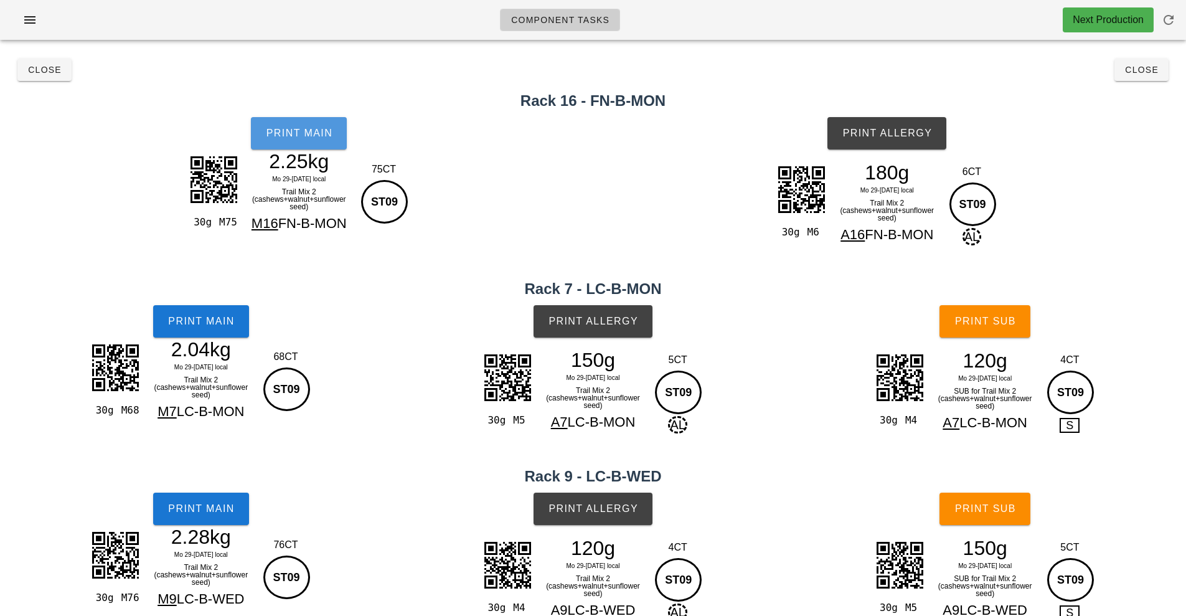
click at [290, 133] on span "Print Main" at bounding box center [298, 133] width 67 height 11
click at [207, 321] on span "Print Main" at bounding box center [200, 321] width 67 height 11
click at [210, 512] on span "Print Main" at bounding box center [200, 508] width 67 height 11
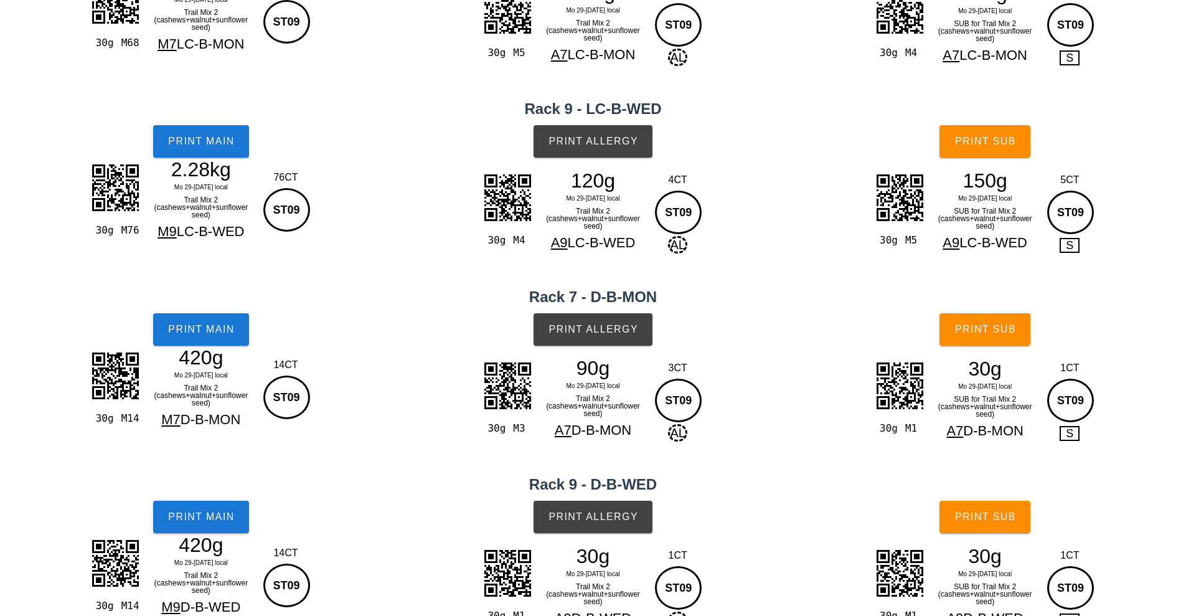
scroll to position [369, 0]
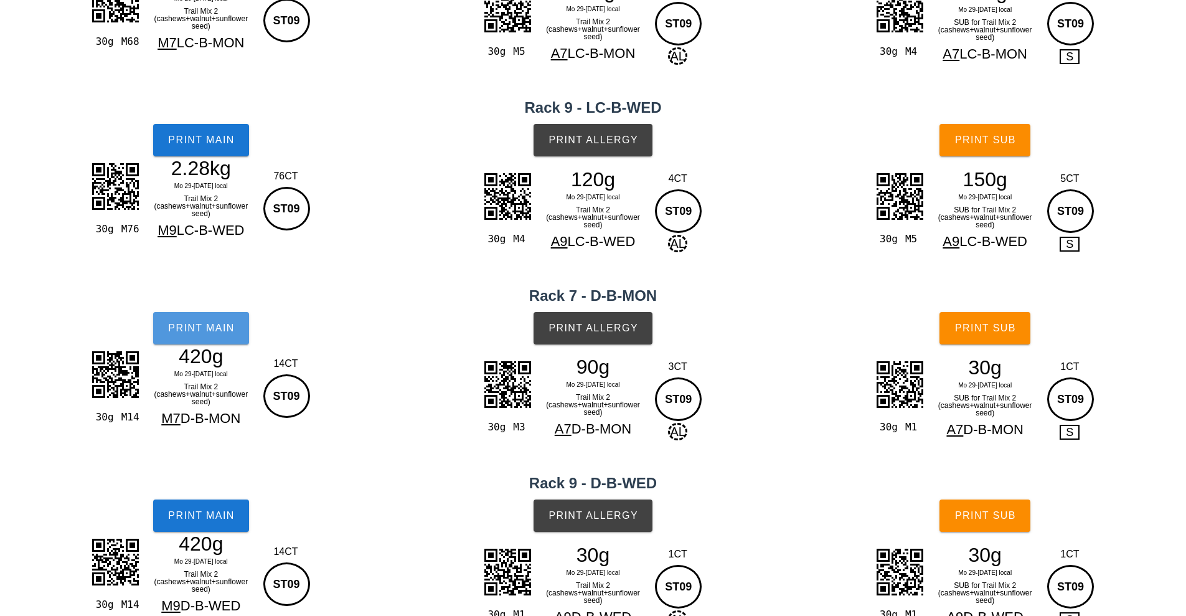
click at [209, 341] on button "Print Main" at bounding box center [201, 328] width 96 height 32
click at [209, 526] on button "Print Main" at bounding box center [201, 515] width 96 height 32
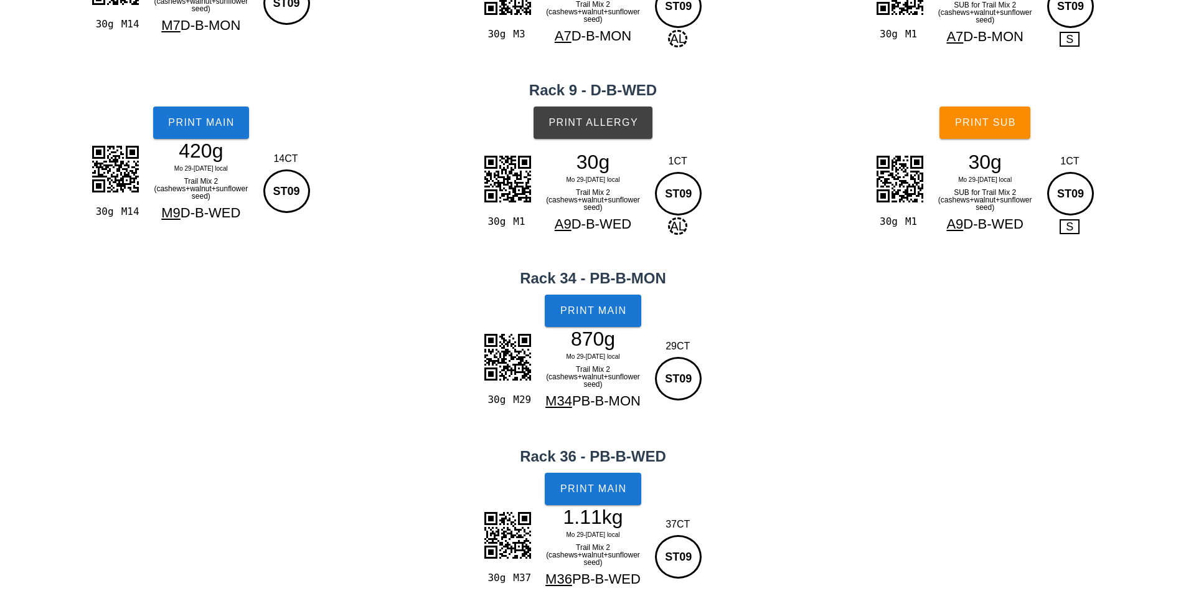
scroll to position [763, 0]
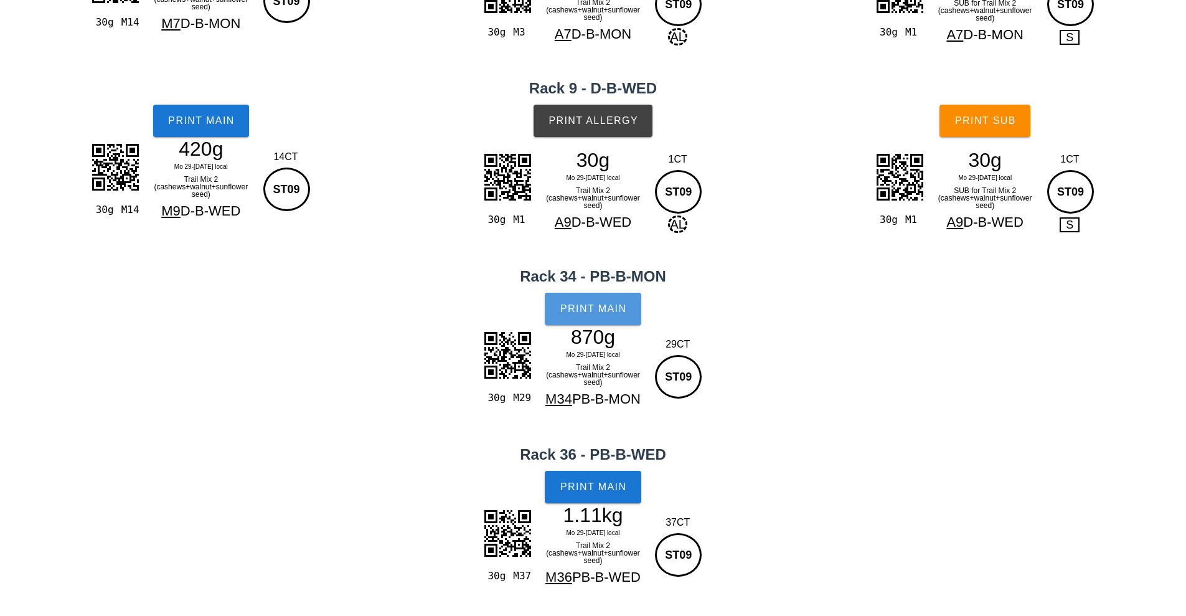
click at [597, 315] on button "Print Main" at bounding box center [593, 309] width 96 height 32
click at [613, 489] on span "Print Main" at bounding box center [593, 486] width 67 height 11
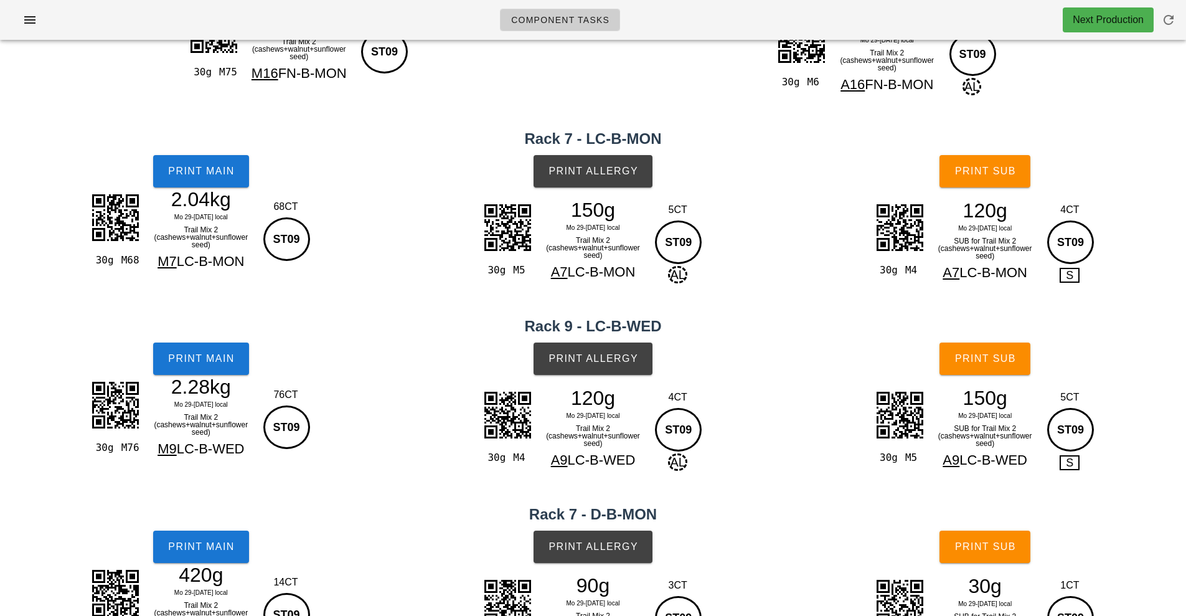
scroll to position [0, 0]
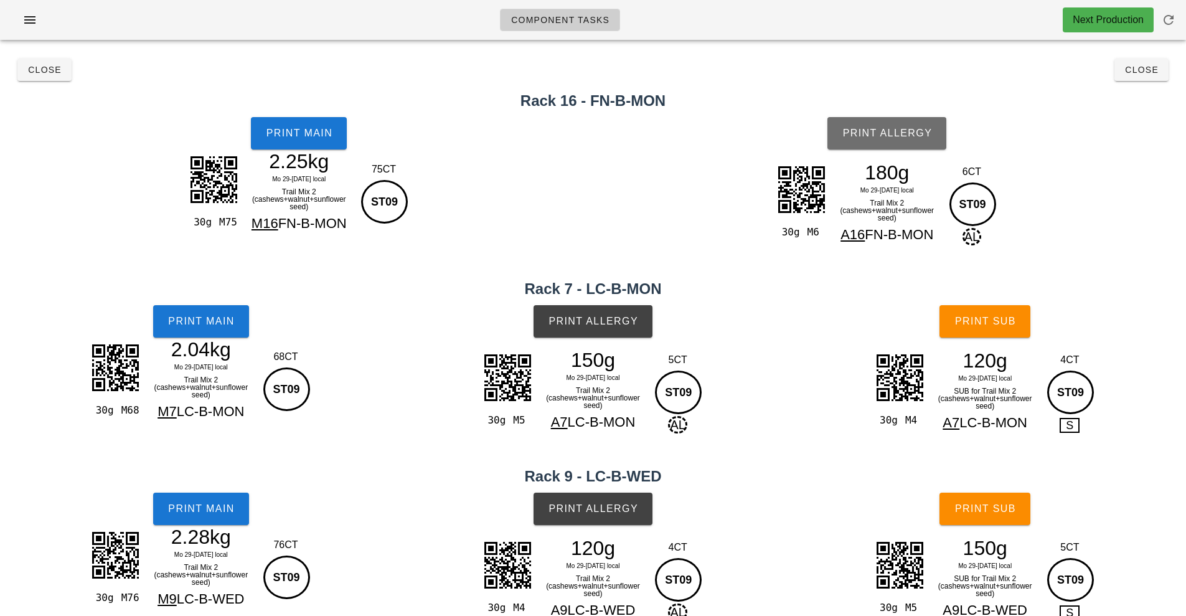
click at [913, 133] on span "Print Allergy" at bounding box center [887, 133] width 90 height 11
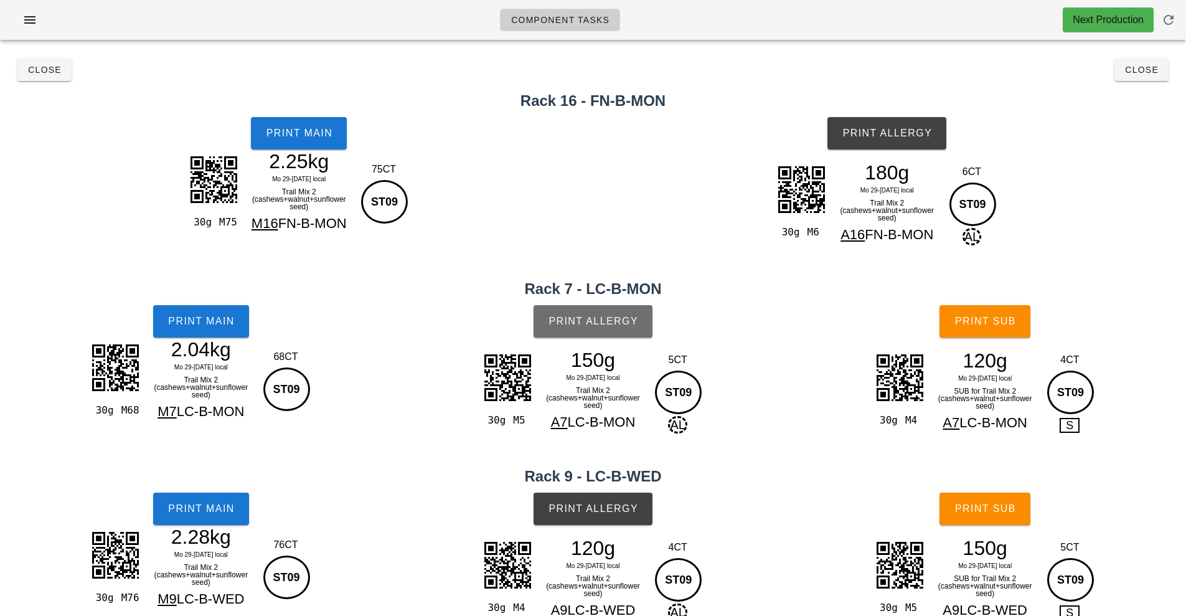
click at [602, 318] on span "Print Allergy" at bounding box center [593, 321] width 90 height 11
click at [621, 513] on span "Print Allergy" at bounding box center [593, 508] width 90 height 11
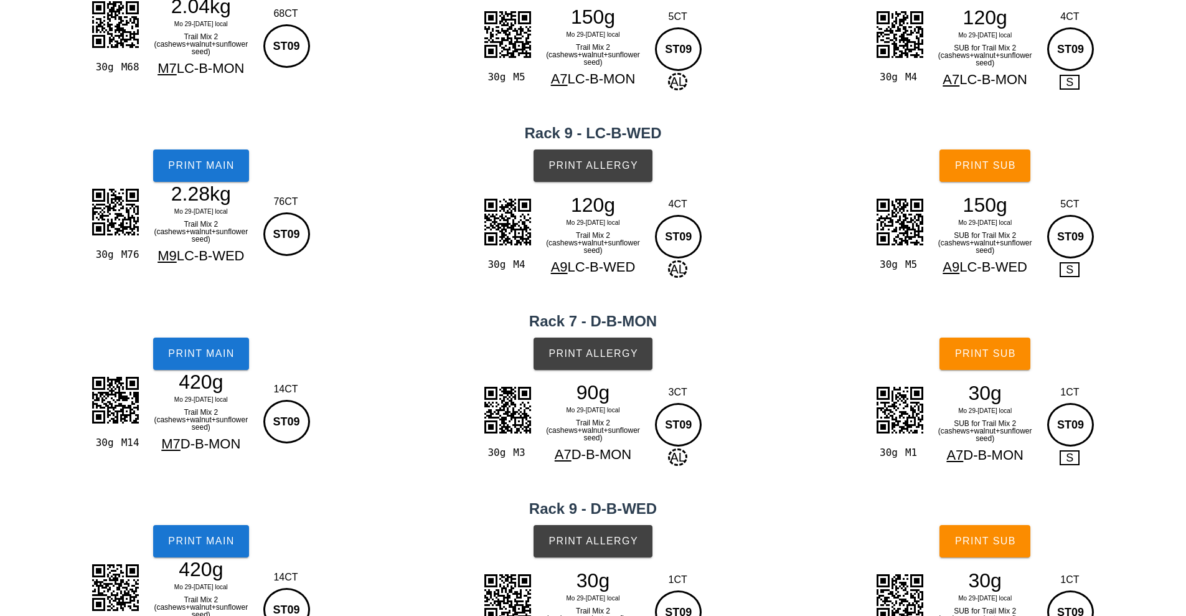
scroll to position [351, 0]
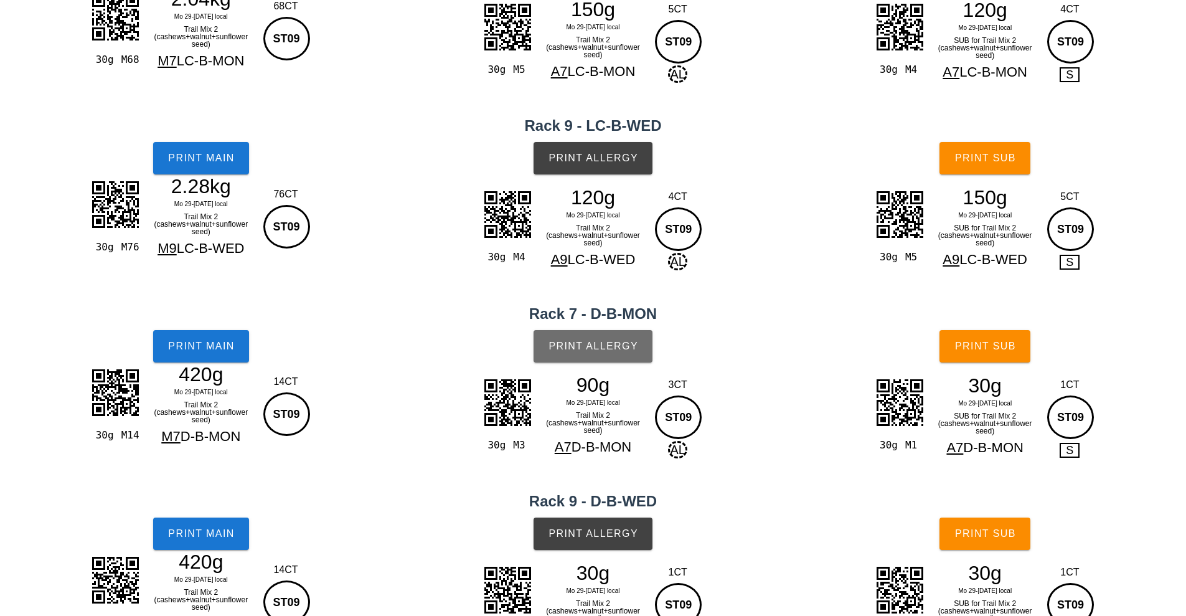
click at [601, 346] on span "Print Allergy" at bounding box center [593, 346] width 90 height 11
click at [620, 534] on span "Print Allergy" at bounding box center [593, 533] width 90 height 11
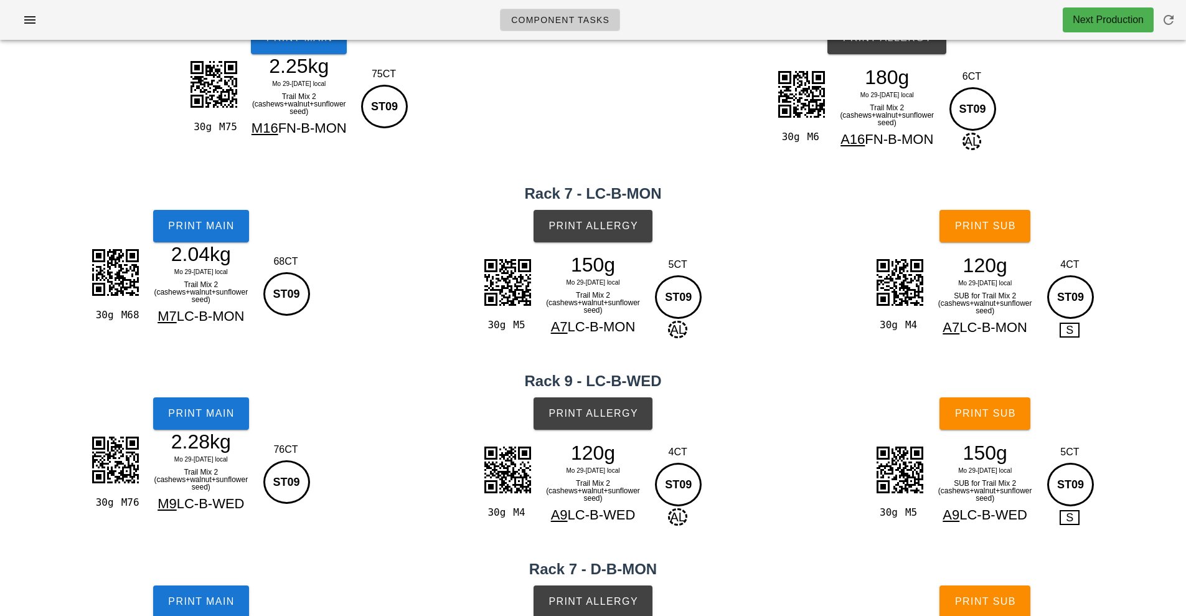
scroll to position [0, 0]
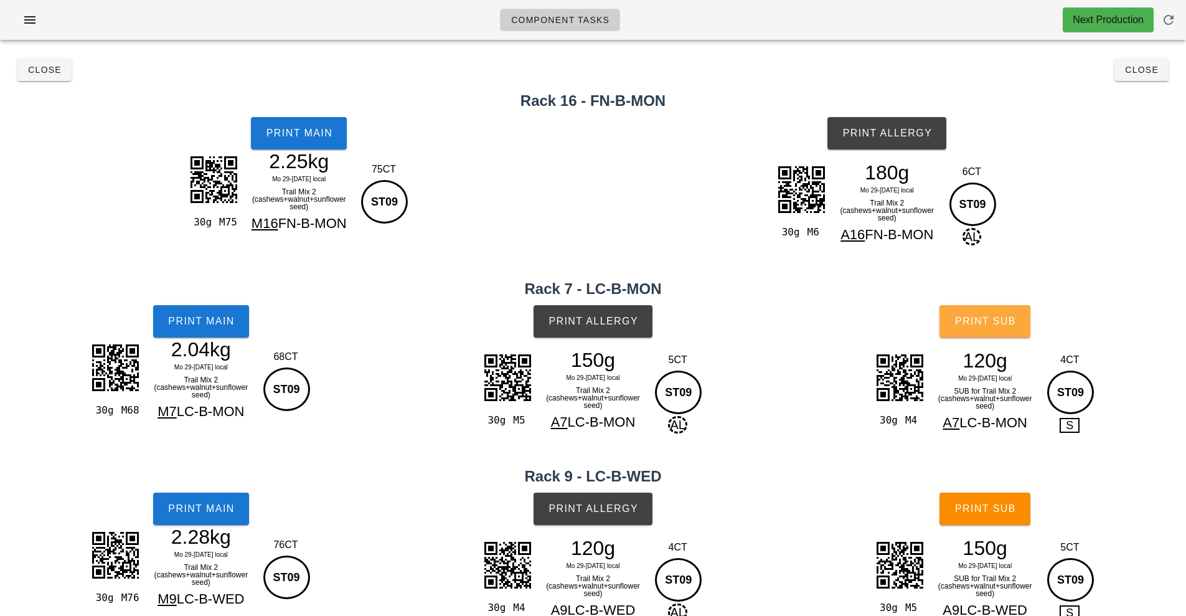
click at [983, 316] on span "Print Sub" at bounding box center [986, 321] width 62 height 11
click at [988, 507] on span "Print Sub" at bounding box center [986, 508] width 62 height 11
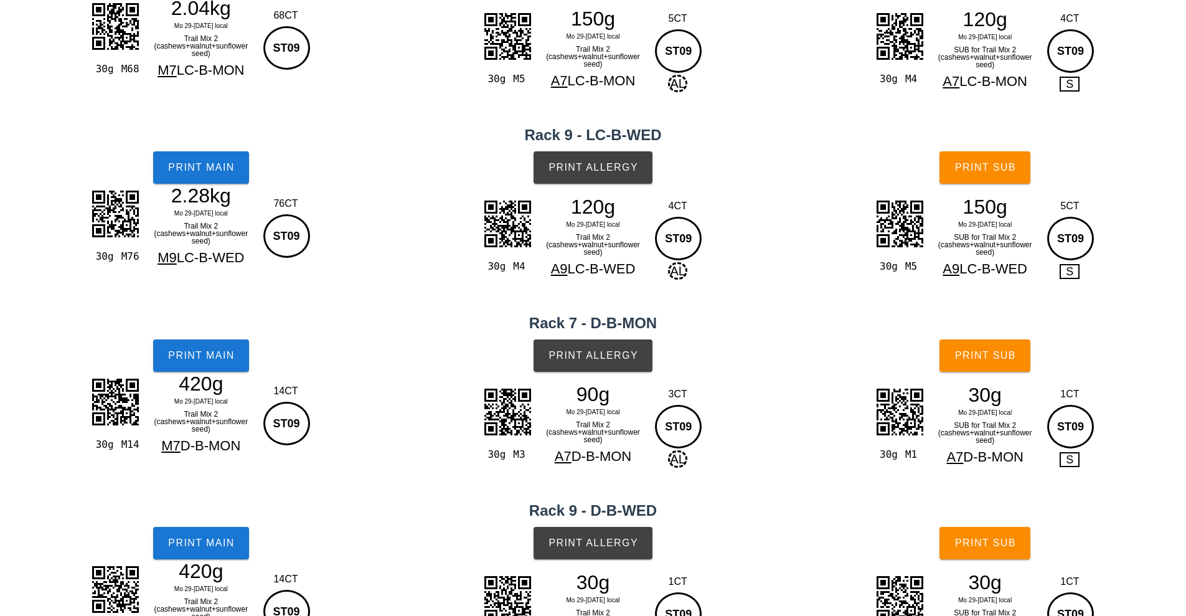
scroll to position [342, 0]
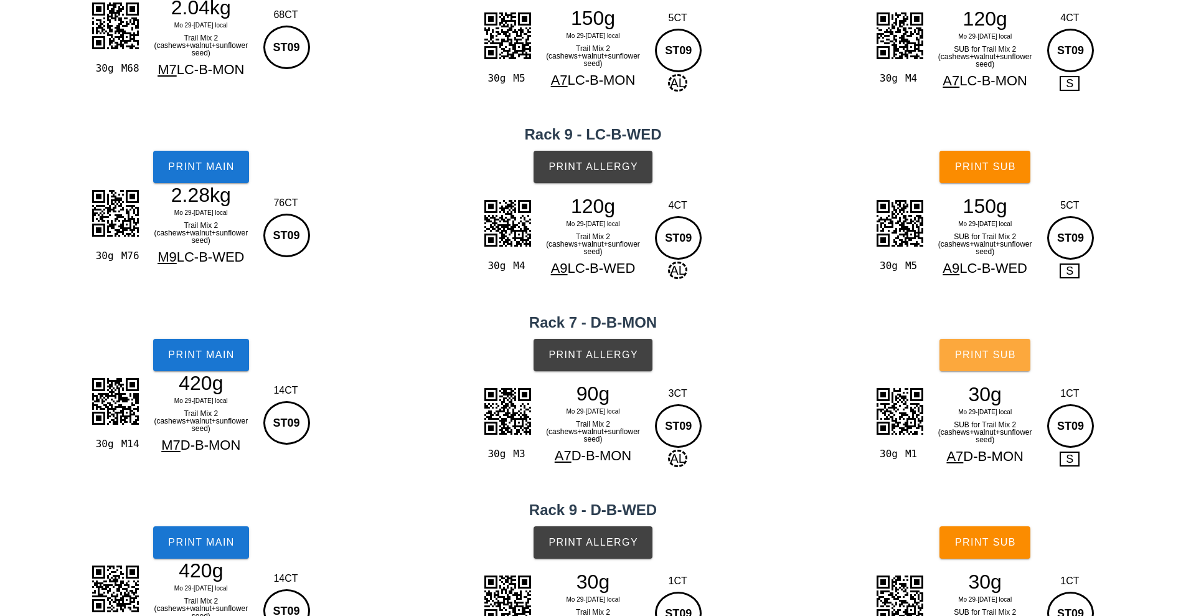
click at [985, 353] on span "Print Sub" at bounding box center [986, 354] width 62 height 11
click at [999, 540] on span "Print Sub" at bounding box center [986, 542] width 62 height 11
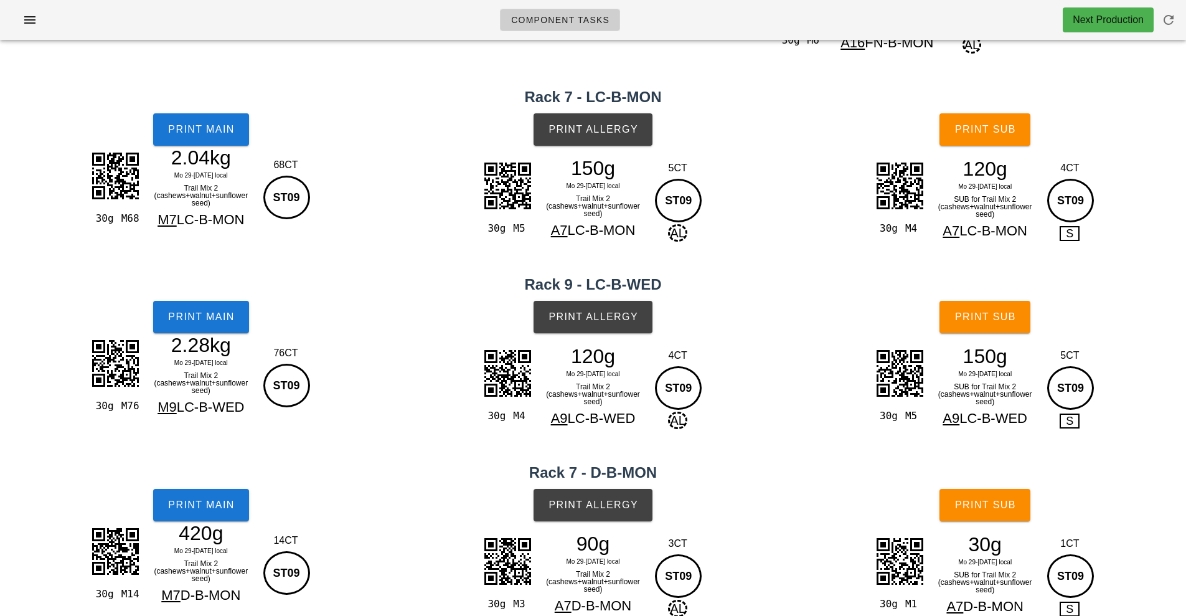
scroll to position [0, 0]
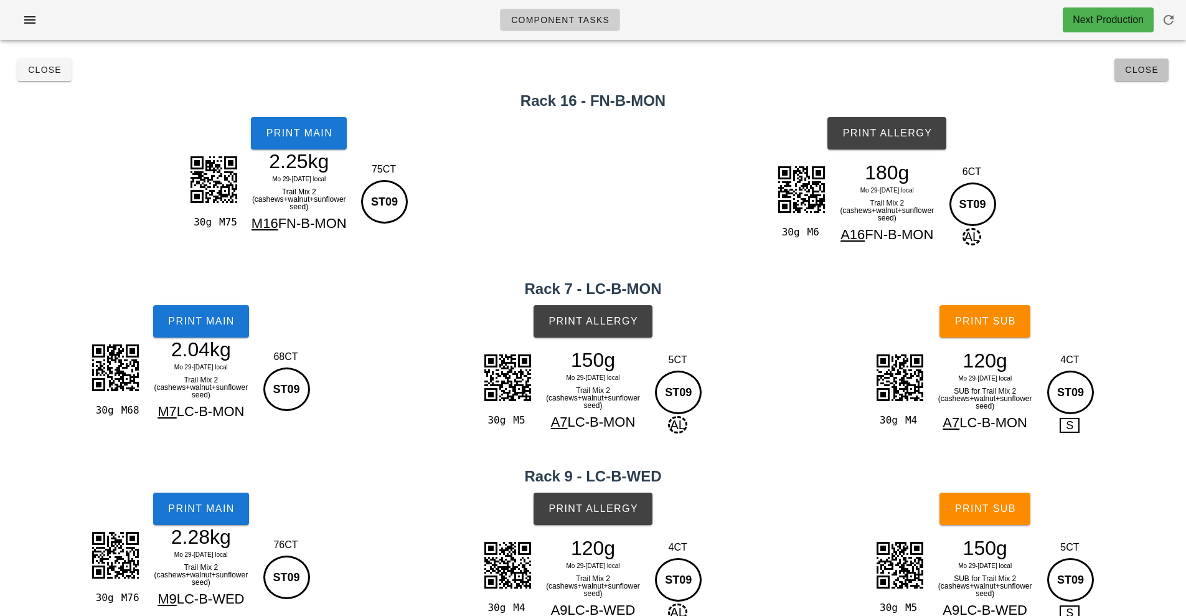
click at [1148, 79] on button "Close" at bounding box center [1142, 70] width 54 height 22
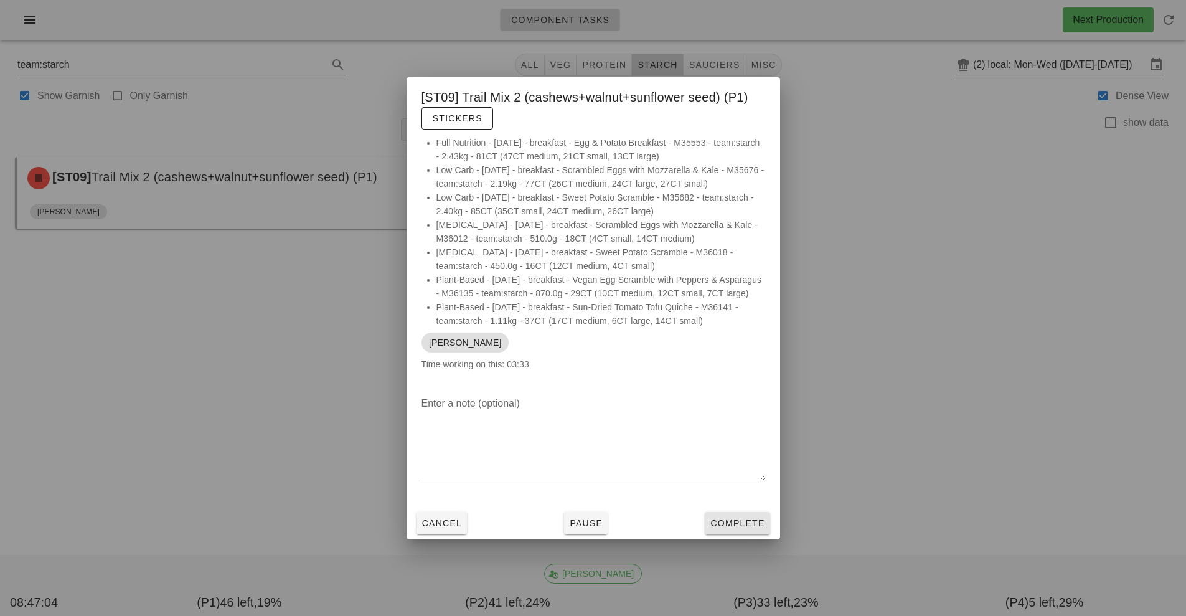
click at [737, 528] on span "Complete" at bounding box center [737, 523] width 55 height 10
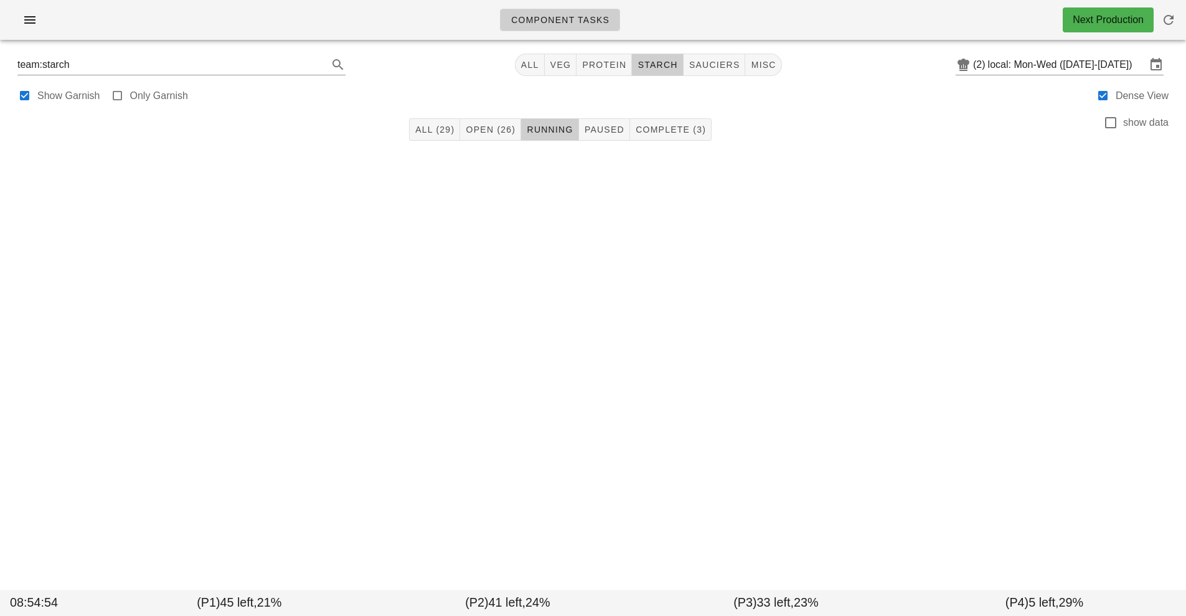
click at [811, 191] on div at bounding box center [592, 170] width 1171 height 42
click at [1017, 68] on input "local: Mon-Wed ([DATE]-[DATE])" at bounding box center [1067, 65] width 158 height 20
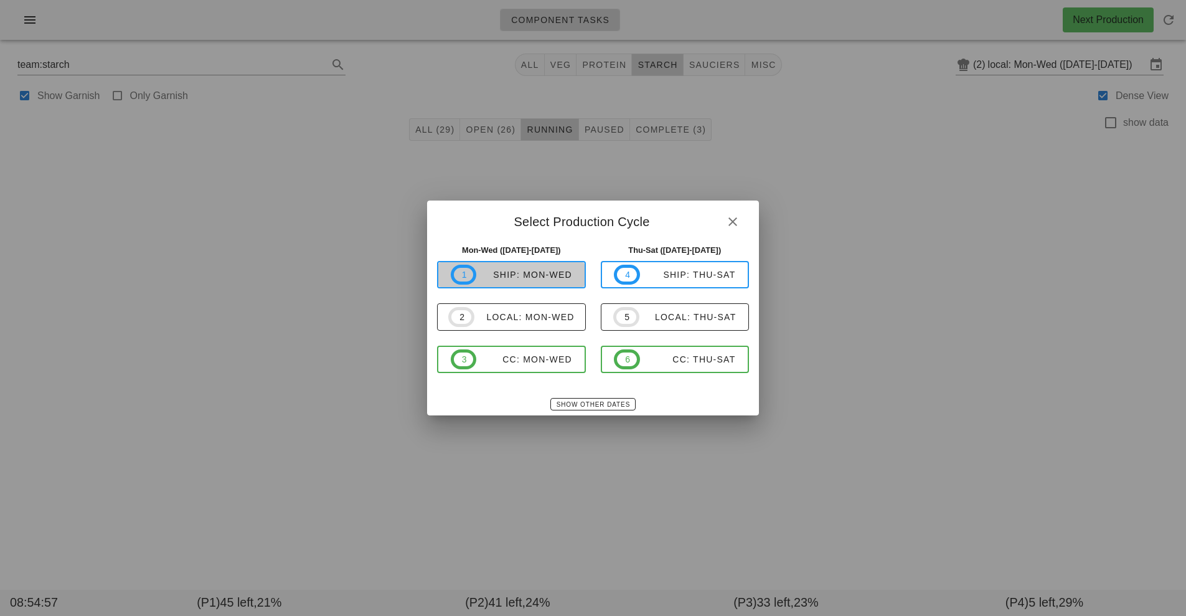
click at [528, 281] on span "1 ship: Mon-Wed" at bounding box center [511, 275] width 121 height 20
type input "ship: Mon-Wed ([DATE]-[DATE])"
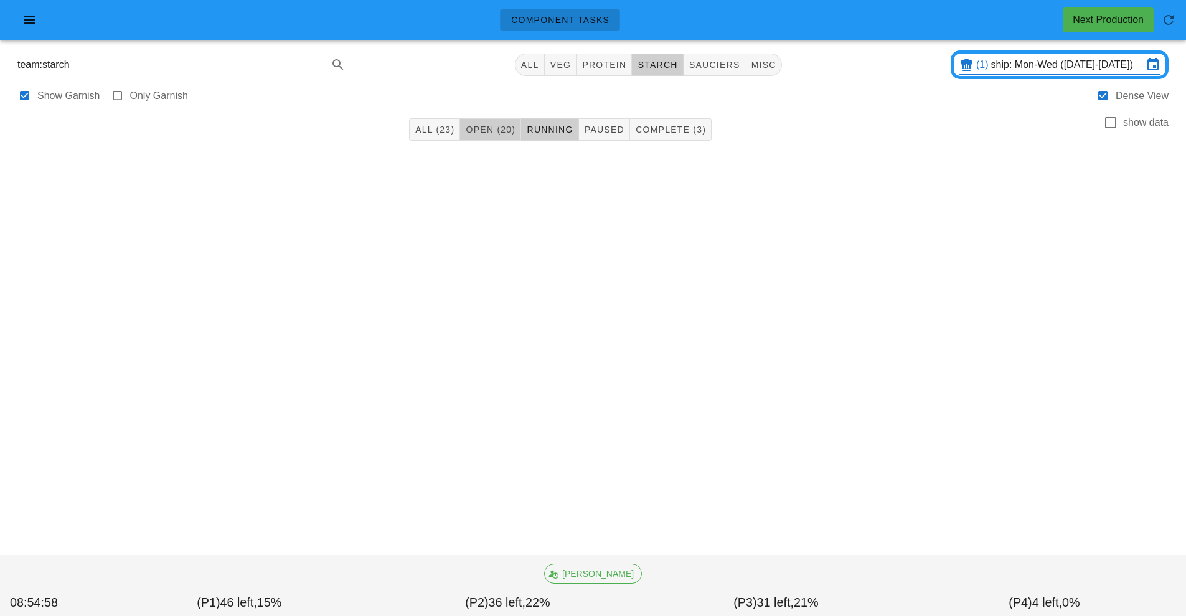
click at [493, 130] on span "Open (20)" at bounding box center [490, 130] width 50 height 10
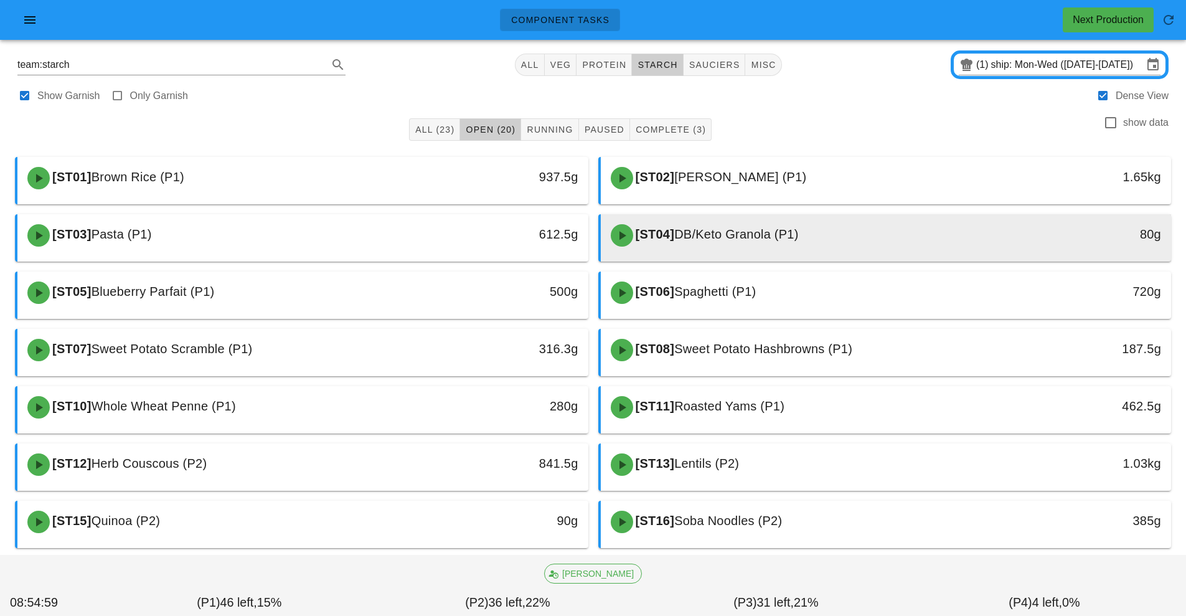
click at [760, 232] on span "DB/Keto Granola (P1)" at bounding box center [736, 234] width 125 height 14
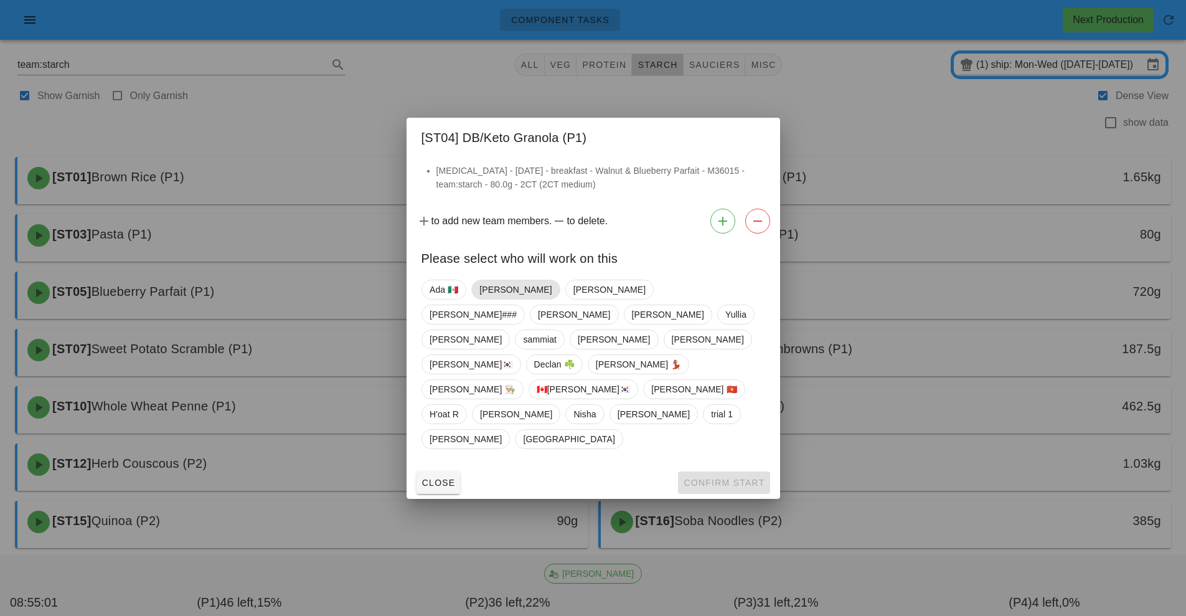
click at [495, 299] on span "[PERSON_NAME]" at bounding box center [515, 289] width 72 height 19
click at [719, 471] on button "Confirm Start" at bounding box center [724, 482] width 92 height 22
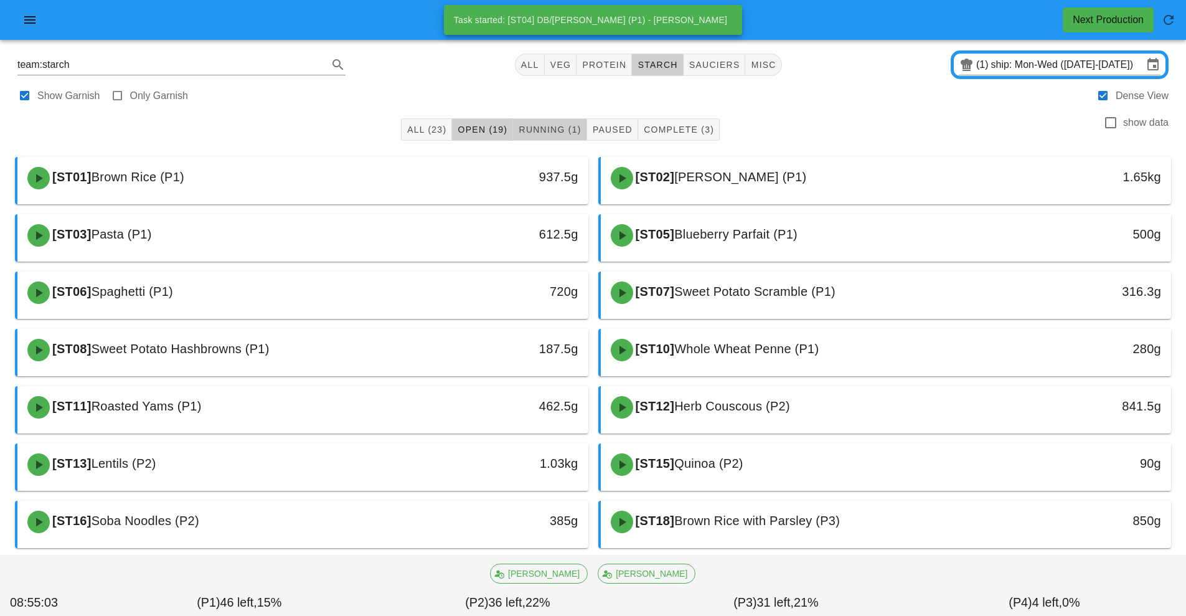
click at [562, 129] on span "Running (1)" at bounding box center [549, 130] width 63 height 10
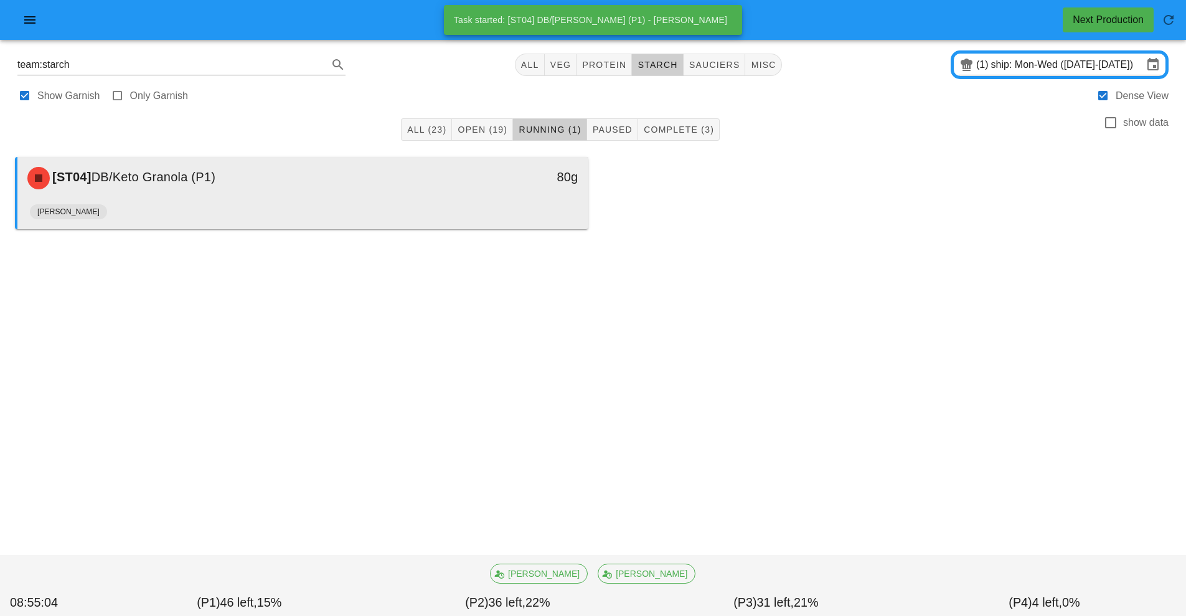
click at [369, 197] on div "[ST04] DB/Keto Granola (P1) 80g" at bounding box center [302, 178] width 571 height 42
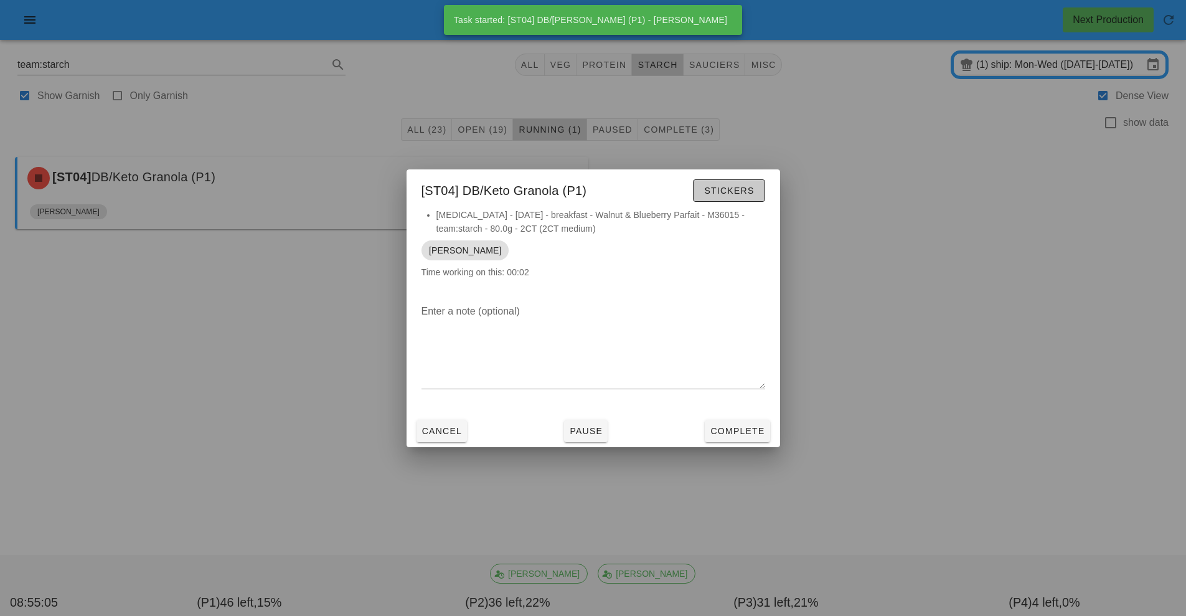
click at [732, 180] on button "Stickers" at bounding box center [729, 190] width 72 height 22
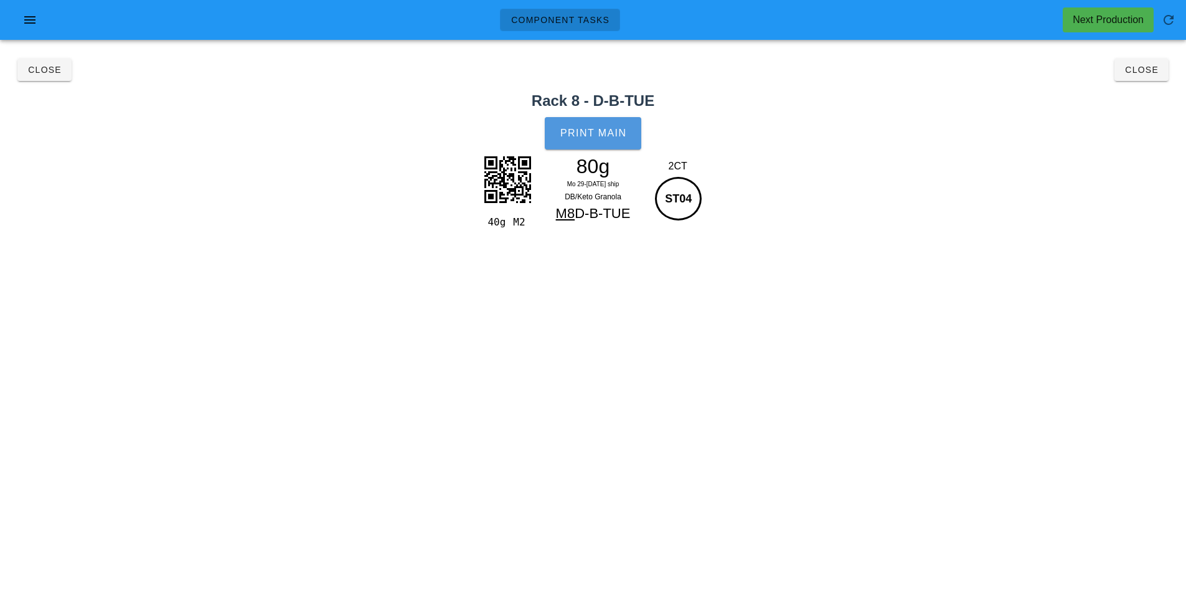
click at [610, 121] on button "Print Main" at bounding box center [593, 133] width 96 height 32
click at [1148, 72] on span "Close" at bounding box center [1142, 70] width 34 height 10
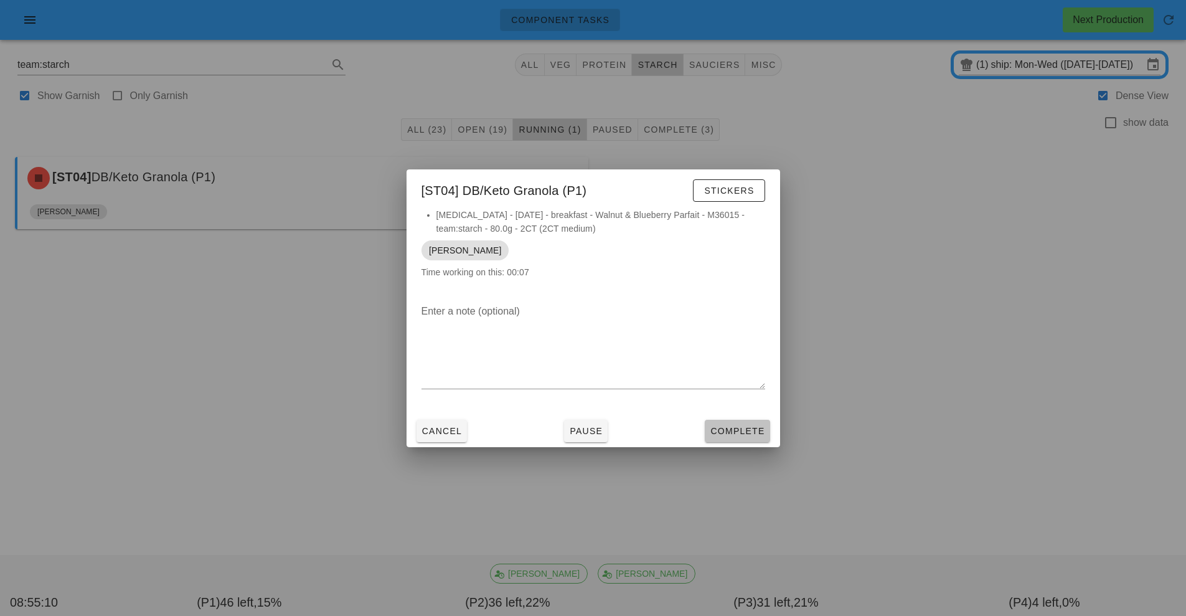
click at [733, 433] on span "Complete" at bounding box center [737, 431] width 55 height 10
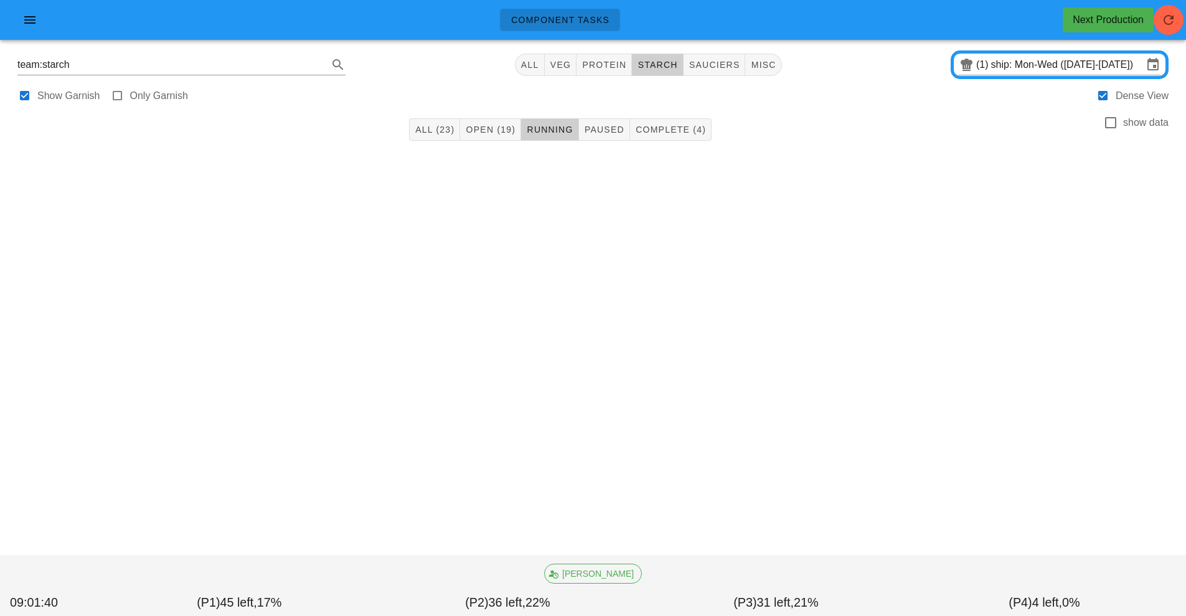
click at [471, 59] on div "team:starch All veg protein starch sauciers misc (1) ship: Mon-Wed ([DATE]-[DAT…" at bounding box center [592, 65] width 1171 height 30
click at [555, 73] on button "veg" at bounding box center [561, 65] width 32 height 22
click at [679, 352] on div "Component Tasks Next Production team:veg All veg protein starch sauciers misc (…" at bounding box center [593, 308] width 1186 height 616
click at [502, 125] on span "Open (39)" at bounding box center [498, 130] width 50 height 10
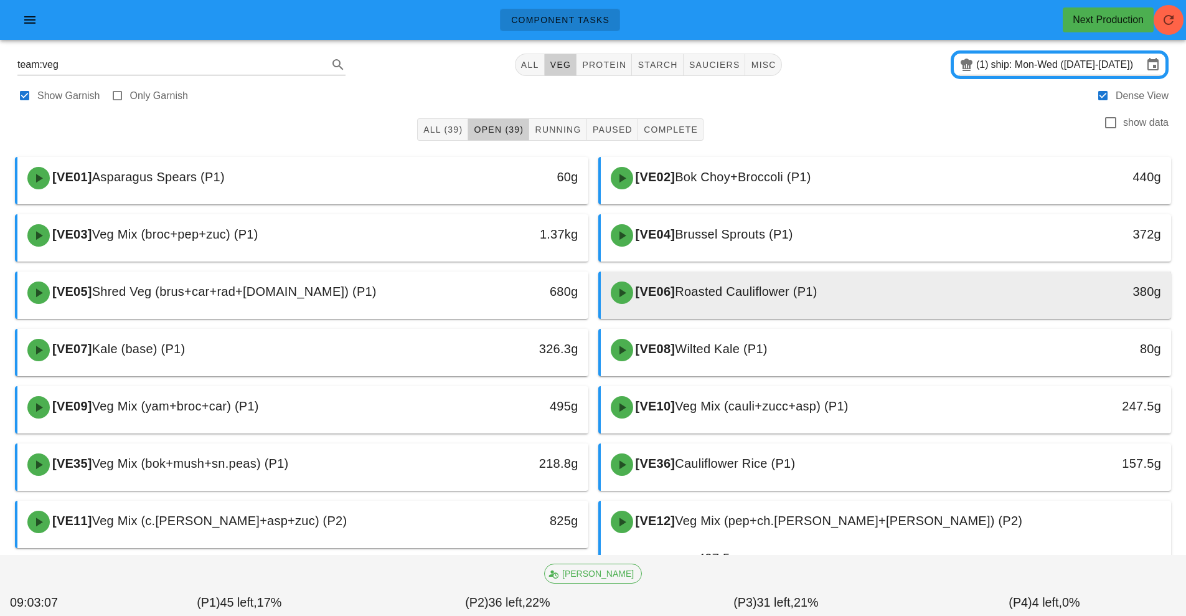
click at [826, 305] on div "[VE06] Roasted Cauliflower (P1)" at bounding box center [815, 292] width 424 height 37
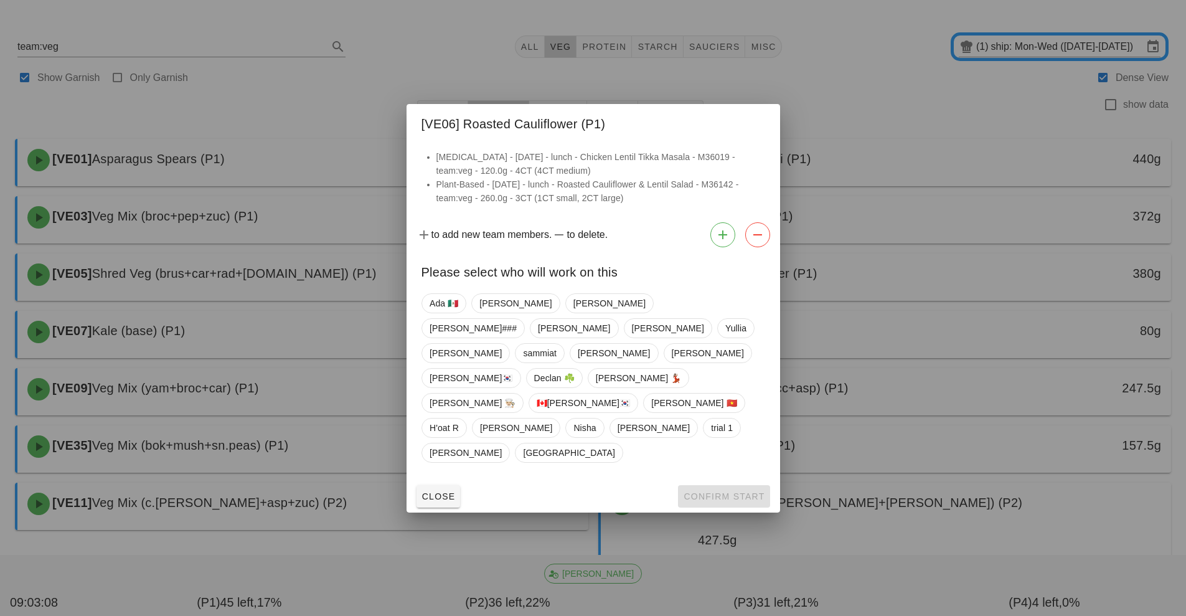
scroll to position [21, 0]
click at [280, 387] on div at bounding box center [593, 308] width 1186 height 616
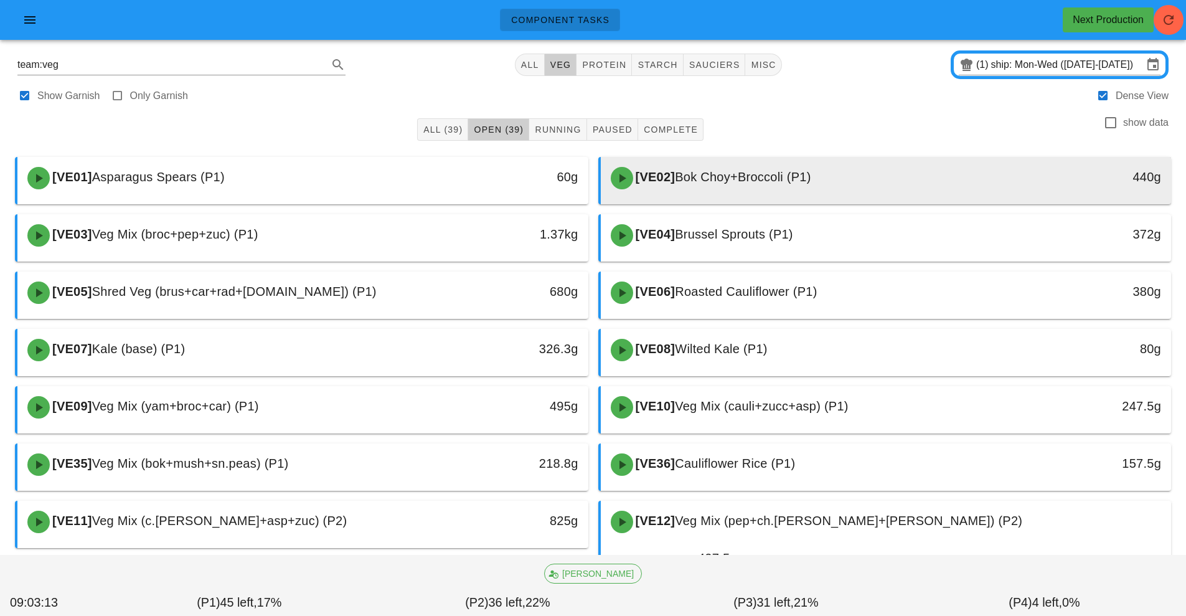
click at [826, 179] on div "[VE02] Bok Choy+Broccoli (P1)" at bounding box center [815, 177] width 424 height 37
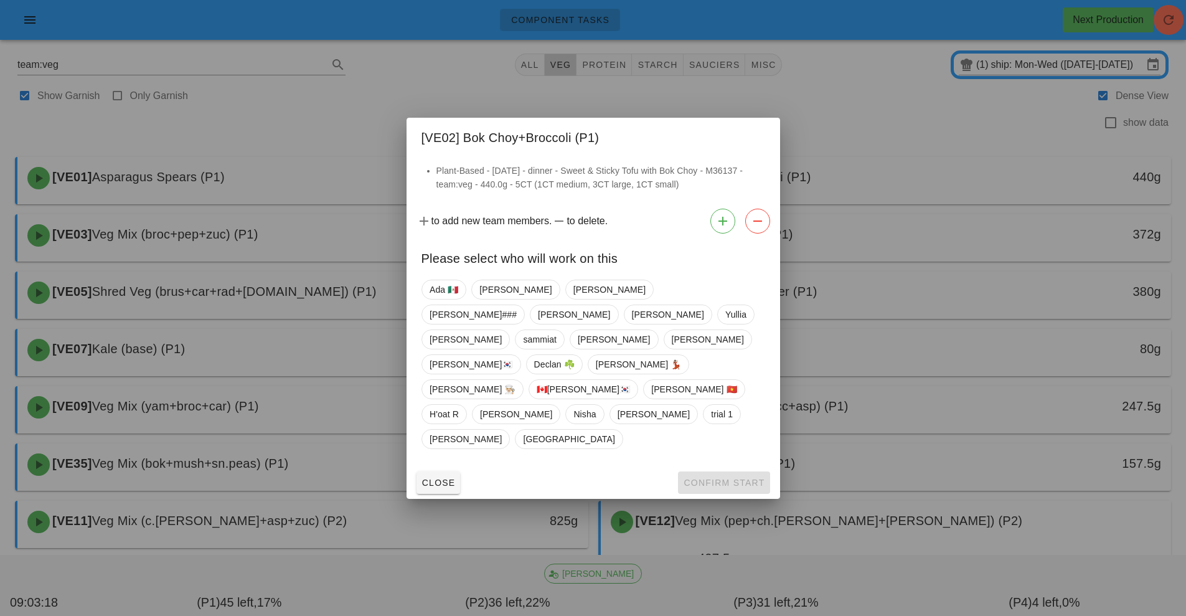
click at [867, 449] on div at bounding box center [593, 308] width 1186 height 616
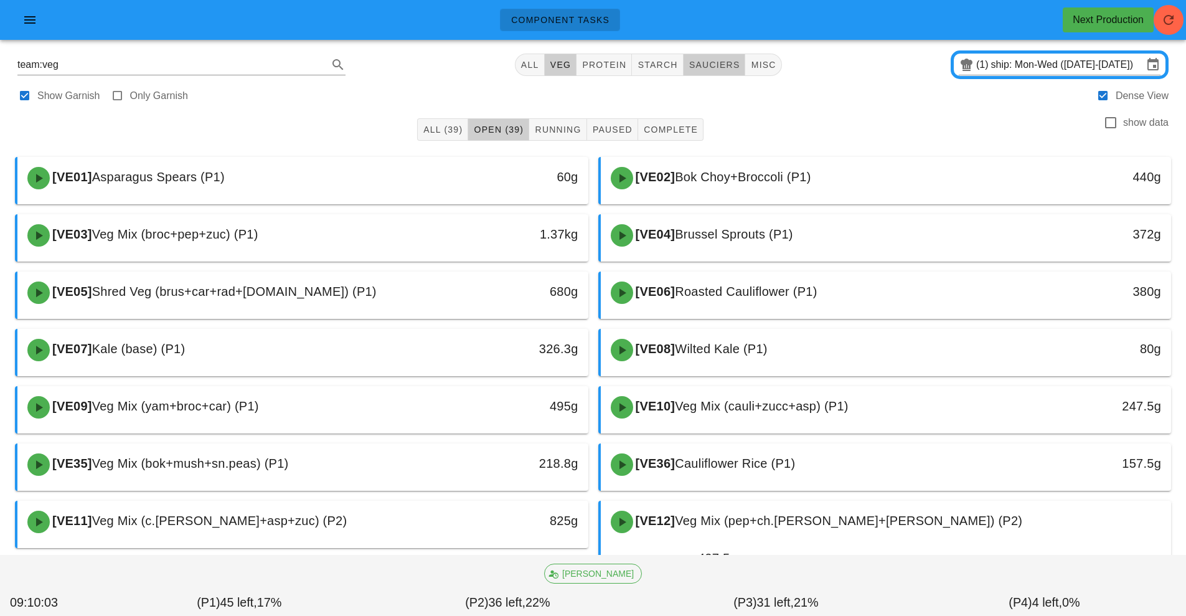
click at [699, 64] on span "sauciers" at bounding box center [715, 65] width 52 height 10
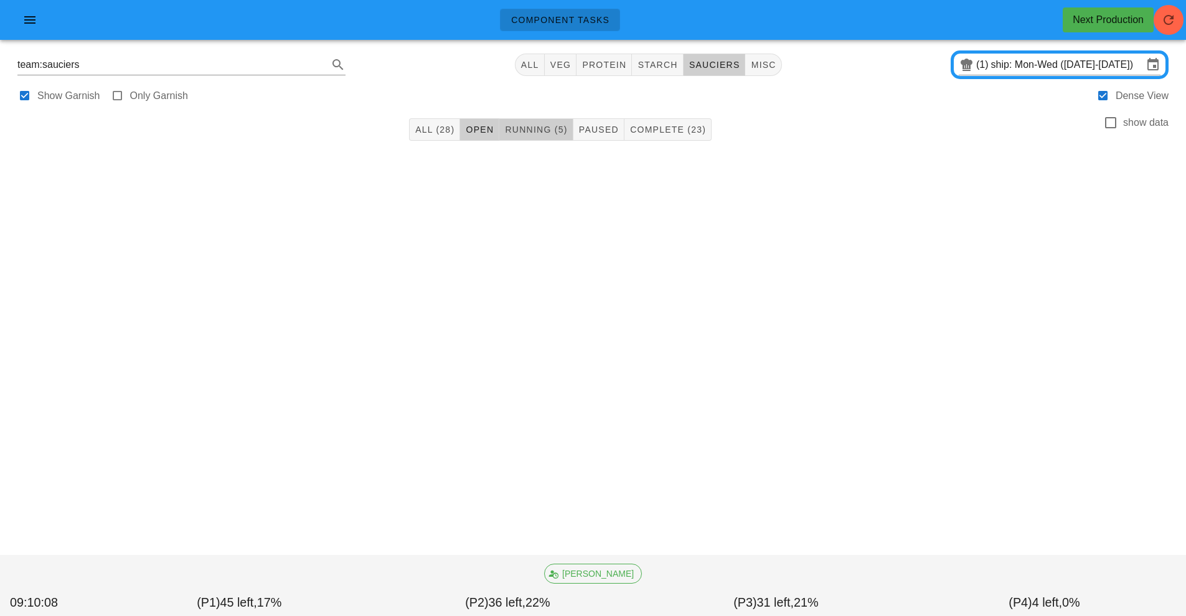
click at [532, 125] on span "Running (5)" at bounding box center [535, 130] width 63 height 10
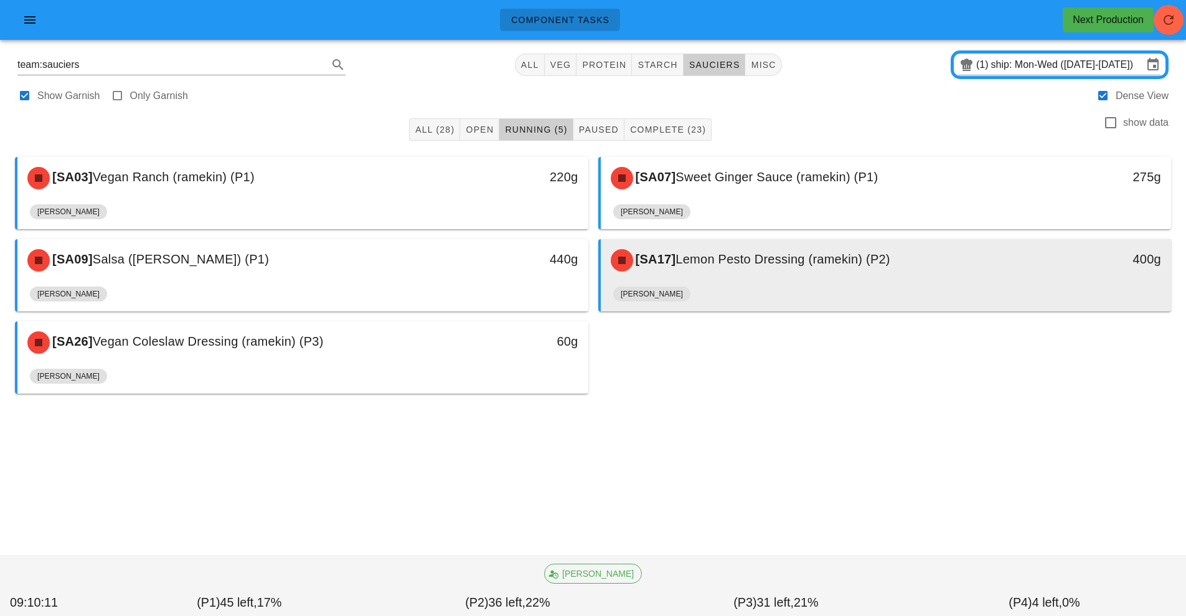
click at [755, 275] on div "[SA17] Lemon Pesto Dressing (ramekin) (P2)" at bounding box center [815, 260] width 424 height 37
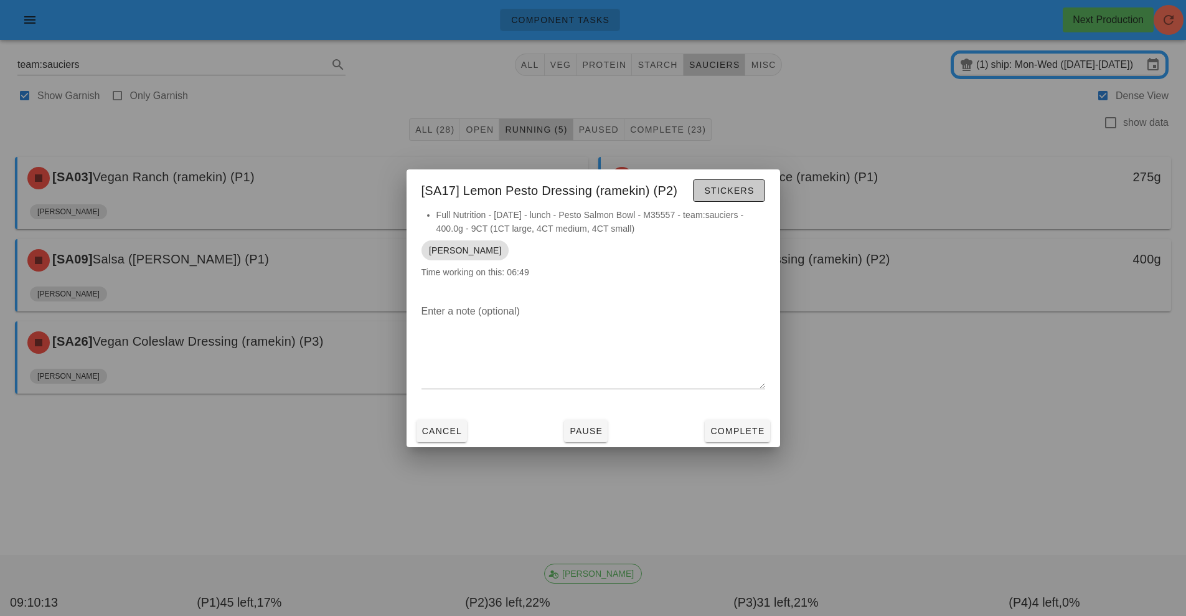
click at [725, 186] on span "Stickers" at bounding box center [729, 191] width 50 height 10
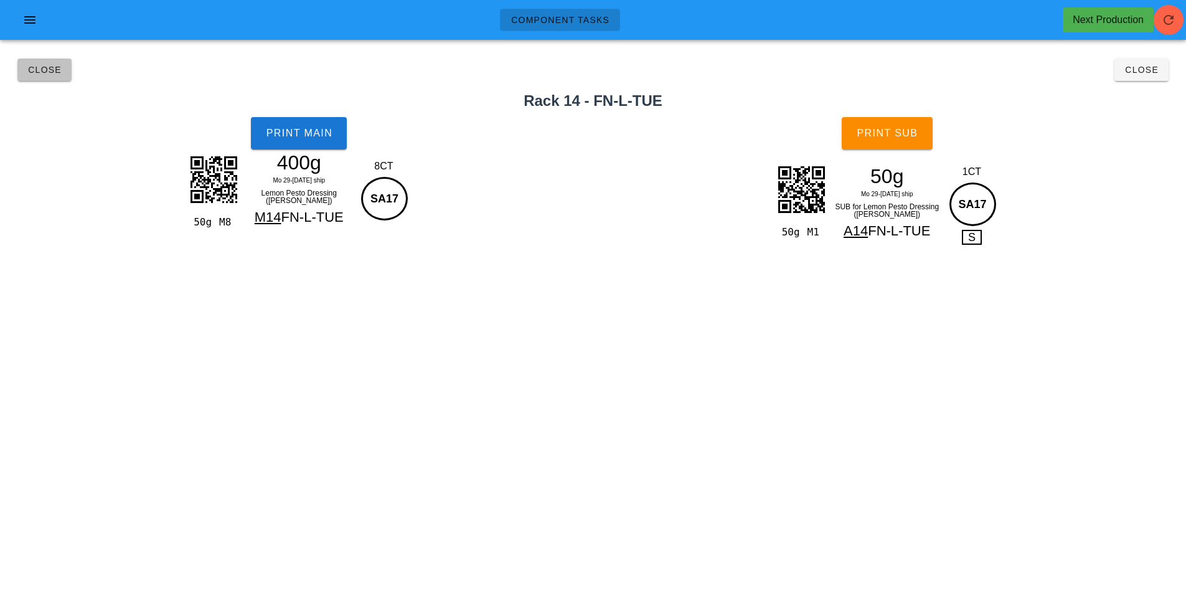
click at [29, 59] on button "Close" at bounding box center [44, 70] width 54 height 22
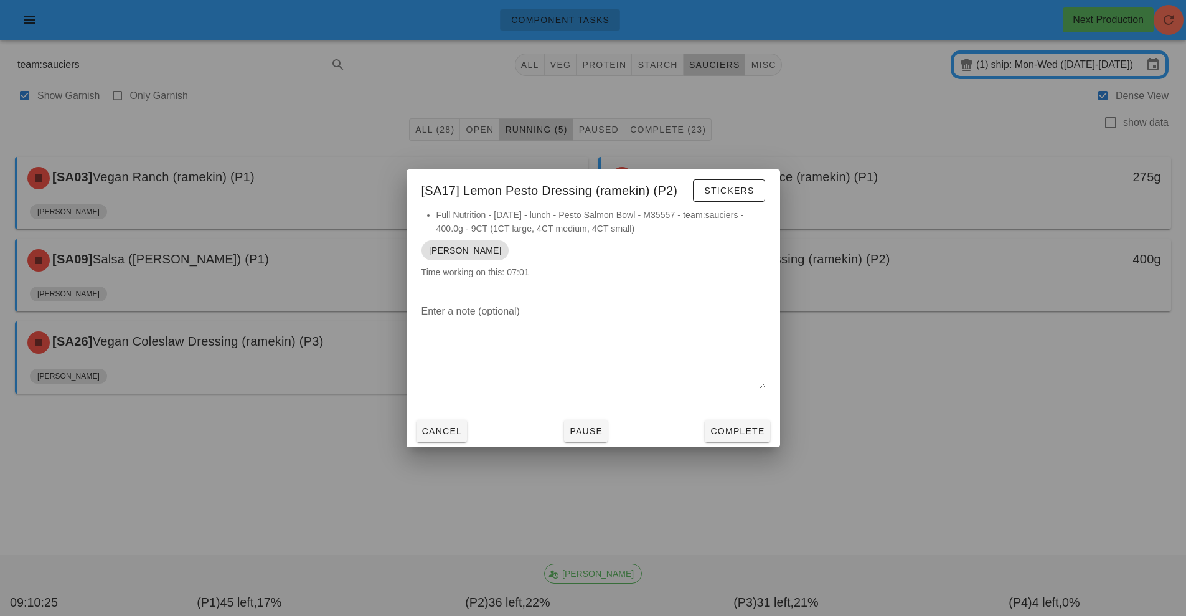
click at [899, 365] on div at bounding box center [593, 308] width 1186 height 616
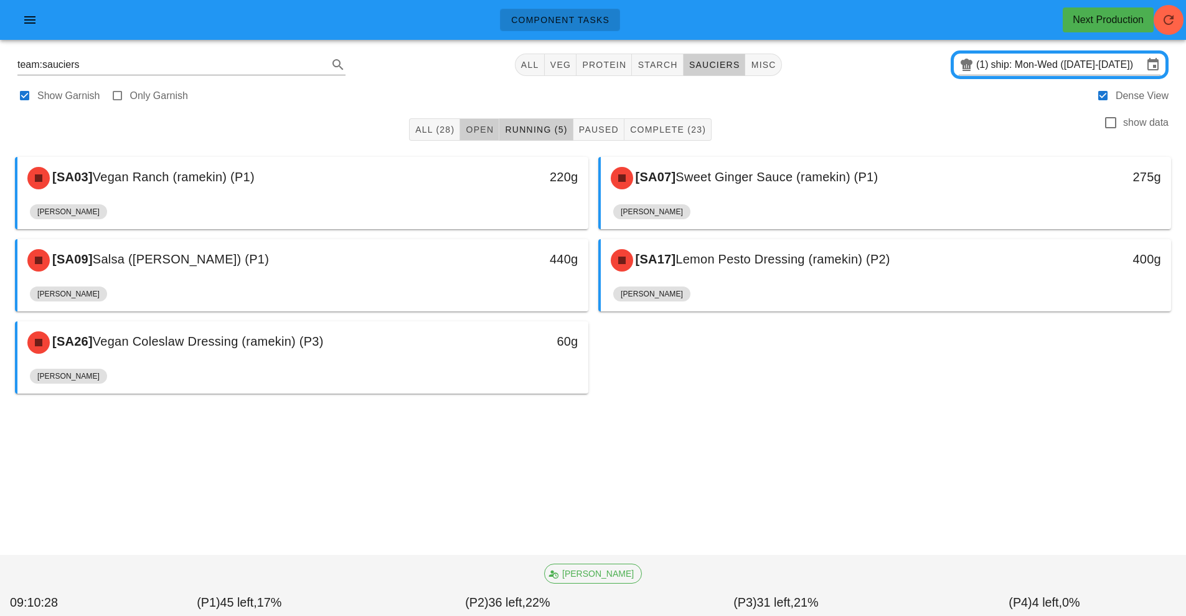
click at [468, 122] on button "Open" at bounding box center [479, 129] width 39 height 22
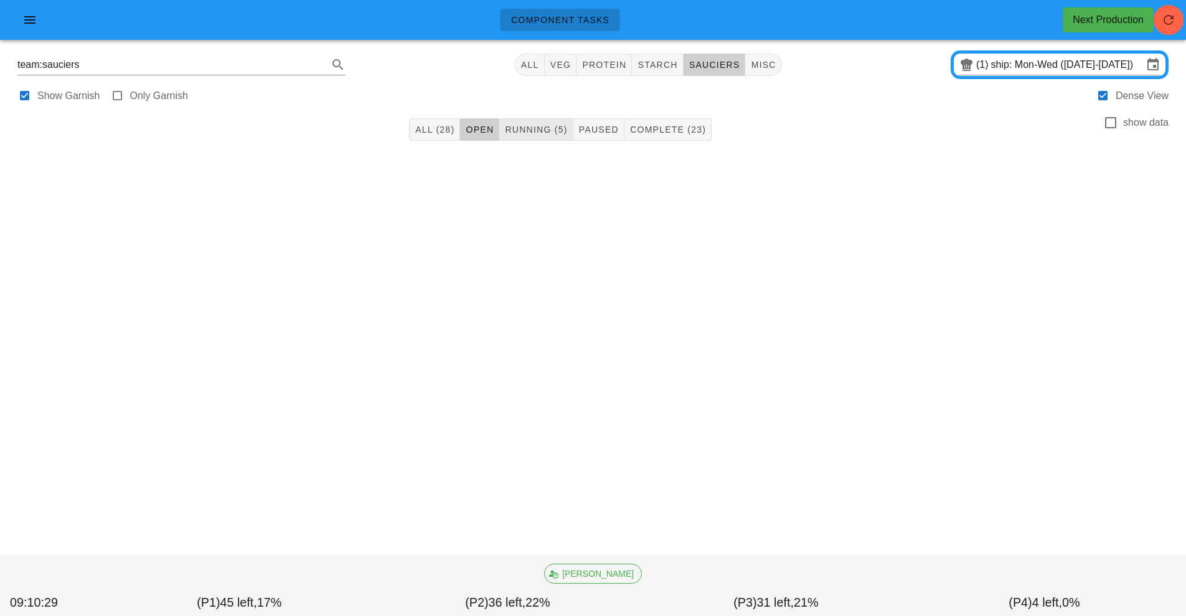
click at [536, 119] on button "Running (5)" at bounding box center [535, 129] width 73 height 22
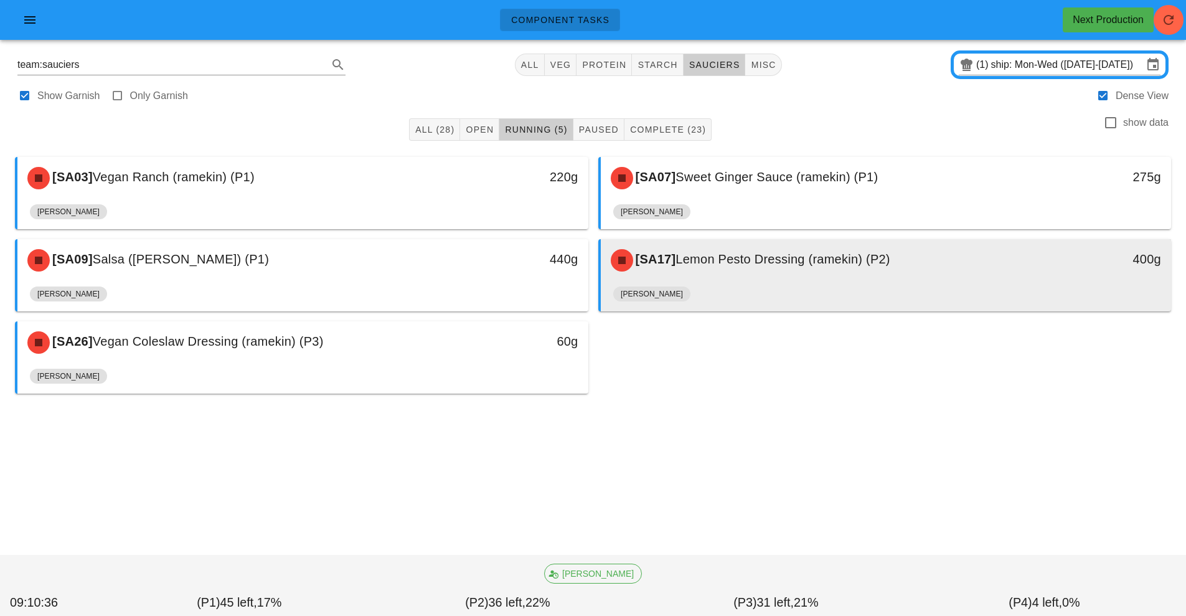
click at [825, 268] on div "[SA17] Lemon Pesto Dressing (ramekin) (P2)" at bounding box center [815, 260] width 424 height 37
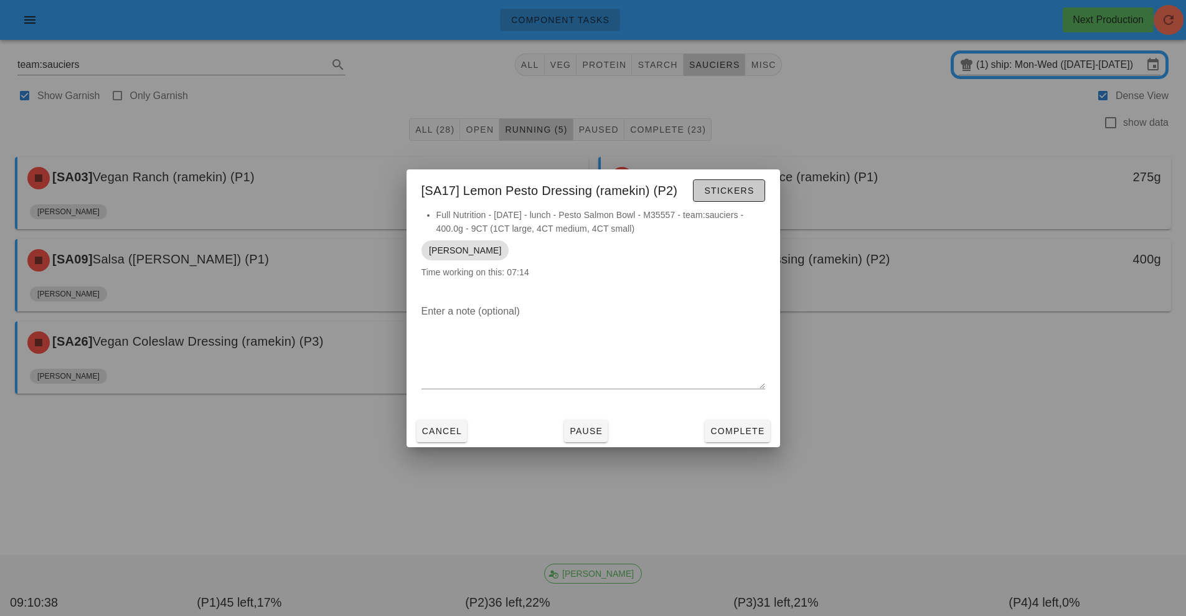
click at [725, 182] on button "Stickers" at bounding box center [729, 190] width 72 height 22
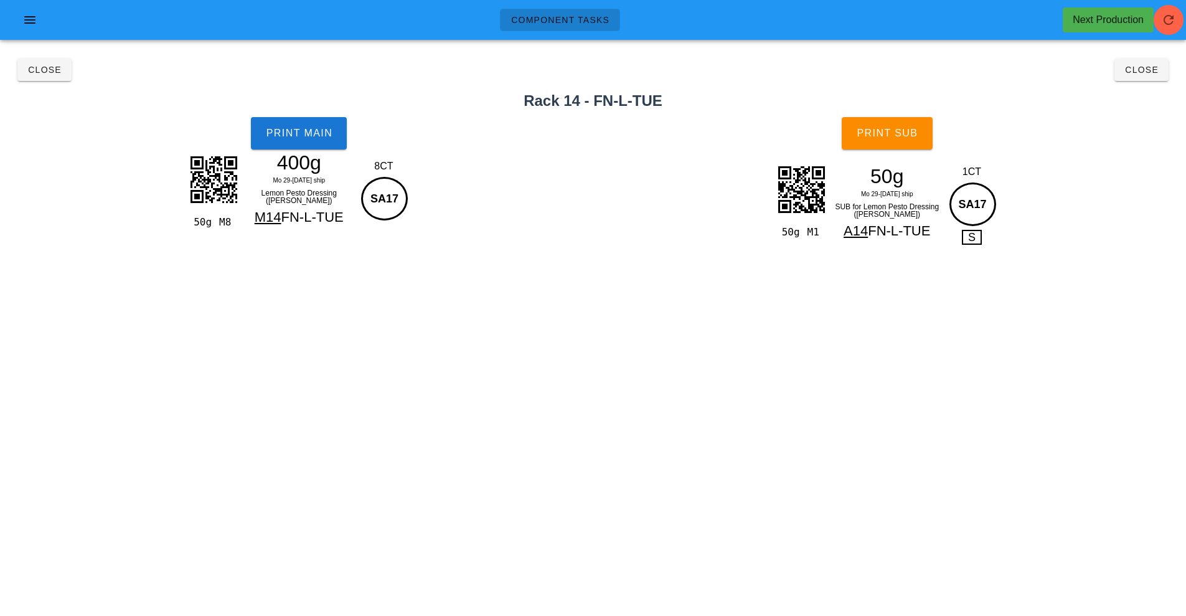
click at [287, 198] on div "Lemon Pesto Dressing ([PERSON_NAME])" at bounding box center [299, 197] width 108 height 20
click at [308, 142] on button "Print Main" at bounding box center [299, 133] width 96 height 32
click at [40, 67] on span "Close" at bounding box center [44, 70] width 34 height 10
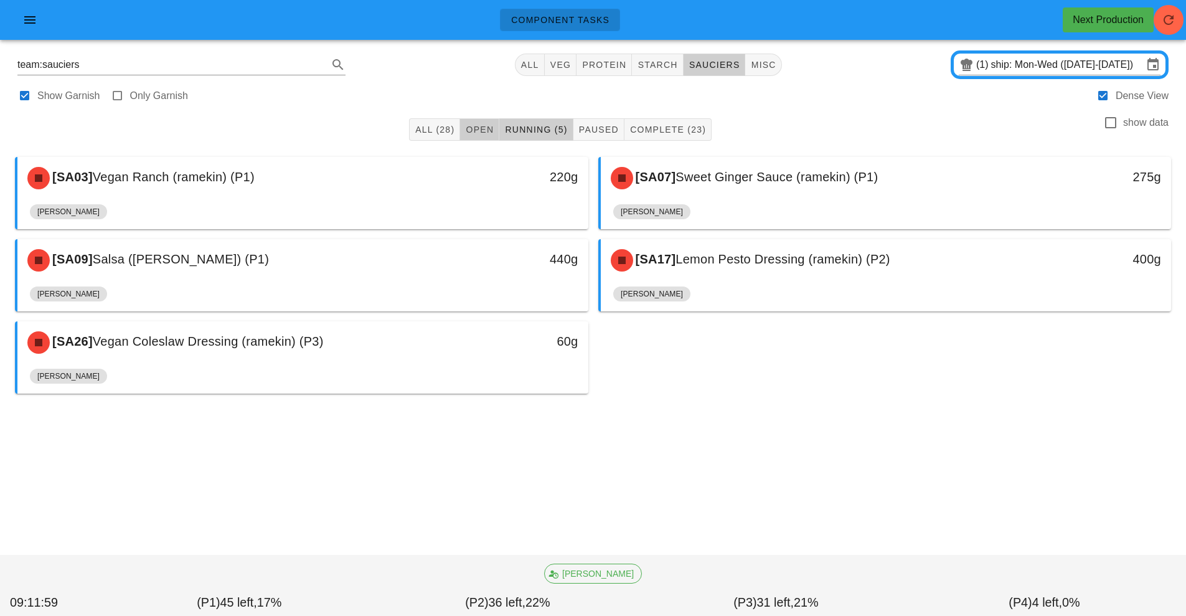
click at [482, 123] on button "Open" at bounding box center [479, 129] width 39 height 22
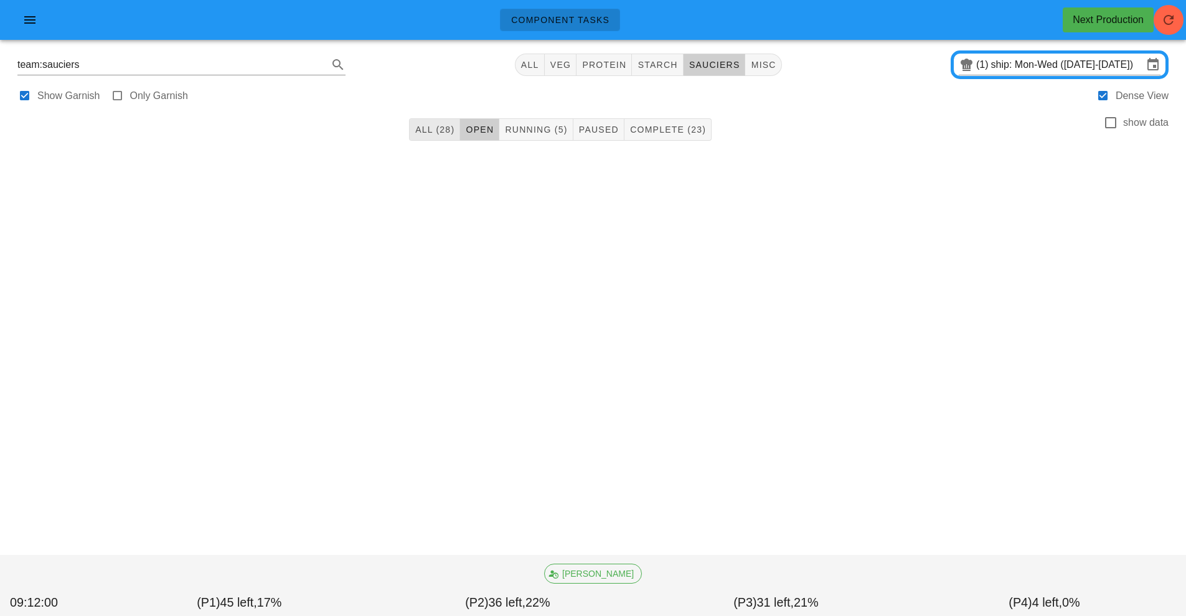
click at [431, 128] on span "All (28)" at bounding box center [435, 130] width 40 height 10
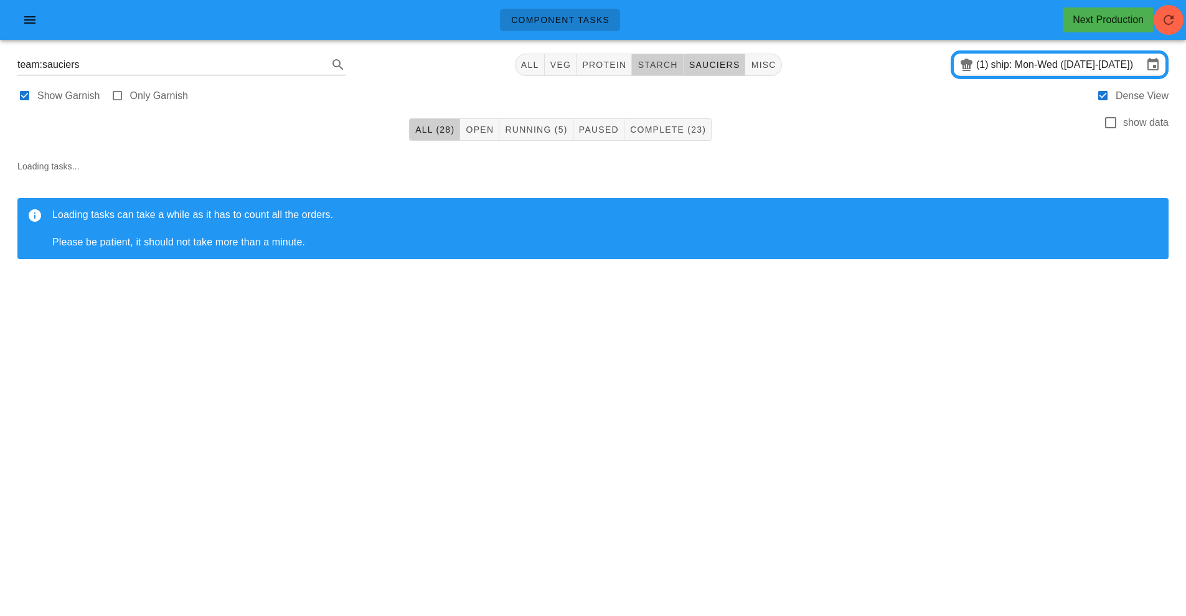
click at [654, 68] on span "starch" at bounding box center [657, 65] width 40 height 10
click at [700, 64] on span "sauciers" at bounding box center [715, 65] width 52 height 10
type input "team:sauciers"
click at [507, 301] on div "All (28) Open Running (5) Paused Complete (23) show data Loading tasks... Loadi…" at bounding box center [592, 214] width 1171 height 209
click at [488, 134] on span "Open" at bounding box center [479, 130] width 29 height 10
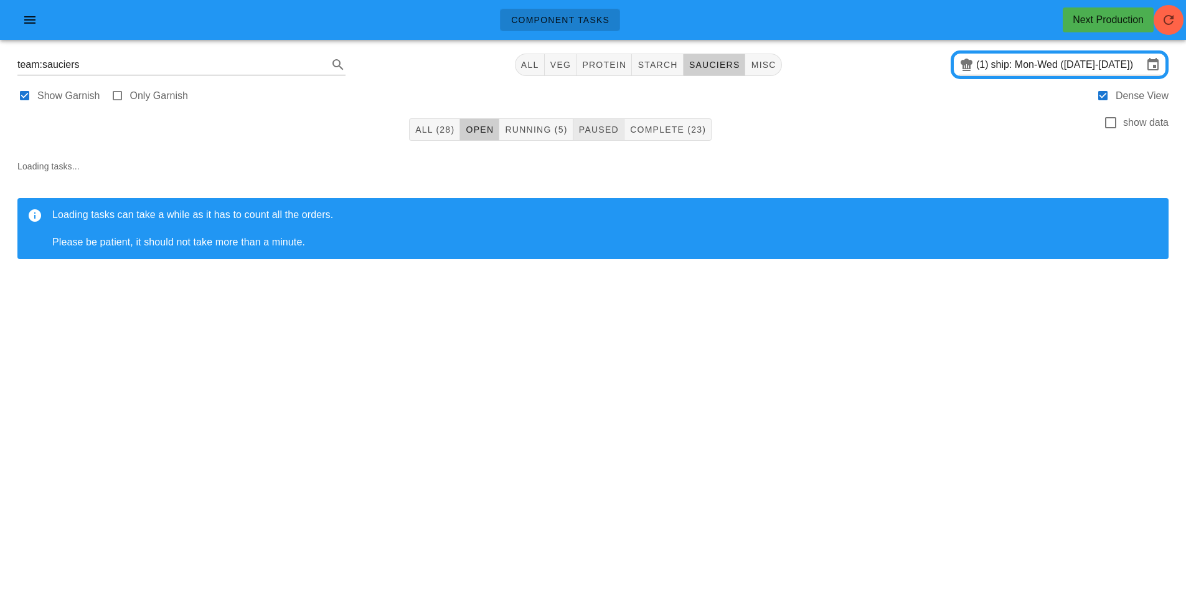
click at [605, 126] on span "Paused" at bounding box center [598, 130] width 40 height 10
click at [656, 125] on span "Complete (23)" at bounding box center [667, 130] width 77 height 10
click at [542, 128] on span "Running (5)" at bounding box center [535, 130] width 63 height 10
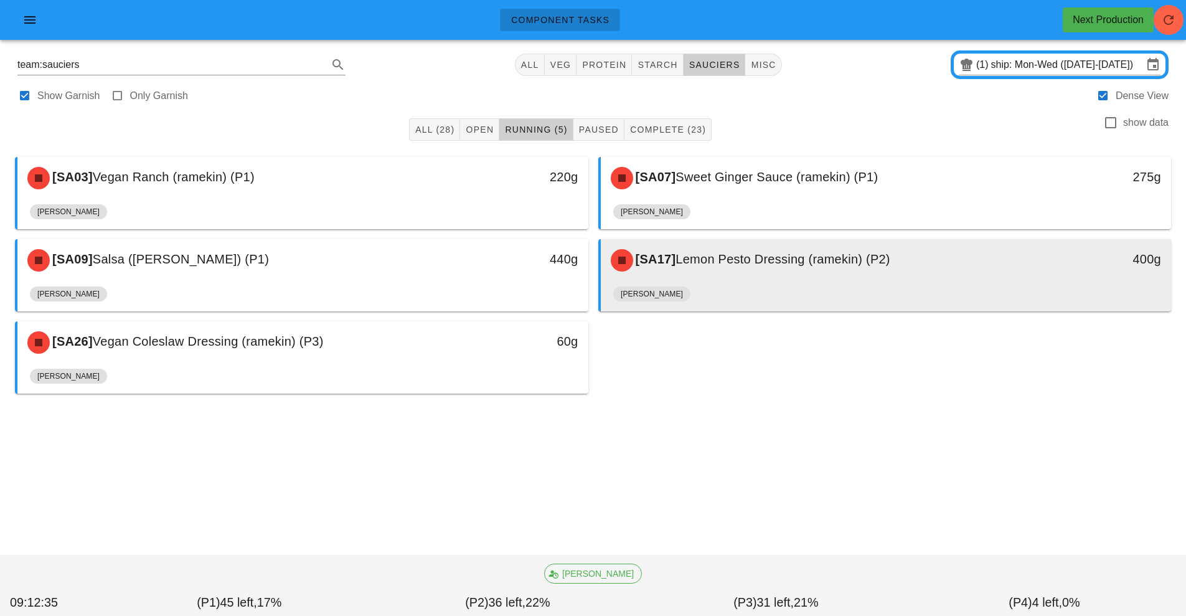
click at [790, 285] on div "[PERSON_NAME]" at bounding box center [886, 296] width 546 height 30
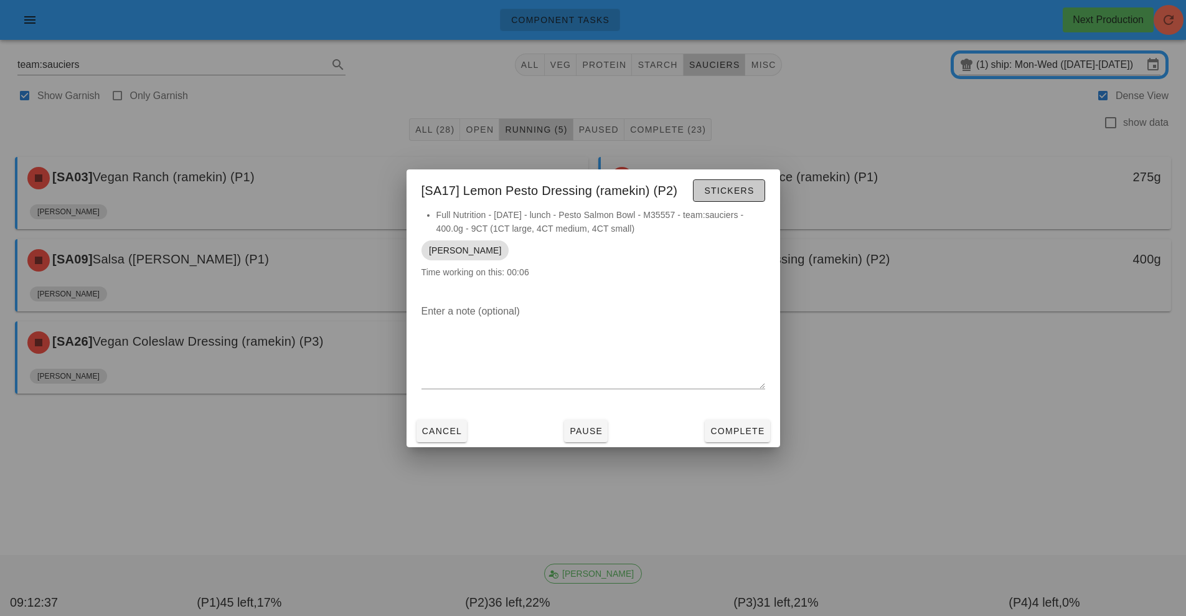
click at [735, 191] on span "Stickers" at bounding box center [729, 191] width 50 height 10
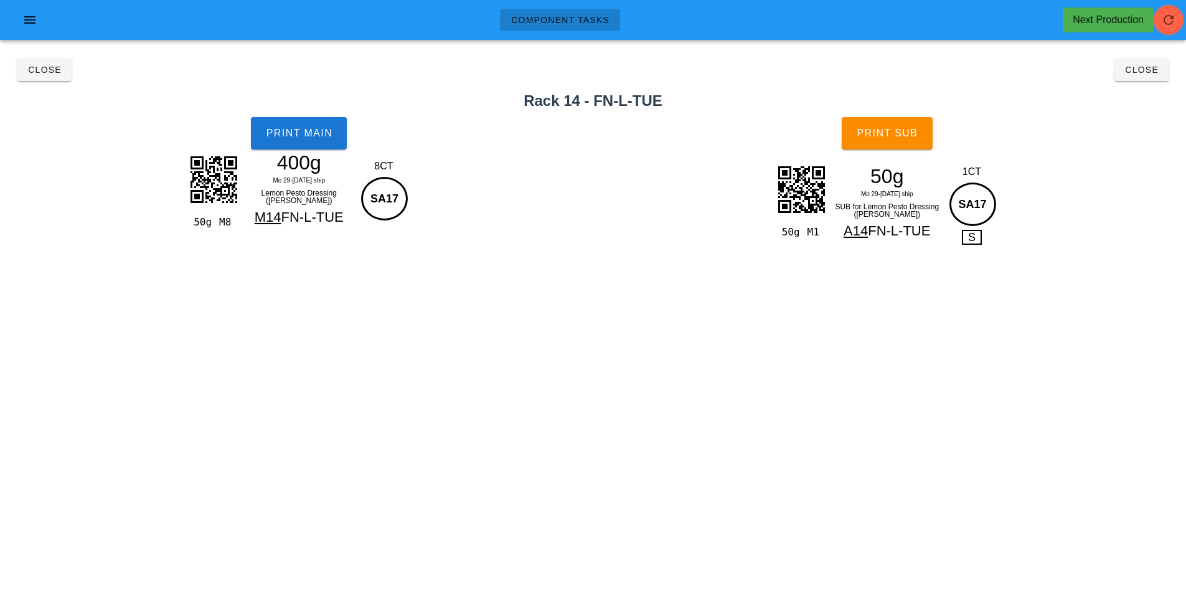
click at [570, 12] on link "Component Tasks" at bounding box center [560, 20] width 120 height 22
click at [1136, 68] on span "Close" at bounding box center [1142, 70] width 34 height 10
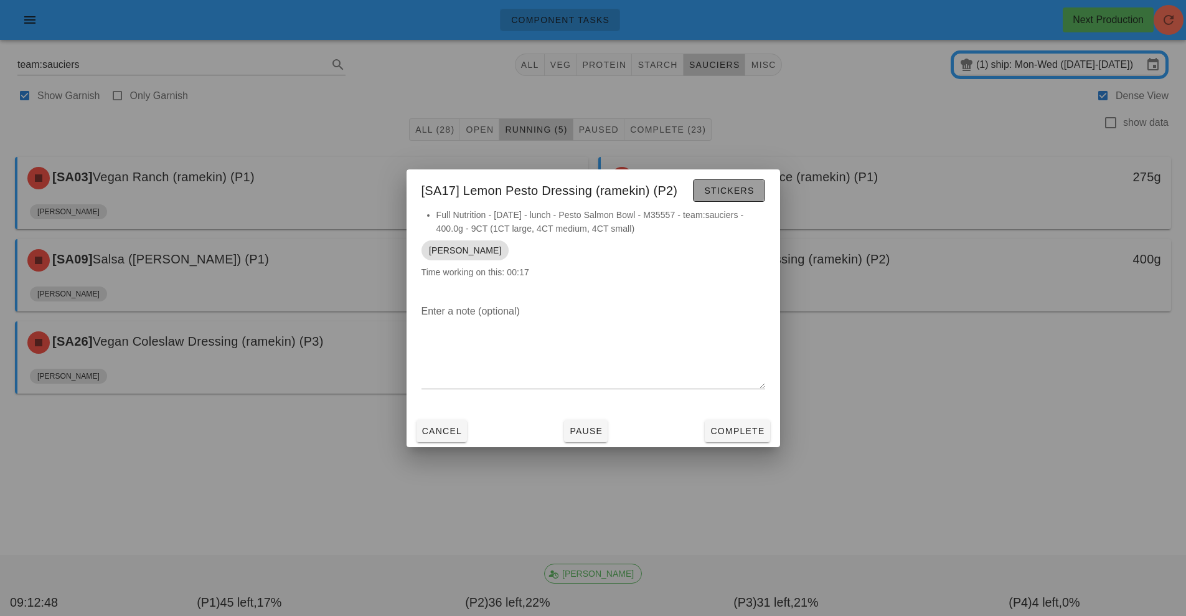
click at [733, 189] on span "Stickers" at bounding box center [729, 191] width 50 height 10
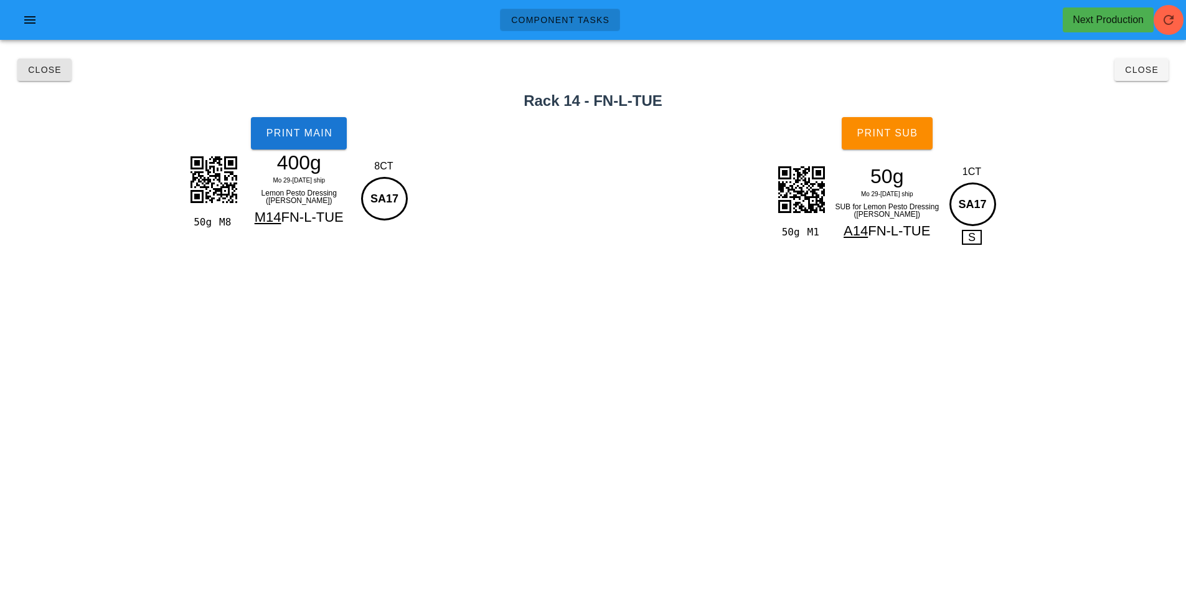
click at [70, 70] on button "Close" at bounding box center [44, 70] width 54 height 22
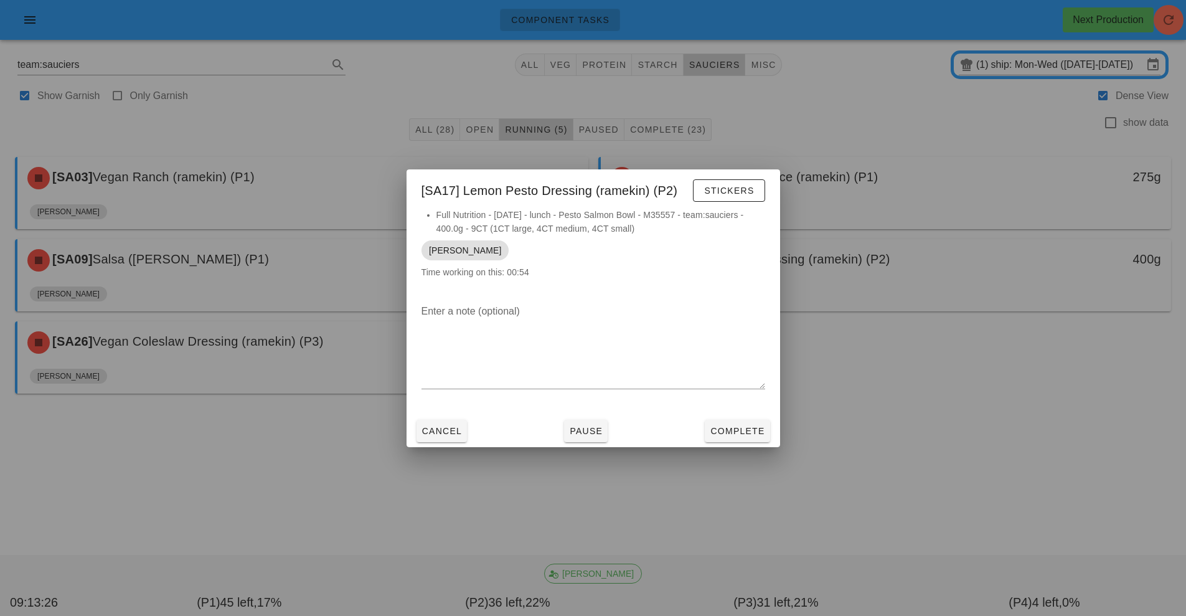
click at [860, 383] on div at bounding box center [593, 308] width 1186 height 616
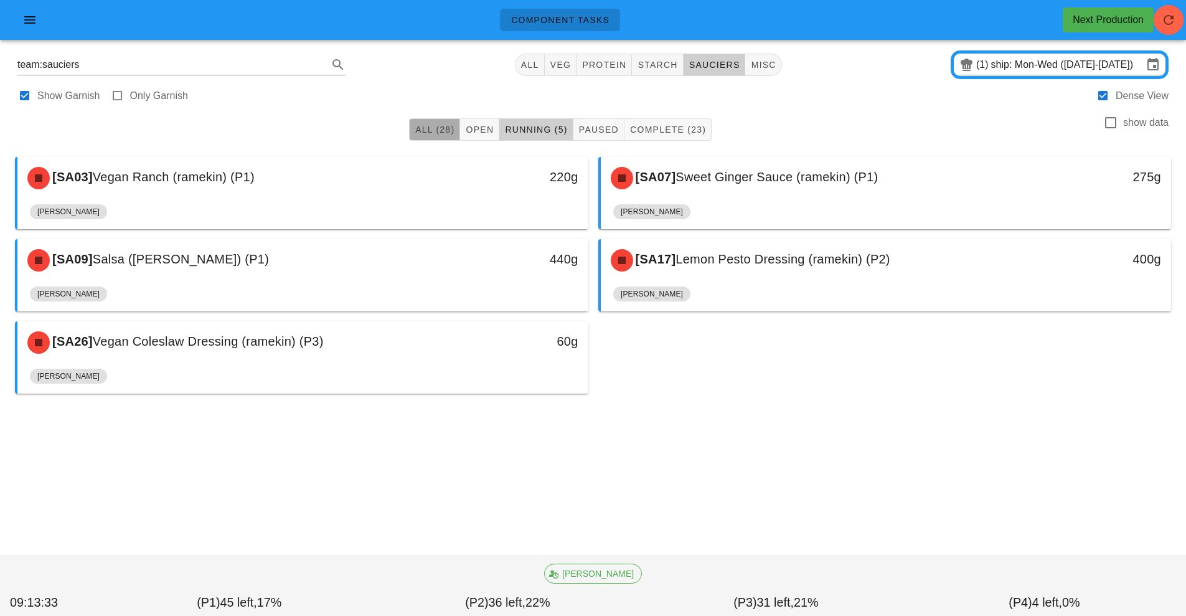
click at [418, 138] on button "All (28)" at bounding box center [434, 129] width 51 height 22
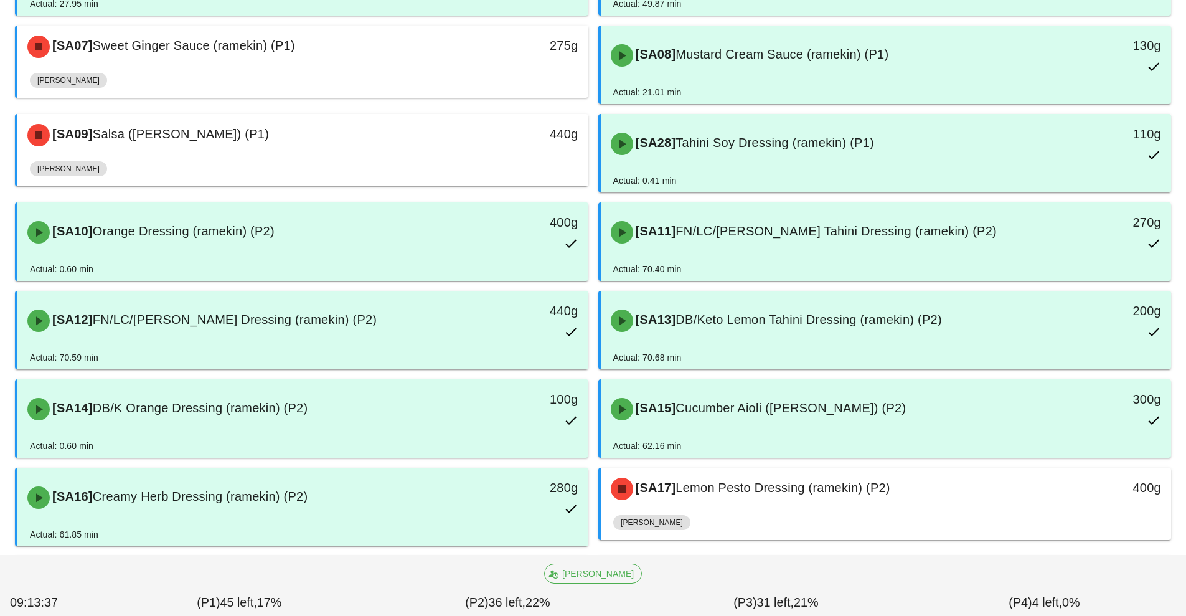
scroll to position [397, 0]
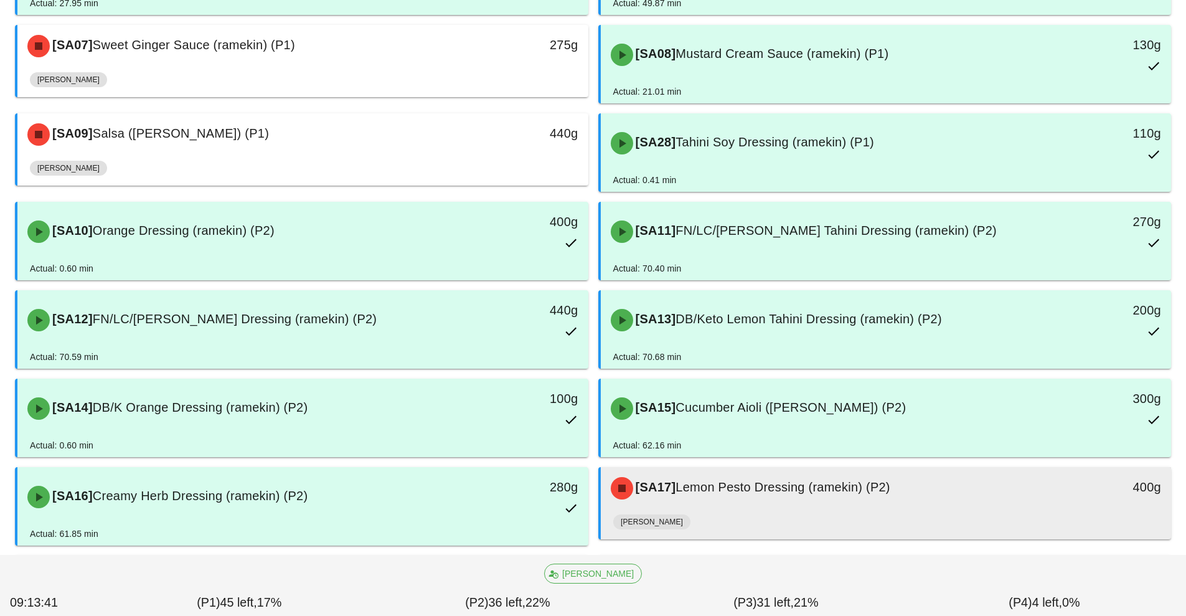
click at [760, 495] on div "[SA17] Lemon Pesto Dressing (ramekin) (P2)" at bounding box center [815, 487] width 424 height 37
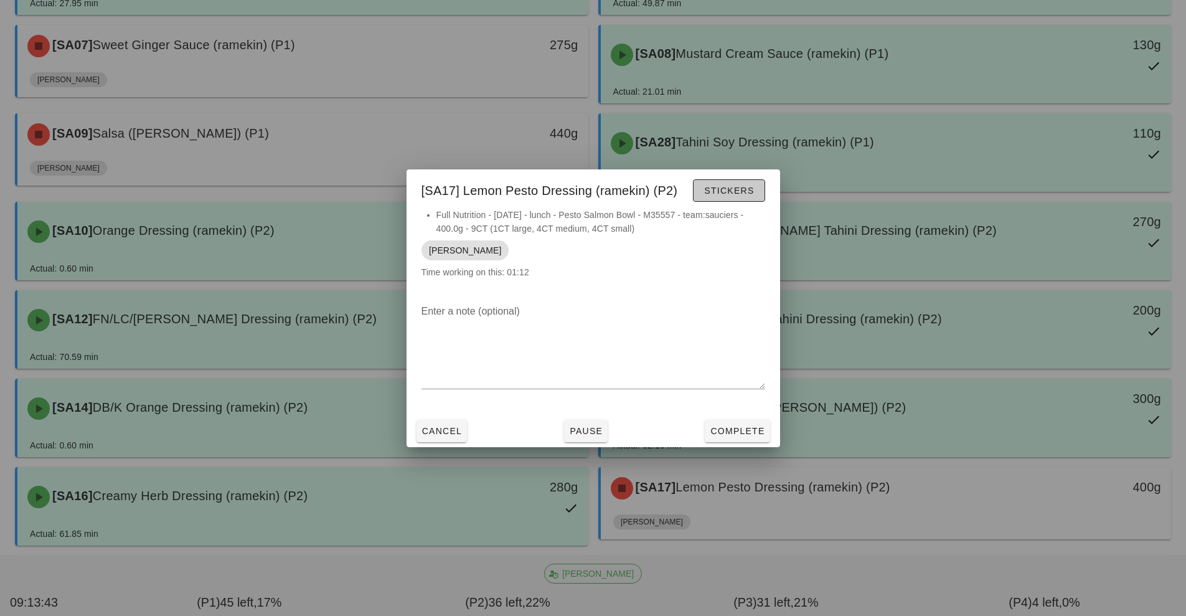
click at [719, 200] on button "Stickers" at bounding box center [729, 190] width 72 height 22
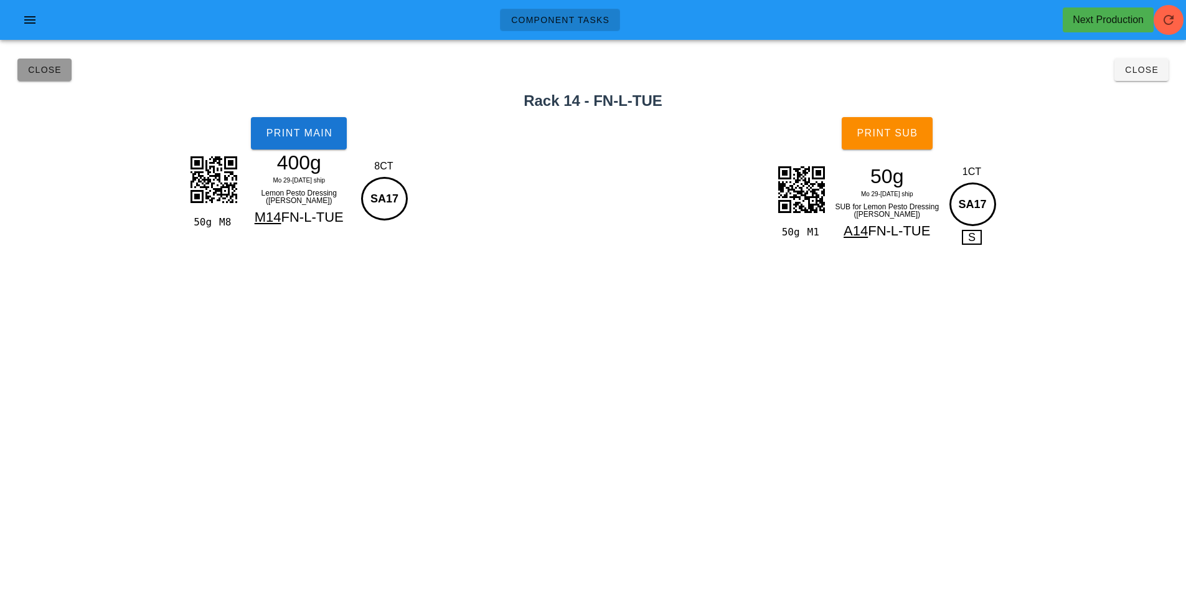
click at [52, 80] on button "Close" at bounding box center [44, 70] width 54 height 22
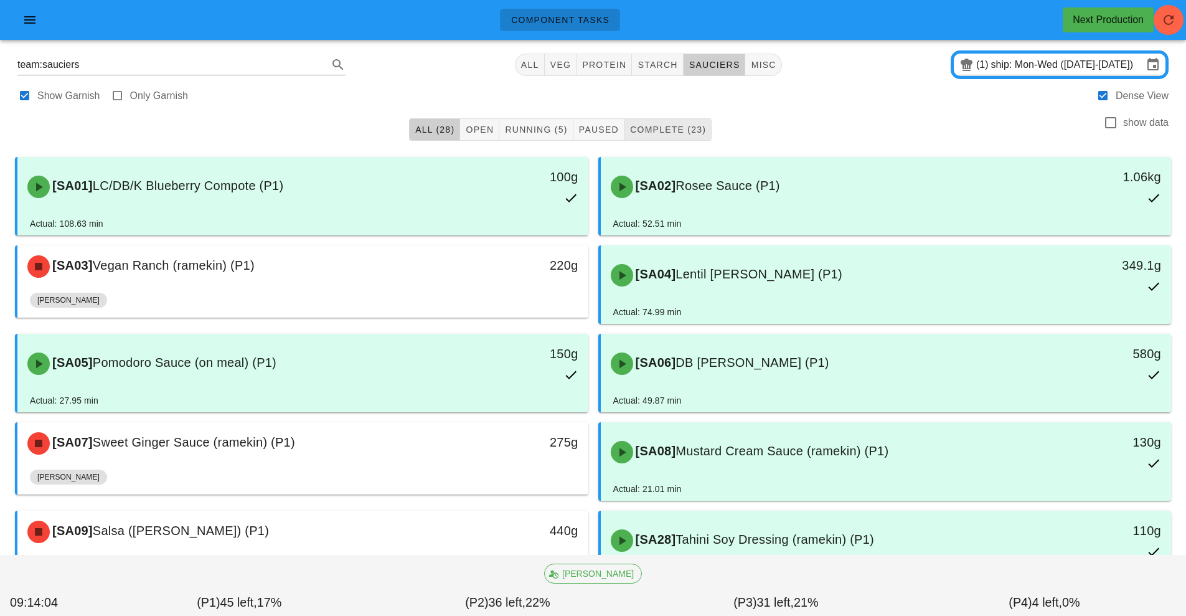
click at [660, 128] on span "Complete (23)" at bounding box center [667, 130] width 77 height 10
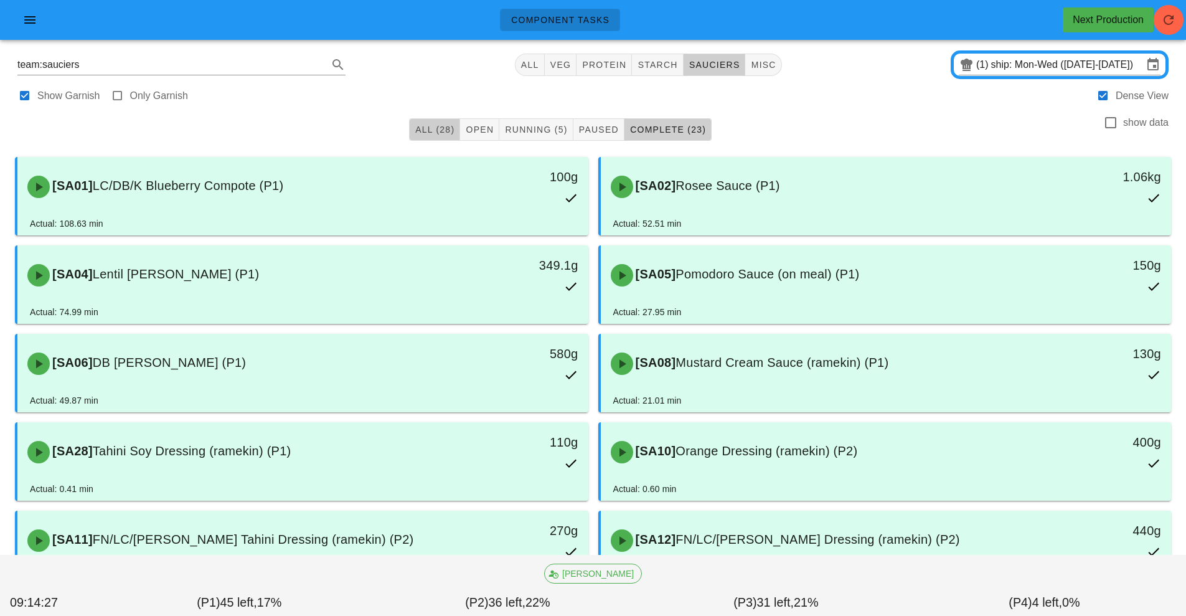
click at [430, 134] on span "All (28)" at bounding box center [435, 130] width 40 height 10
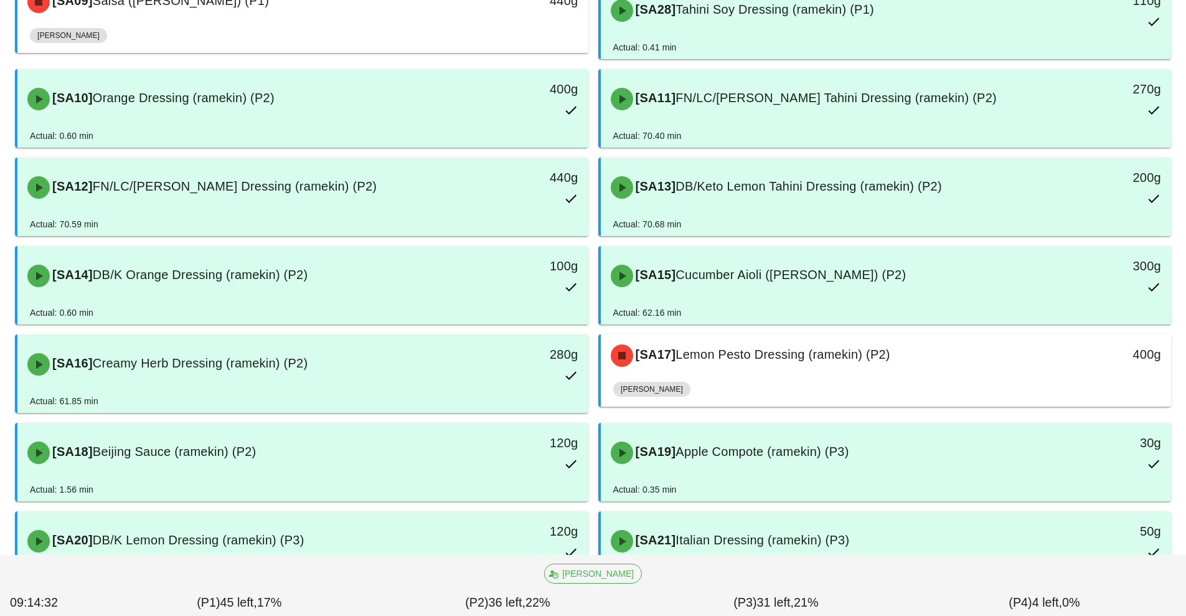
scroll to position [533, 0]
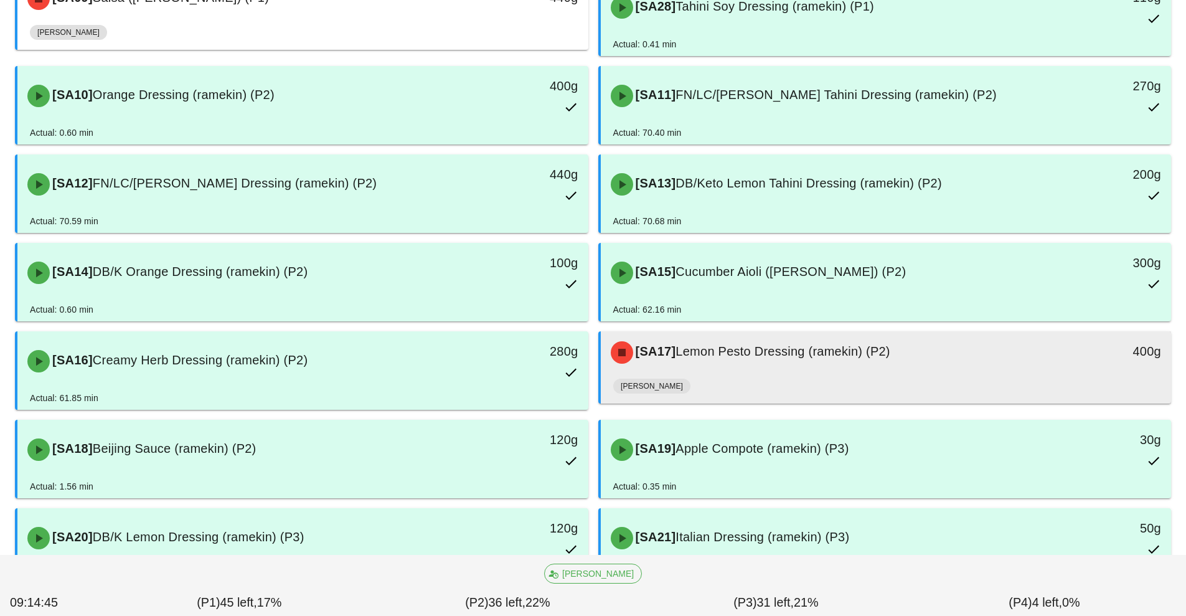
click at [837, 370] on div "[SA17] Lemon Pesto Dressing (ramekin) (P2)" at bounding box center [815, 352] width 424 height 37
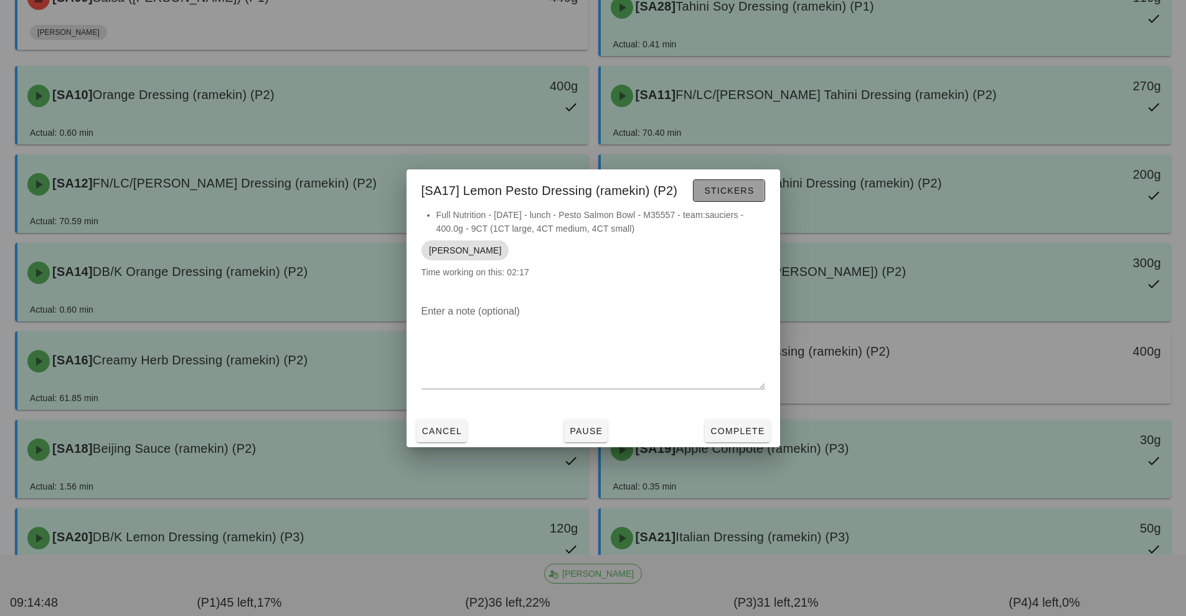
click at [727, 180] on button "Stickers" at bounding box center [729, 190] width 72 height 22
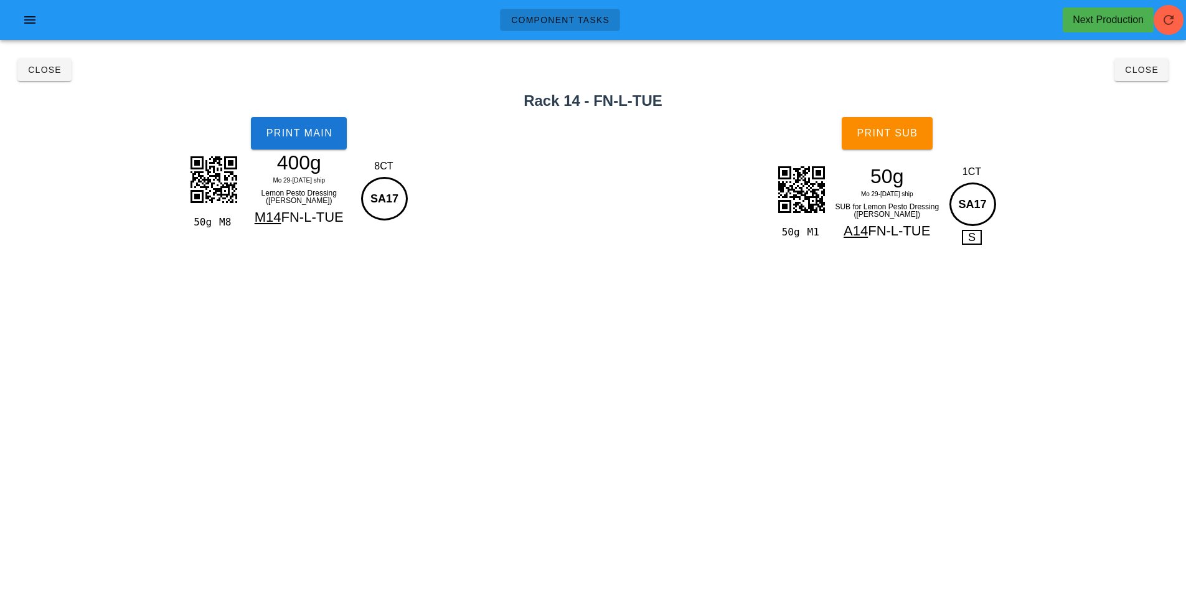
scroll to position [0, 0]
click at [59, 72] on span "Close" at bounding box center [44, 70] width 34 height 10
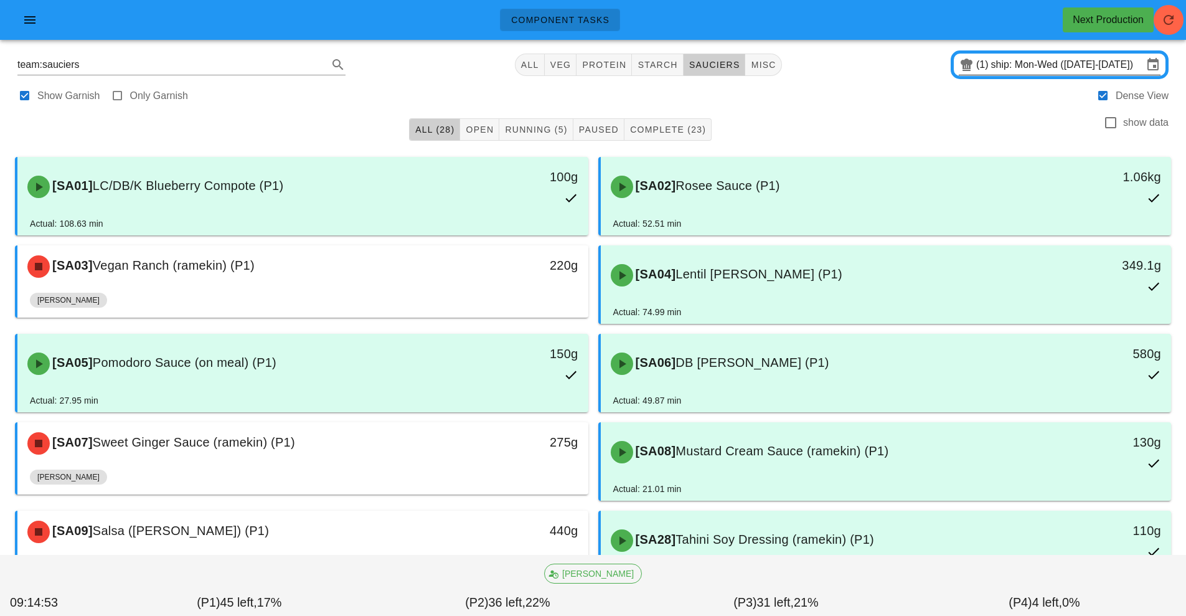
click at [1053, 72] on input "ship: Mon-Wed ([DATE]-[DATE])" at bounding box center [1067, 65] width 152 height 20
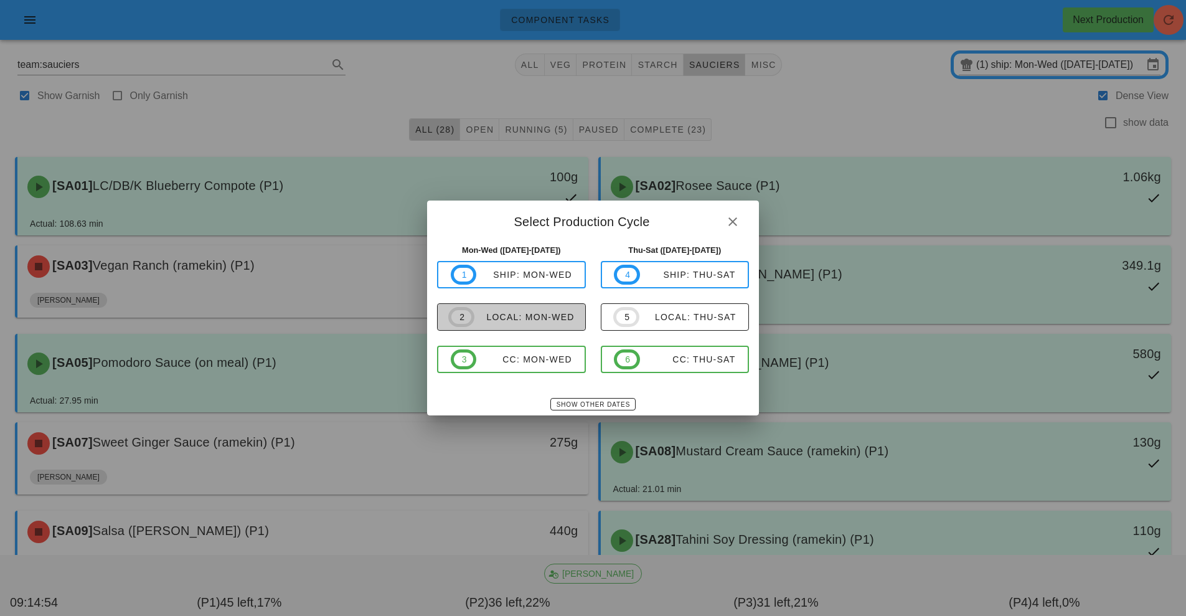
click at [560, 325] on span "2 local: Mon-Wed" at bounding box center [511, 317] width 126 height 20
type input "local: Mon-Wed ([DATE]-[DATE])"
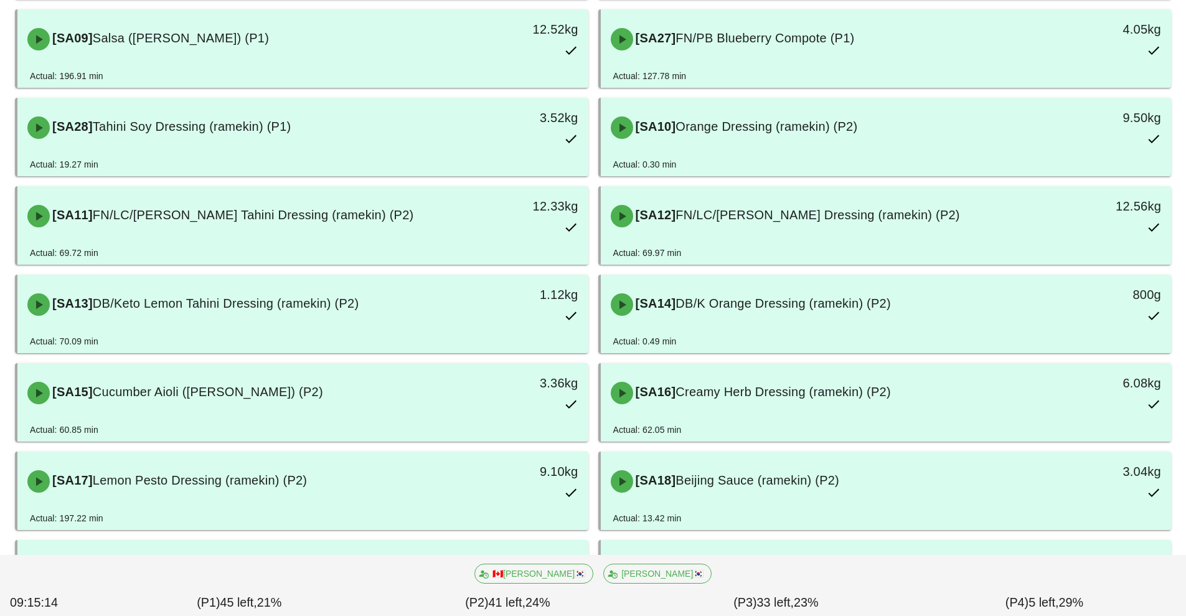
scroll to position [505, 0]
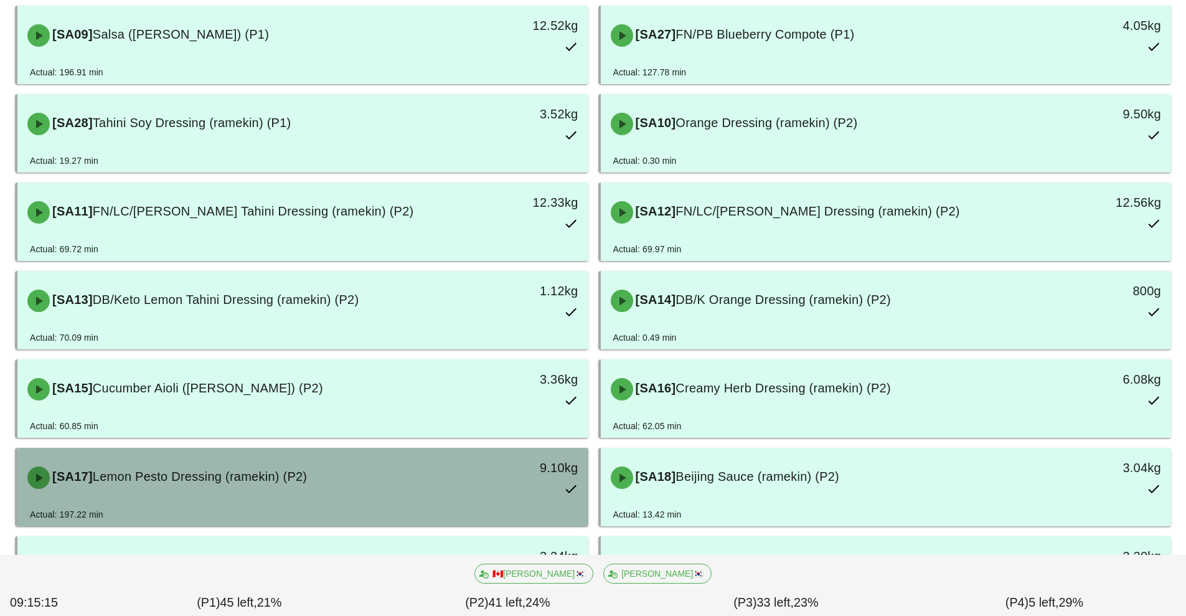
click at [278, 503] on div "[SA17] Lemon Pesto Dressing (ramekin) (P2) 9.10kg" at bounding box center [303, 477] width 566 height 55
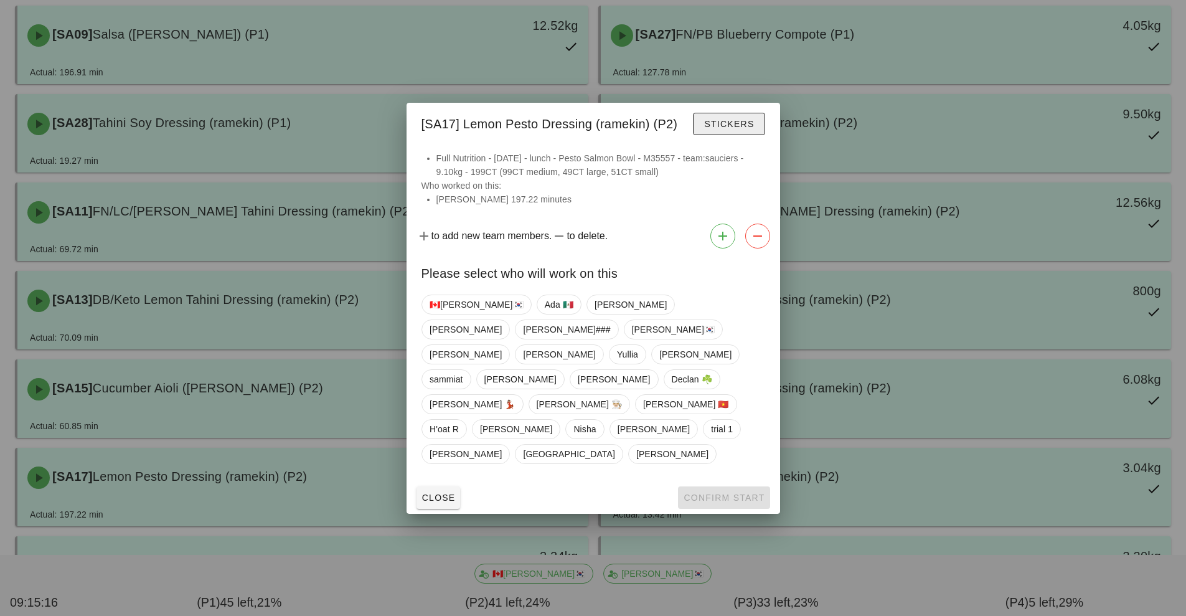
click at [724, 129] on span "Stickers" at bounding box center [729, 124] width 50 height 10
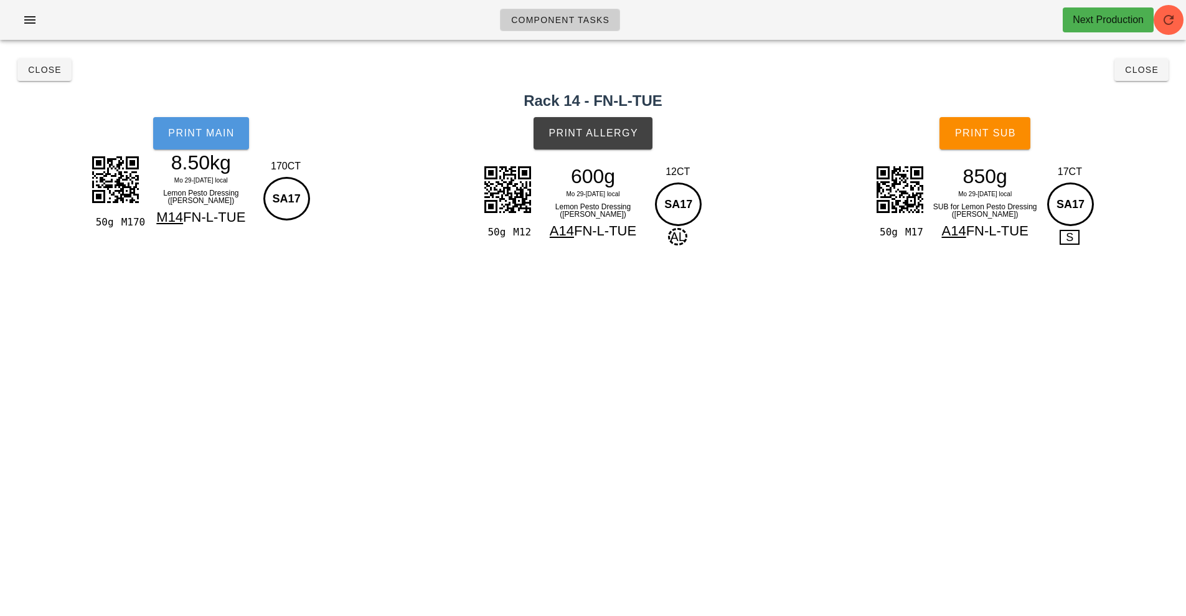
click at [192, 131] on span "Print Main" at bounding box center [200, 133] width 67 height 11
